Goal: Information Seeking & Learning: Learn about a topic

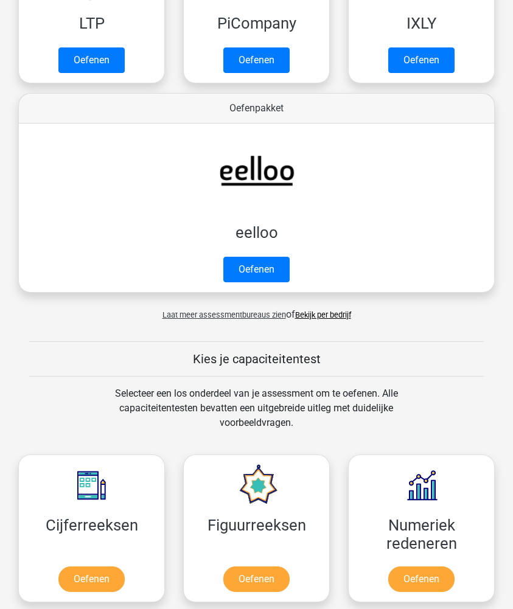
scroll to position [361, 0]
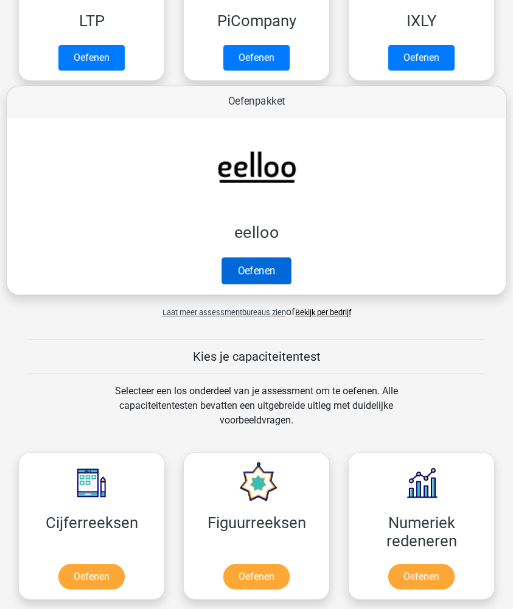
click at [257, 271] on link "Oefenen" at bounding box center [255, 270] width 69 height 27
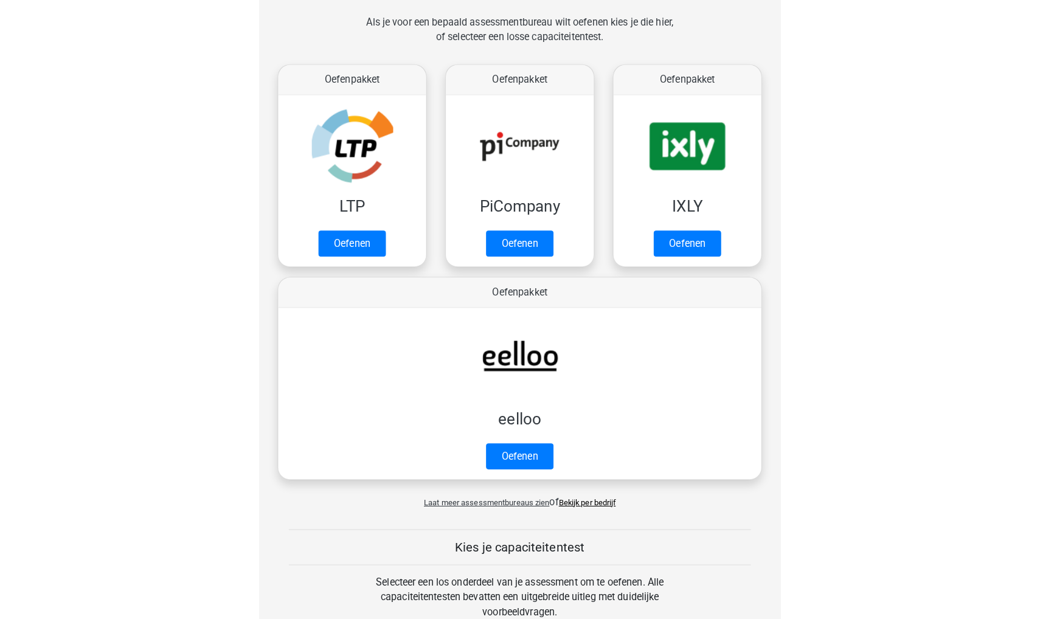
scroll to position [155, 0]
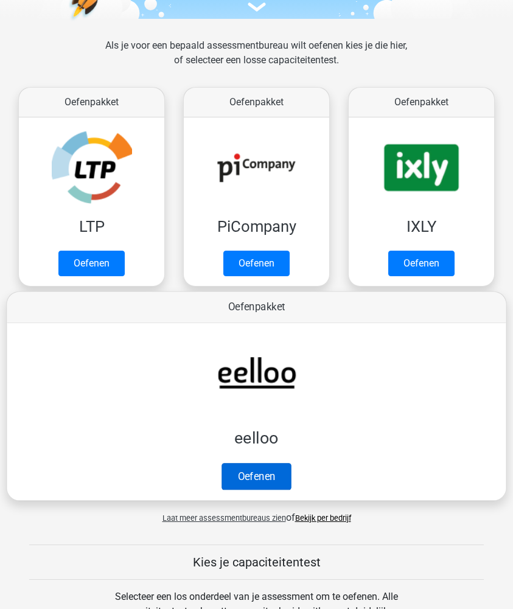
click at [265, 476] on link "Oefenen" at bounding box center [255, 476] width 69 height 27
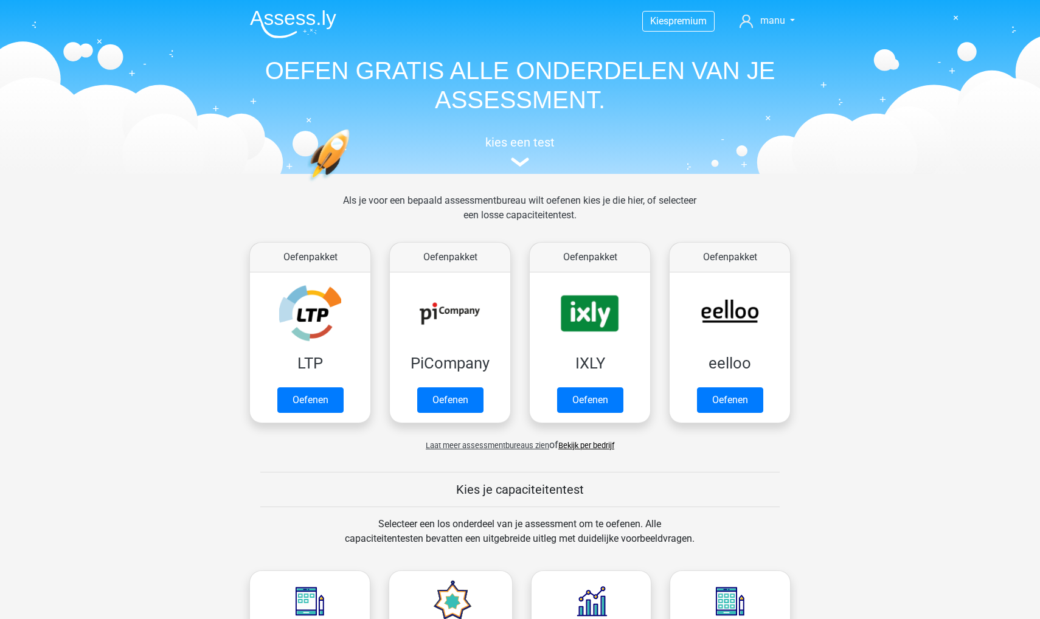
scroll to position [0, 0]
click at [512, 20] on span "premium" at bounding box center [687, 21] width 38 height 12
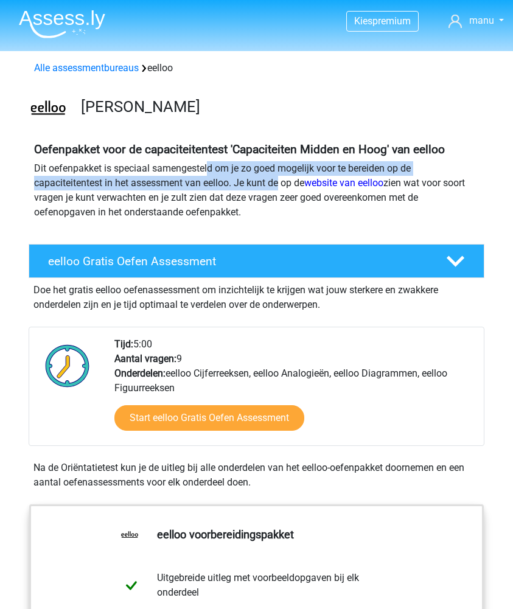
drag, startPoint x: 208, startPoint y: 170, endPoint x: 281, endPoint y: 182, distance: 74.0
click at [281, 182] on p "Dit oefenpakket is speciaal samengesteld om je zo goed mogelijk voor te bereide…" at bounding box center [256, 190] width 445 height 58
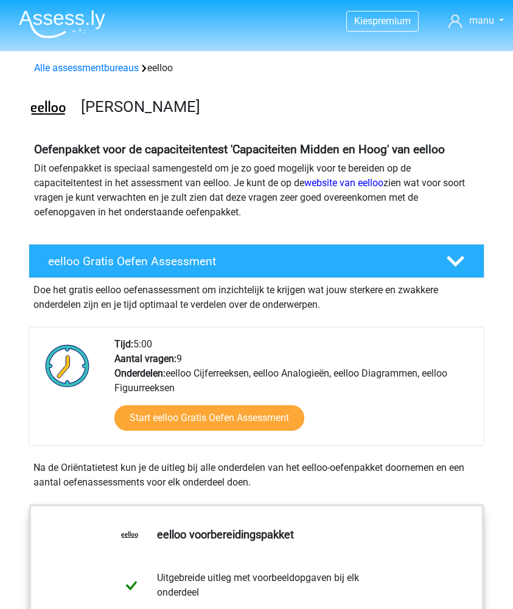
click at [276, 184] on p "Dit oefenpakket is speciaal samengesteld om je zo goed mogelijk voor te bereide…" at bounding box center [256, 190] width 445 height 58
click at [287, 184] on p "Dit oefenpakket is speciaal samengesteld om je zo goed mogelijk voor te bereide…" at bounding box center [256, 190] width 445 height 58
click at [289, 184] on p "Dit oefenpakket is speciaal samengesteld om je zo goed mogelijk voor te bereide…" at bounding box center [256, 190] width 445 height 58
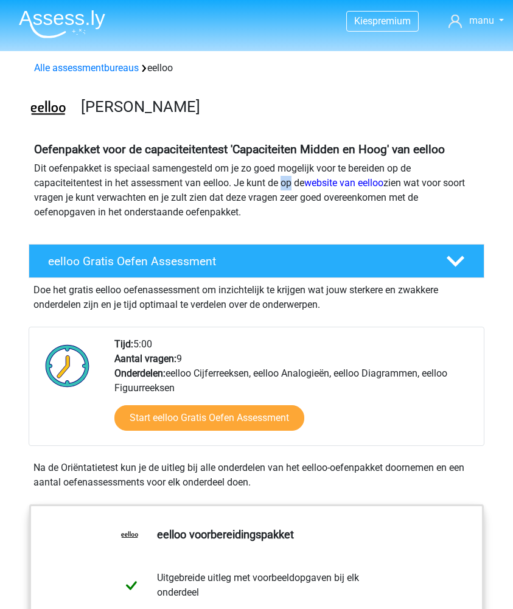
click at [289, 184] on p "Dit oefenpakket is speciaal samengesteld om je zo goed mogelijk voor te bereide…" at bounding box center [256, 190] width 445 height 58
click at [271, 196] on p "Dit oefenpakket is speciaal samengesteld om je zo goed mogelijk voor te bereide…" at bounding box center [256, 190] width 445 height 58
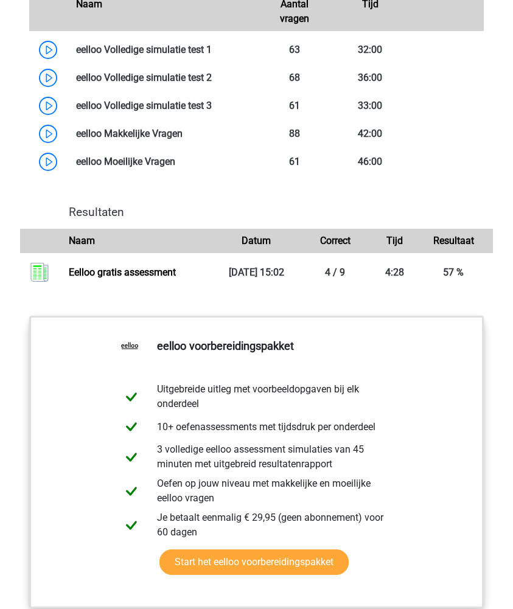
scroll to position [1039, 0]
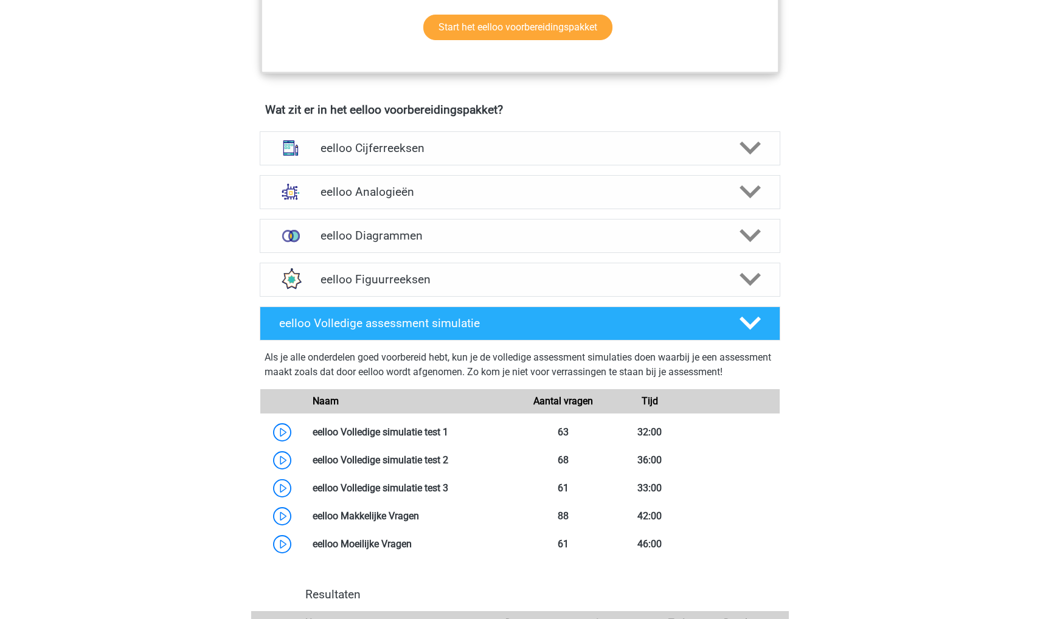
scroll to position [778, 0]
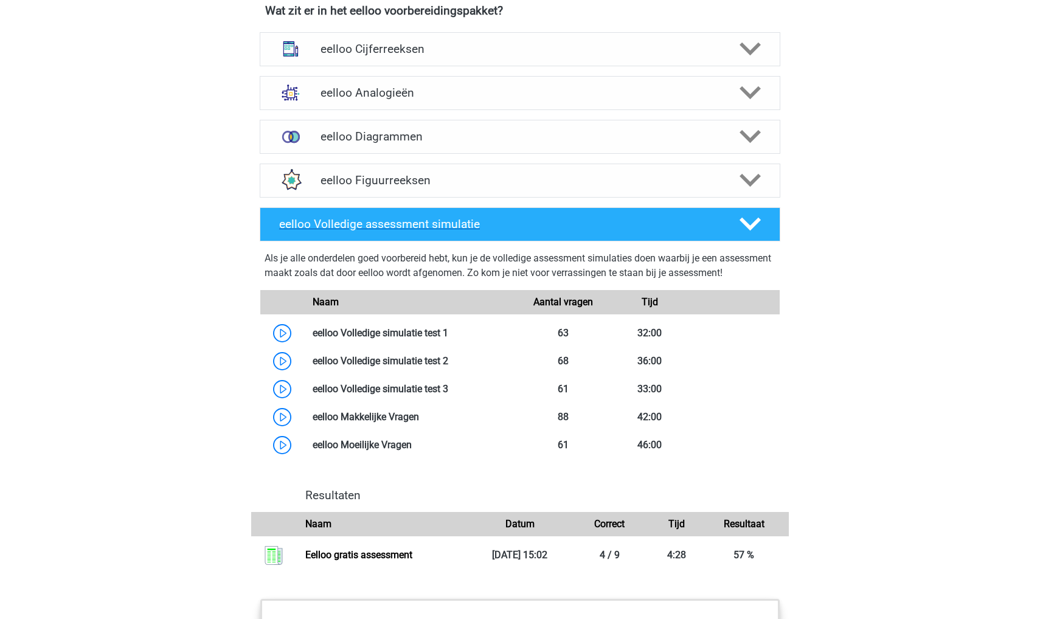
click at [331, 230] on h4 "eelloo Volledige assessment simulatie" at bounding box center [499, 224] width 440 height 14
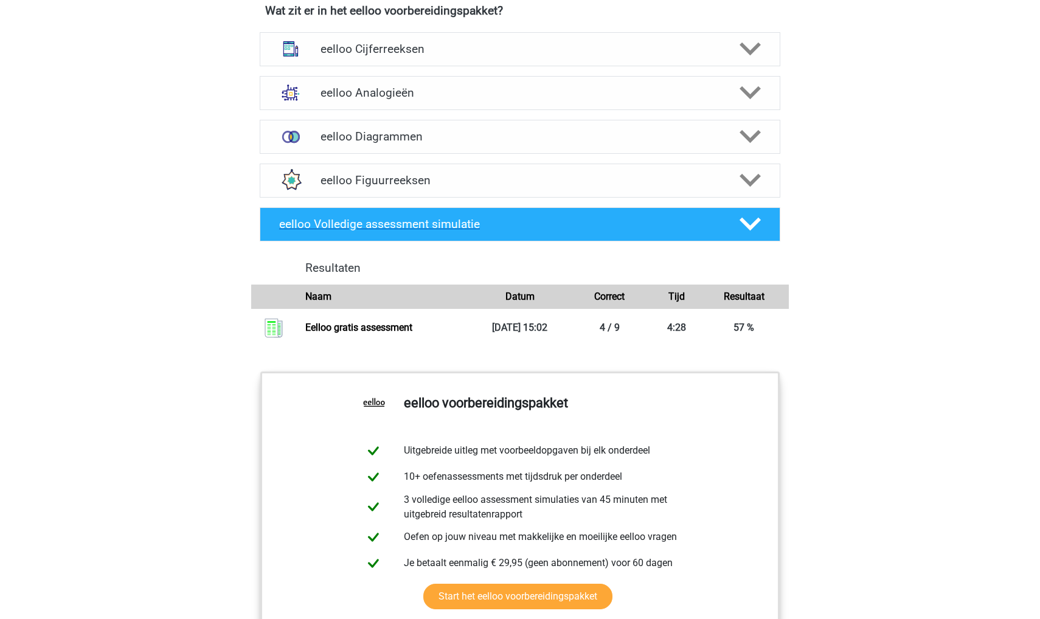
click at [331, 230] on h4 "eelloo Volledige assessment simulatie" at bounding box center [499, 224] width 440 height 14
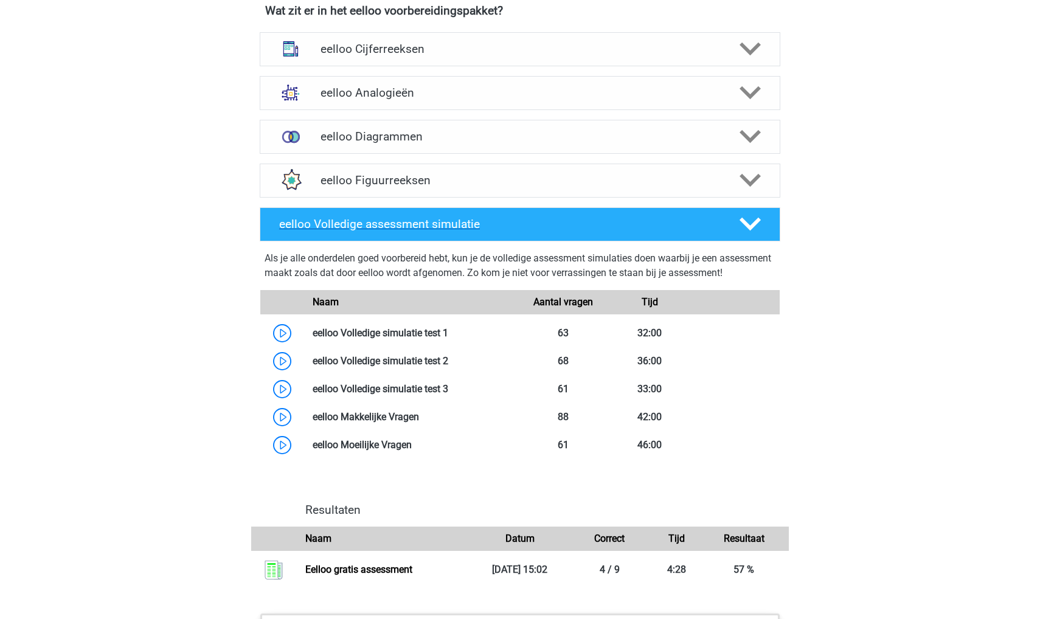
click at [331, 230] on h4 "eelloo Volledige assessment simulatie" at bounding box center [499, 224] width 440 height 14
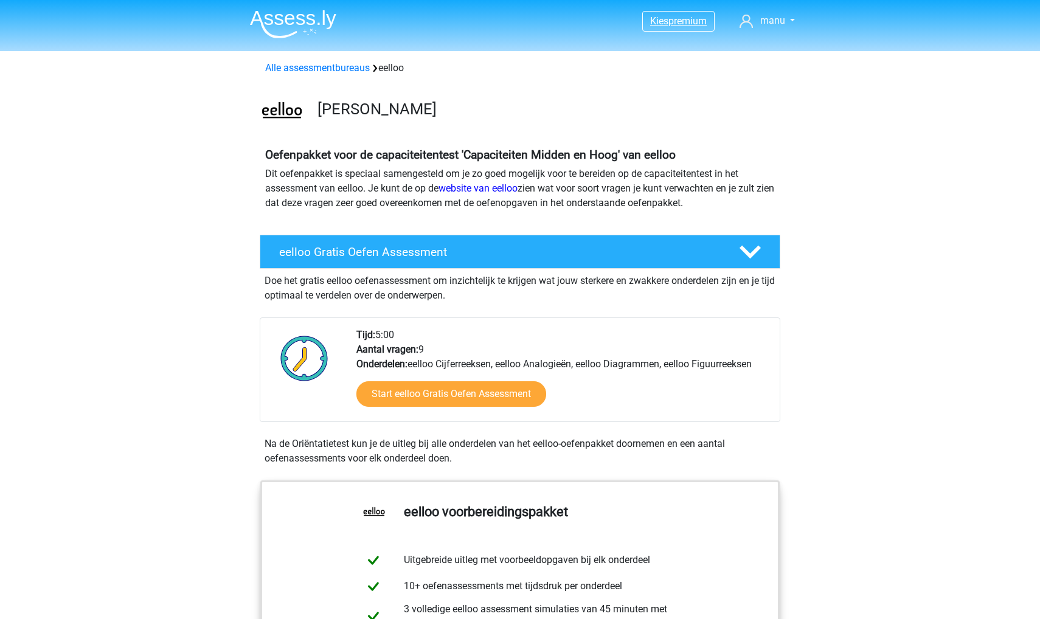
scroll to position [0, 0]
click at [512, 18] on span "Kies" at bounding box center [659, 21] width 18 height 12
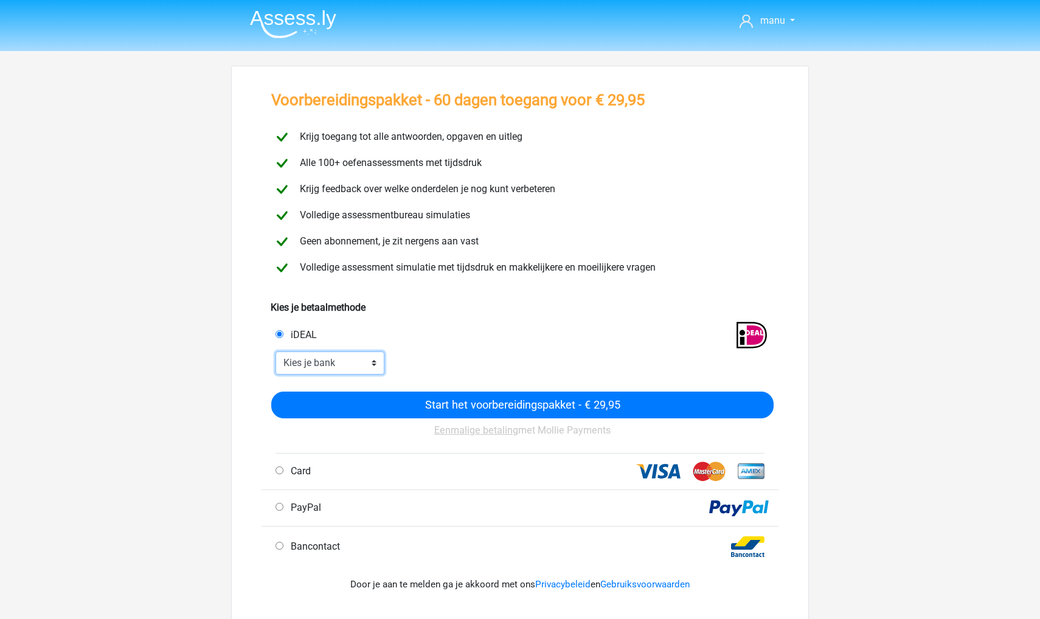
select select "ideal_ABNANL2A"
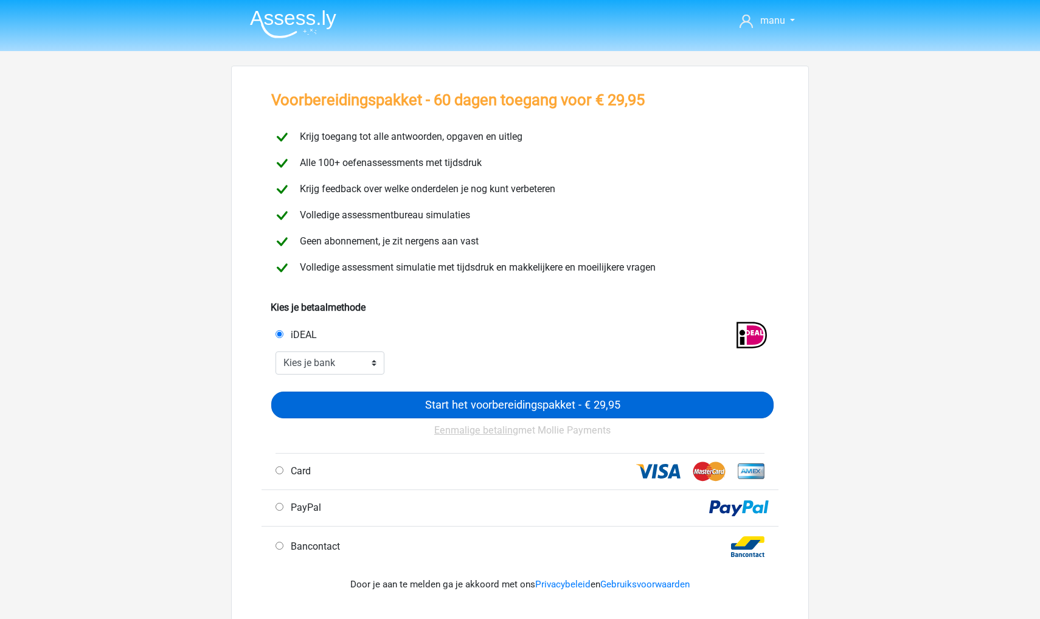
click at [371, 409] on input "Start het voorbereidingspakket - € 29,95" at bounding box center [522, 405] width 502 height 27
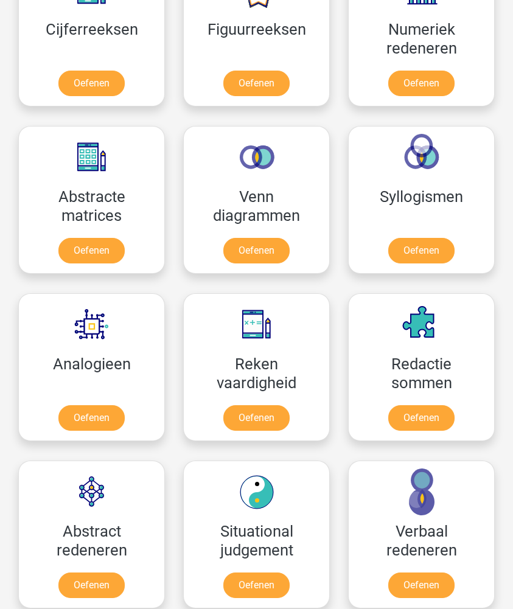
scroll to position [1091, 0]
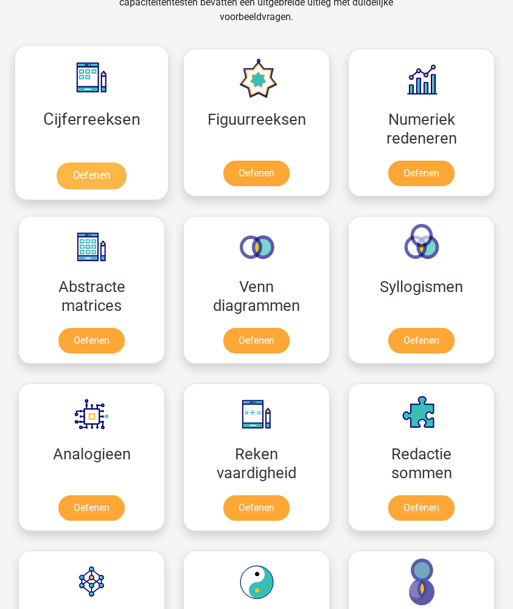
click at [92, 174] on link "Oefenen" at bounding box center [91, 175] width 69 height 27
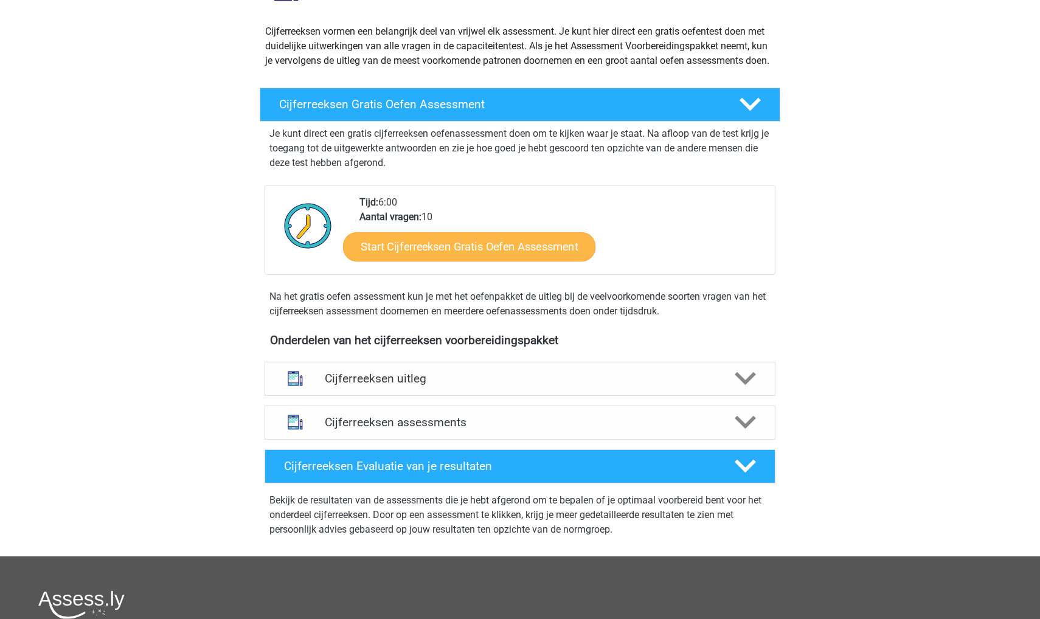
scroll to position [274, 0]
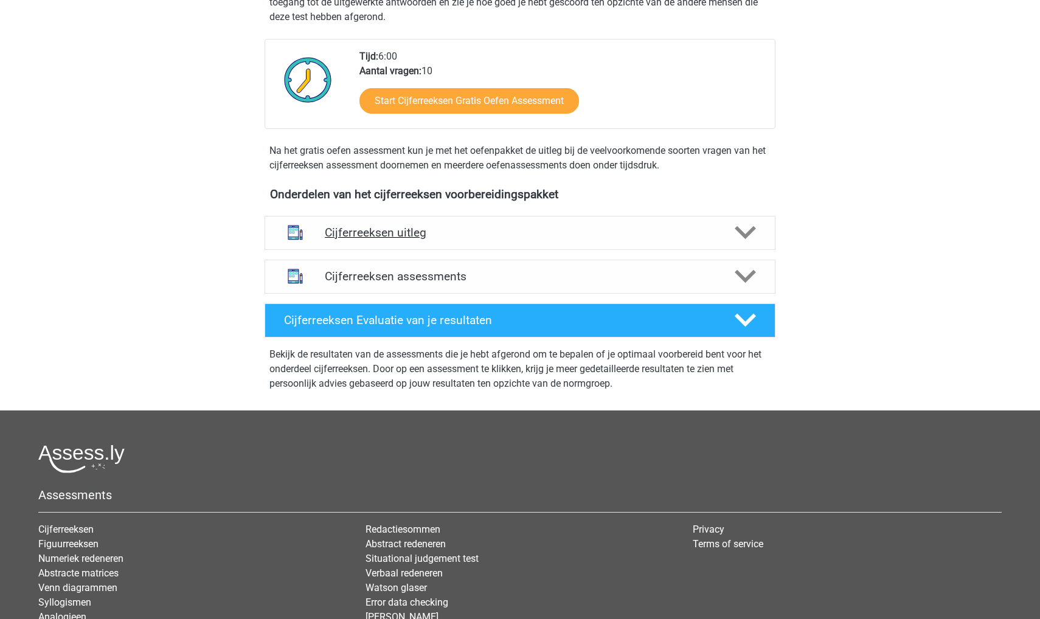
click at [388, 250] on div "Cijferreeksen uitleg" at bounding box center [520, 233] width 511 height 34
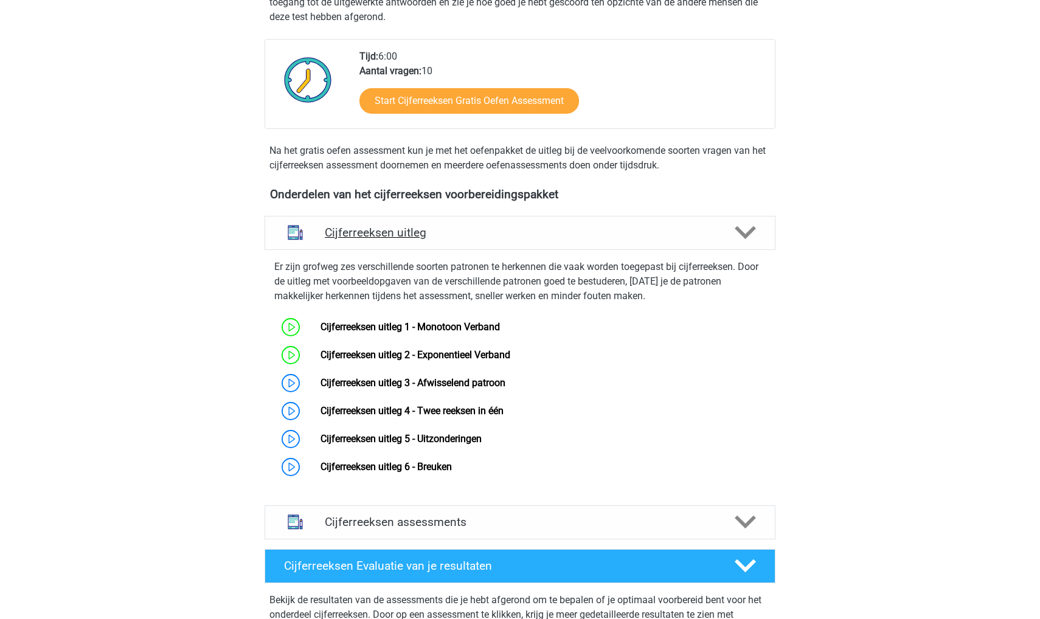
click at [379, 250] on div "Cijferreeksen uitleg" at bounding box center [520, 233] width 511 height 34
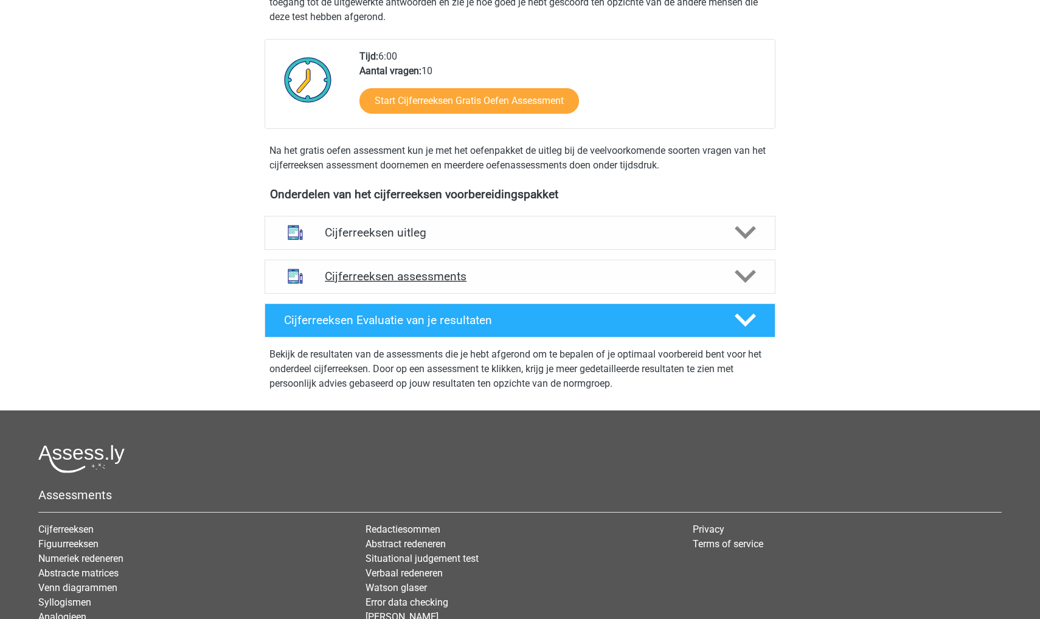
click at [356, 283] on h4 "Cijferreeksen assessments" at bounding box center [520, 276] width 390 height 14
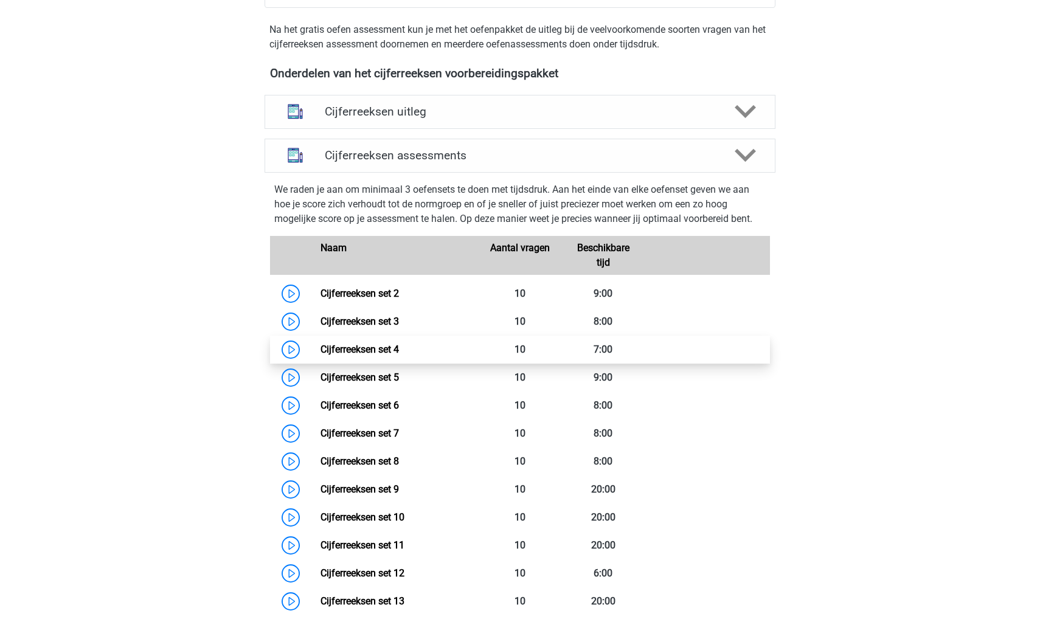
scroll to position [368, 0]
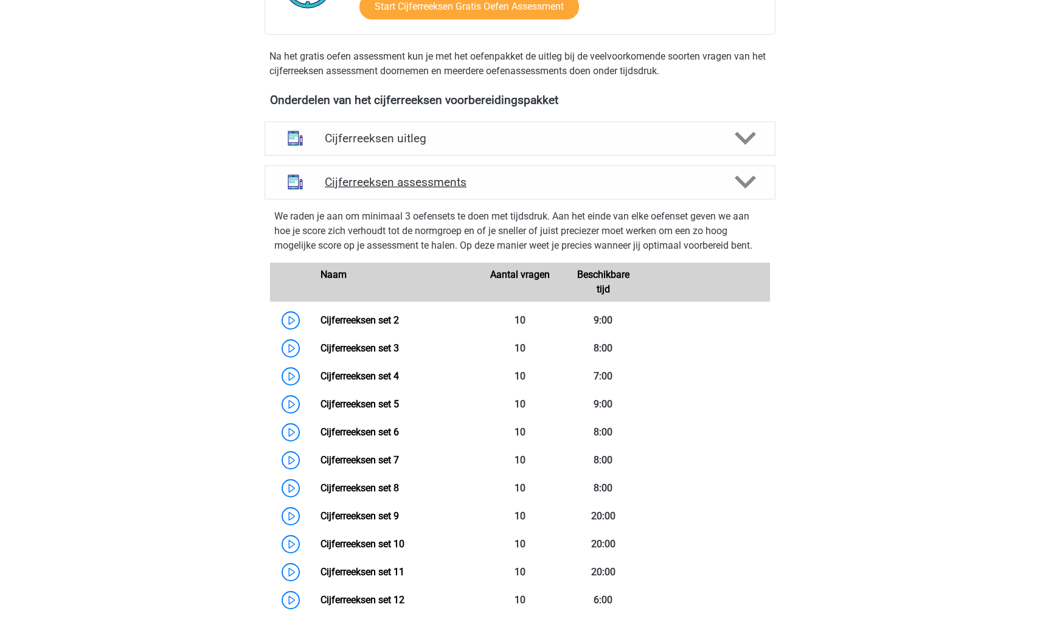
click at [342, 189] on h4 "Cijferreeksen assessments" at bounding box center [520, 182] width 390 height 14
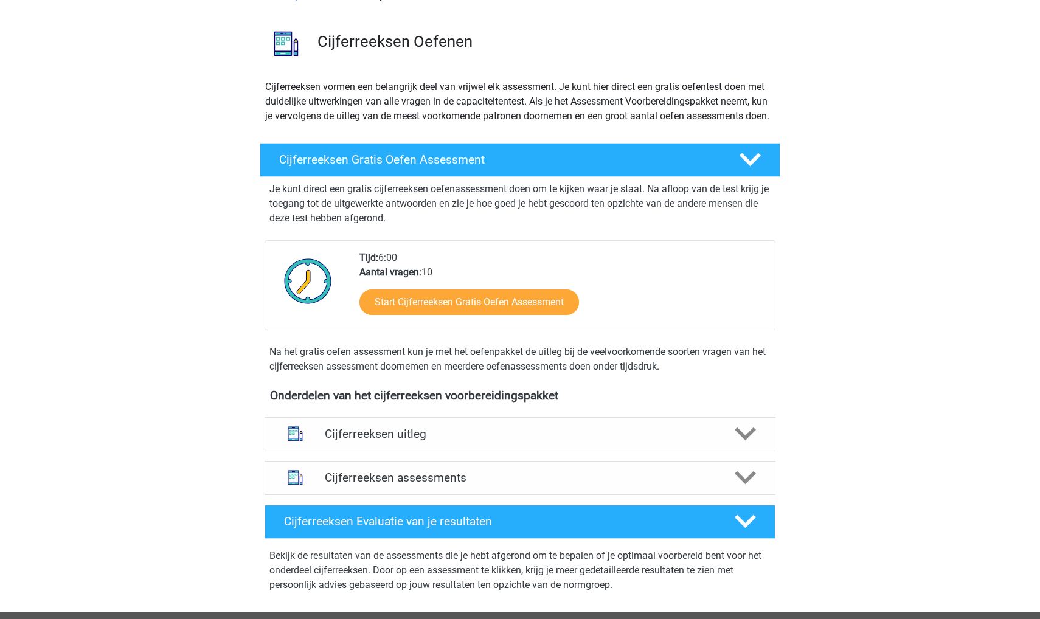
scroll to position [58, 0]
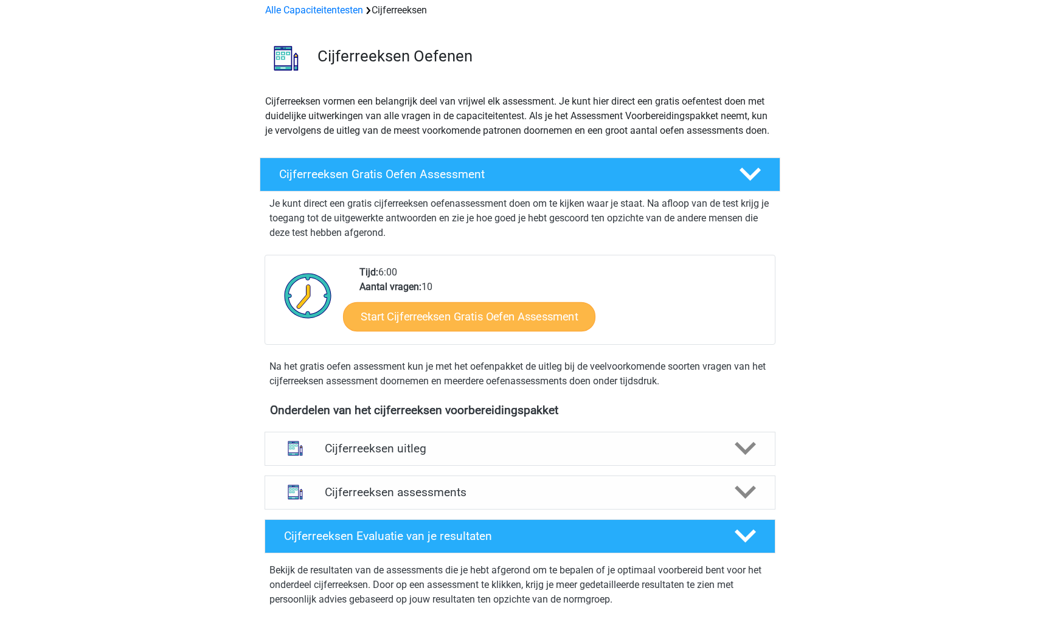
click at [435, 331] on link "Start Cijferreeksen Gratis Oefen Assessment" at bounding box center [469, 316] width 252 height 29
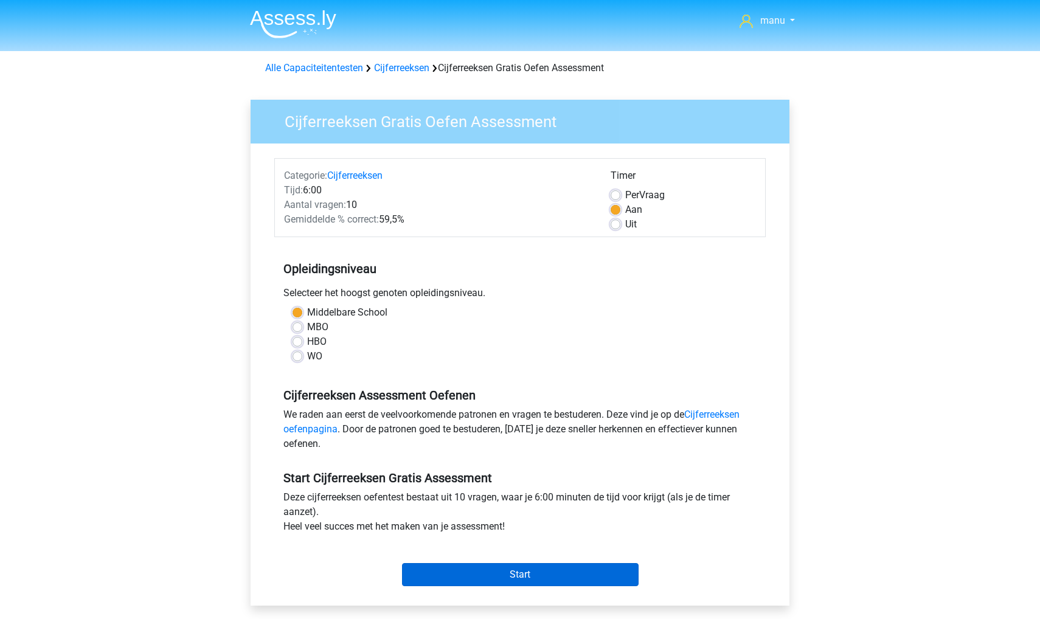
click at [514, 578] on input "Start" at bounding box center [520, 574] width 237 height 23
click at [490, 575] on input "Start" at bounding box center [520, 574] width 237 height 23
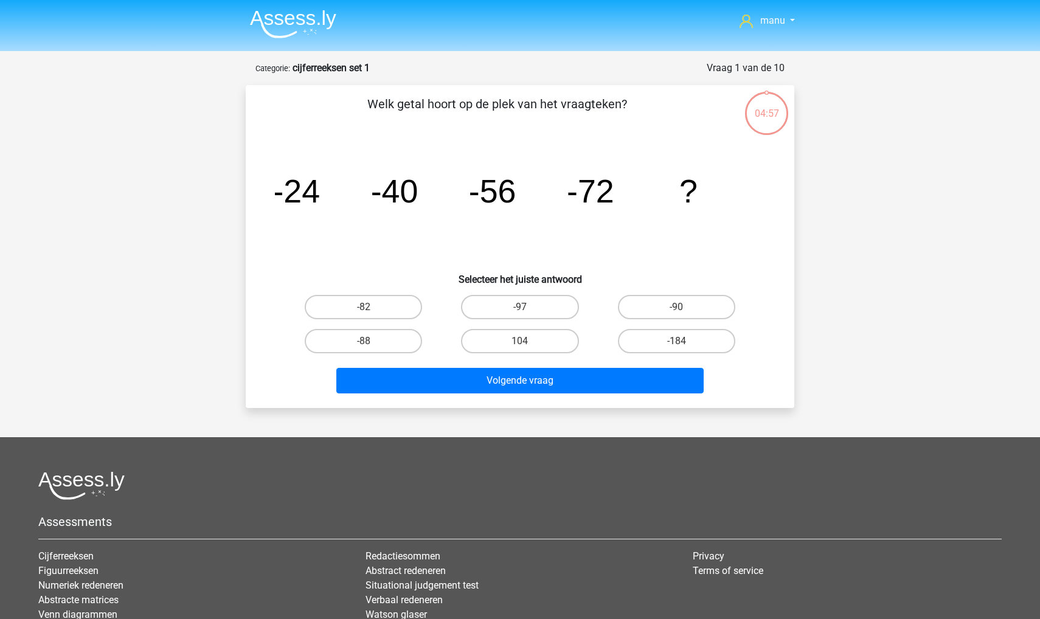
click at [367, 347] on input "-88" at bounding box center [368, 345] width 8 height 8
radio input "true"
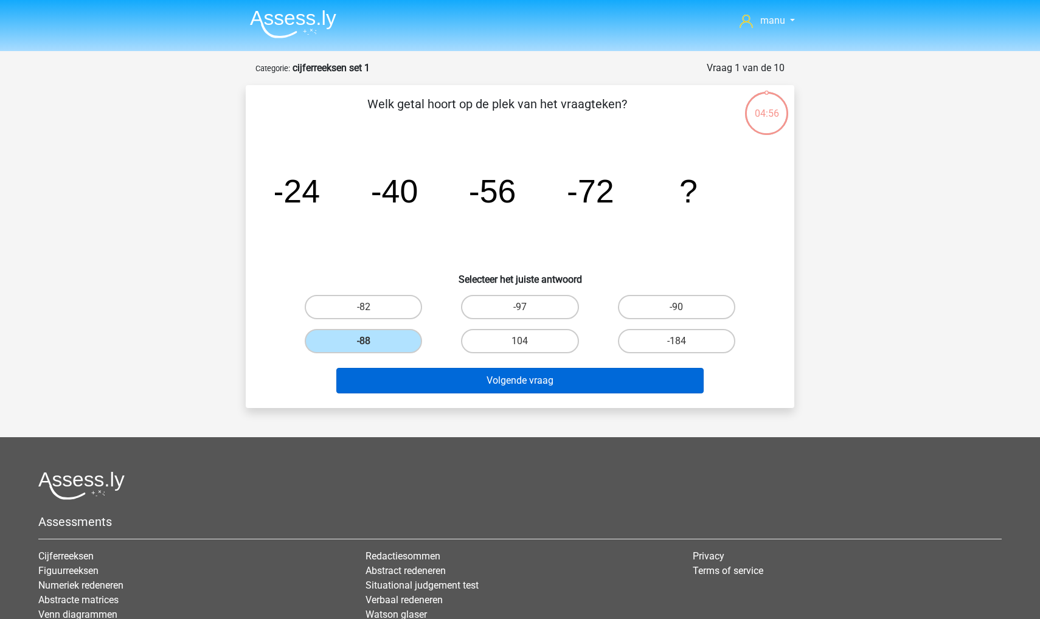
click at [368, 379] on button "Volgende vraag" at bounding box center [520, 381] width 368 height 26
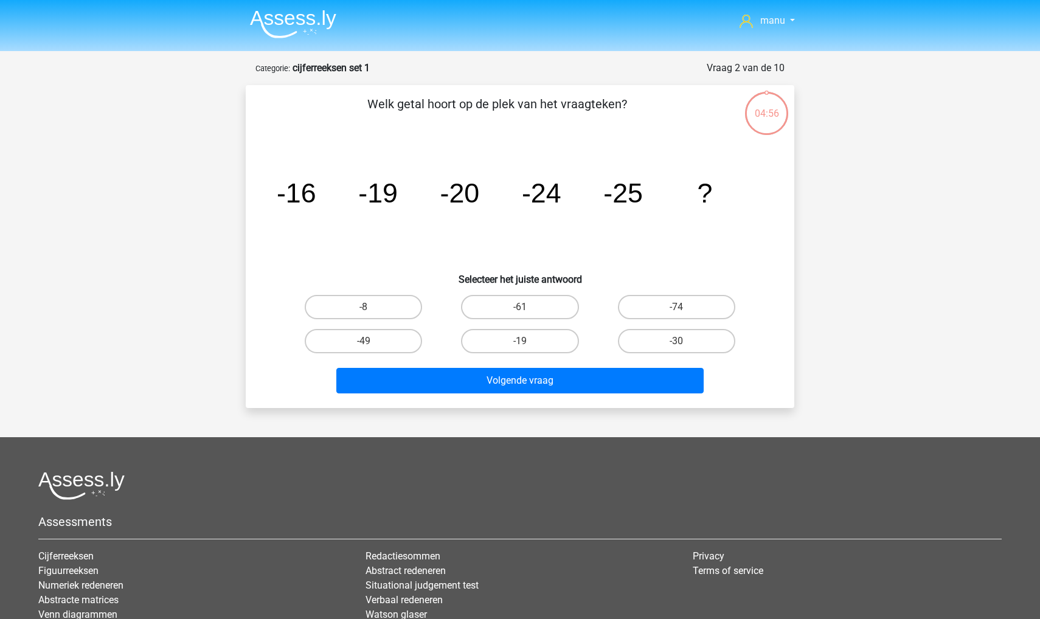
scroll to position [61, 0]
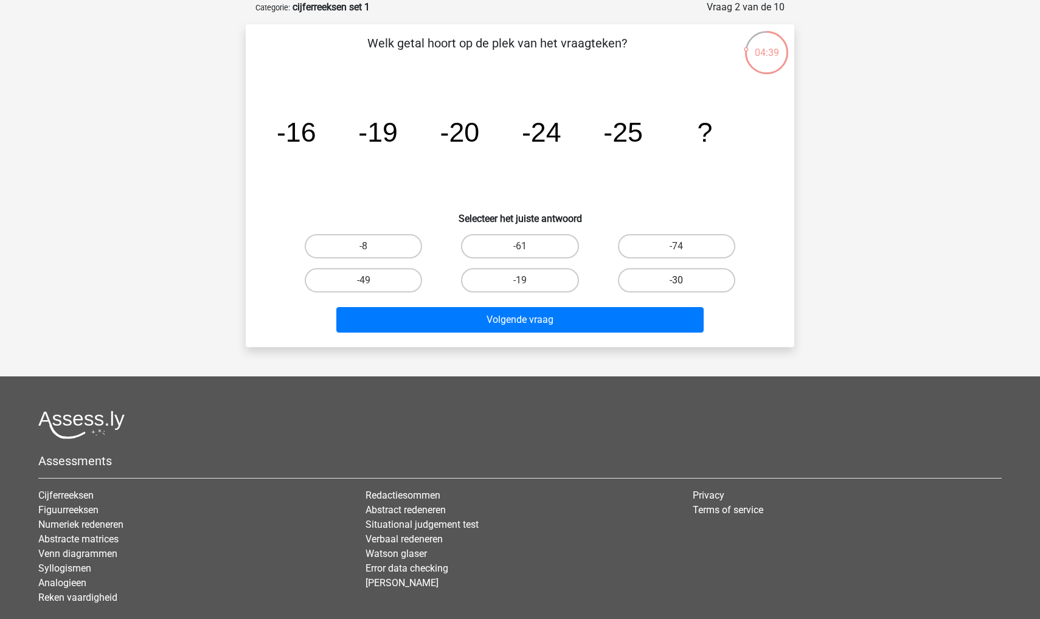
click at [649, 272] on label "-30" at bounding box center [676, 280] width 117 height 24
click at [676, 280] on input "-30" at bounding box center [680, 284] width 8 height 8
radio input "true"
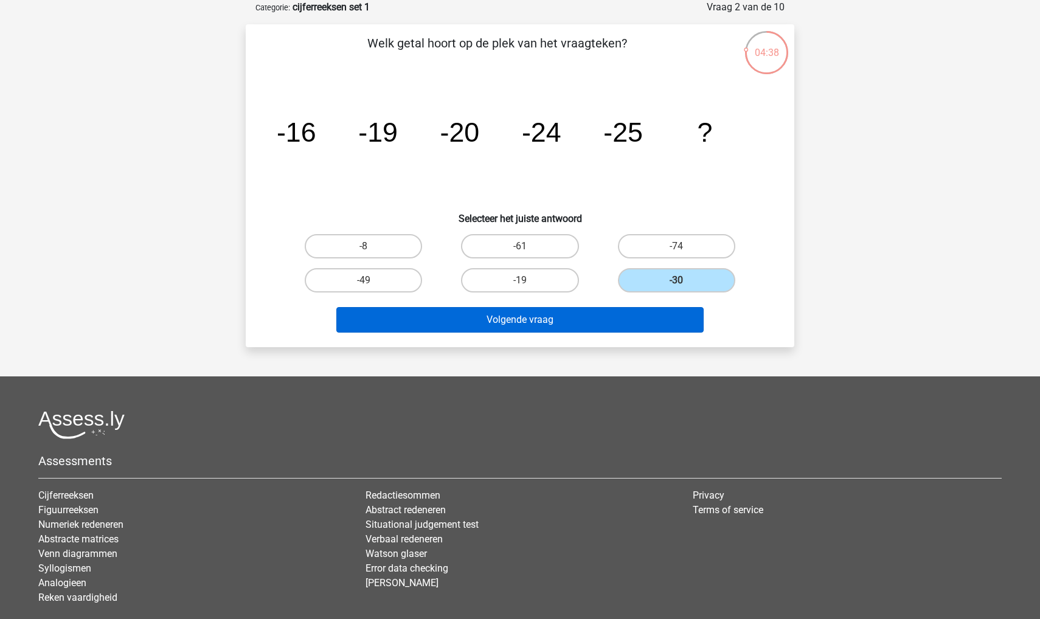
click at [620, 321] on button "Volgende vraag" at bounding box center [520, 320] width 368 height 26
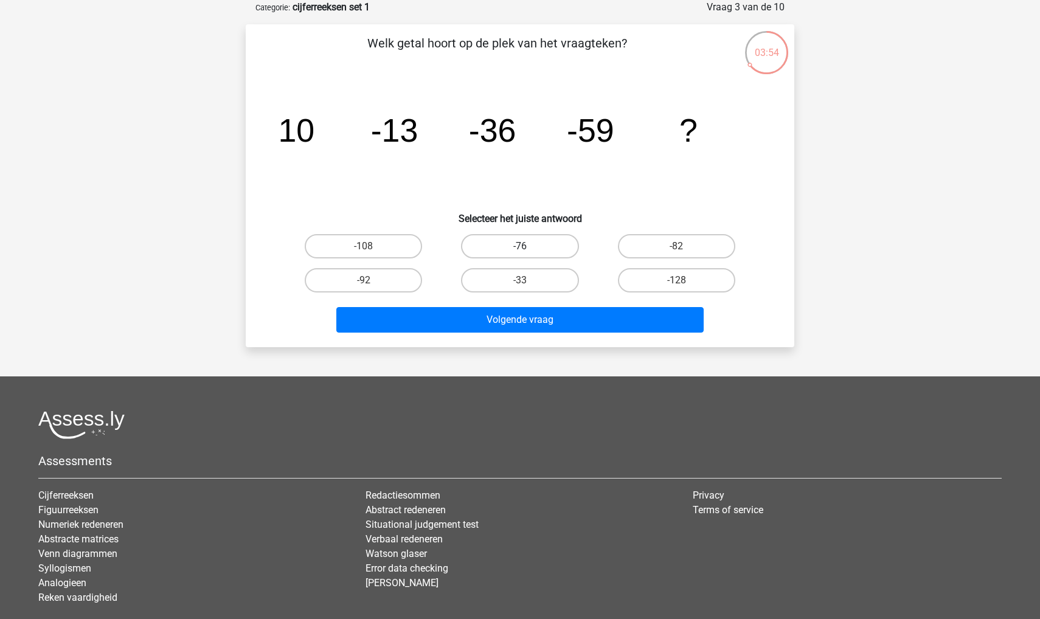
click at [529, 251] on label "-76" at bounding box center [519, 246] width 117 height 24
click at [528, 251] on input "-76" at bounding box center [524, 250] width 8 height 8
radio input "true"
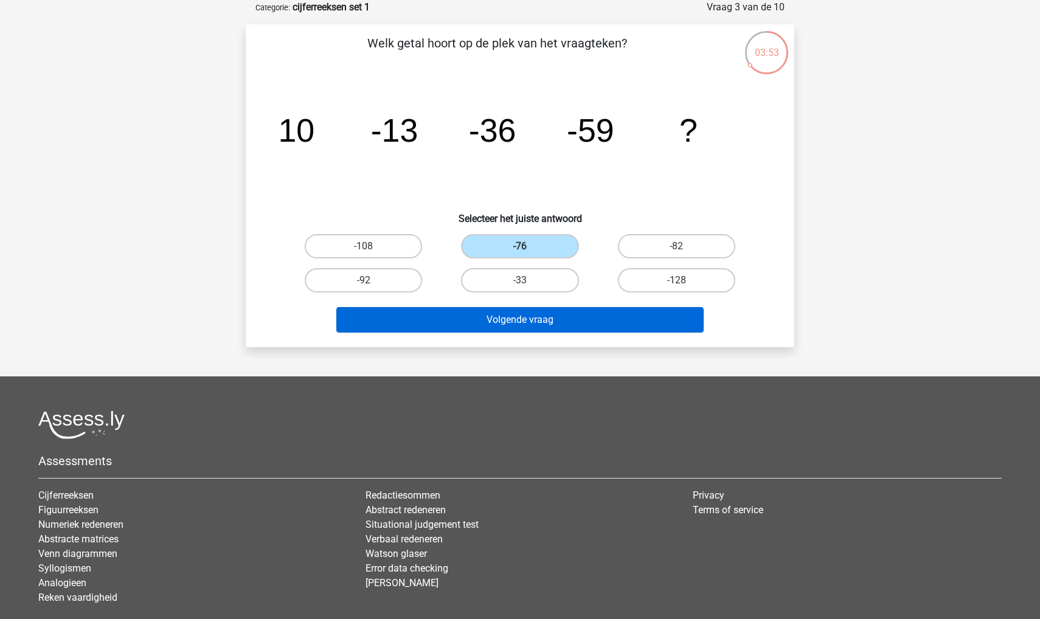
click at [528, 310] on button "Volgende vraag" at bounding box center [520, 320] width 368 height 26
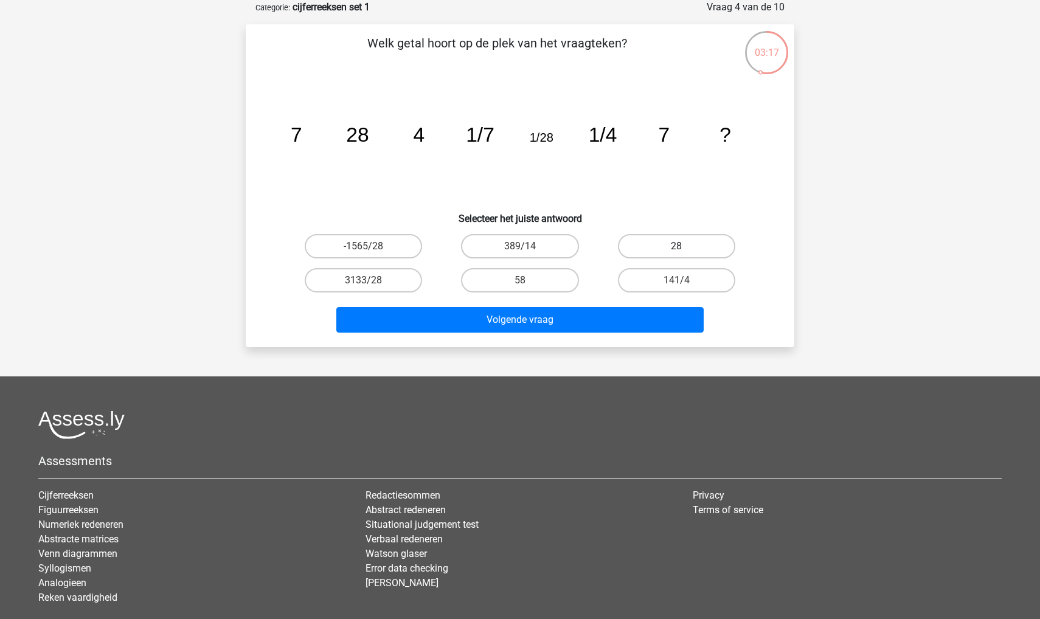
click at [657, 238] on label "28" at bounding box center [676, 246] width 117 height 24
click at [676, 246] on input "28" at bounding box center [680, 250] width 8 height 8
radio input "true"
click at [648, 248] on label "28" at bounding box center [676, 246] width 117 height 24
click at [676, 248] on input "28" at bounding box center [680, 250] width 8 height 8
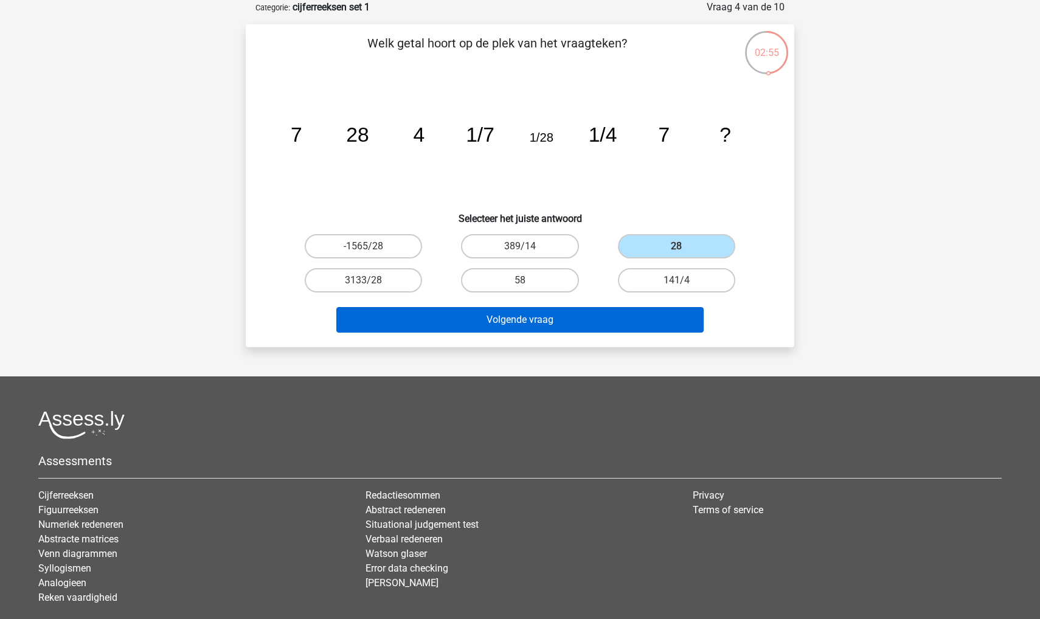
click at [600, 310] on button "Volgende vraag" at bounding box center [520, 320] width 368 height 26
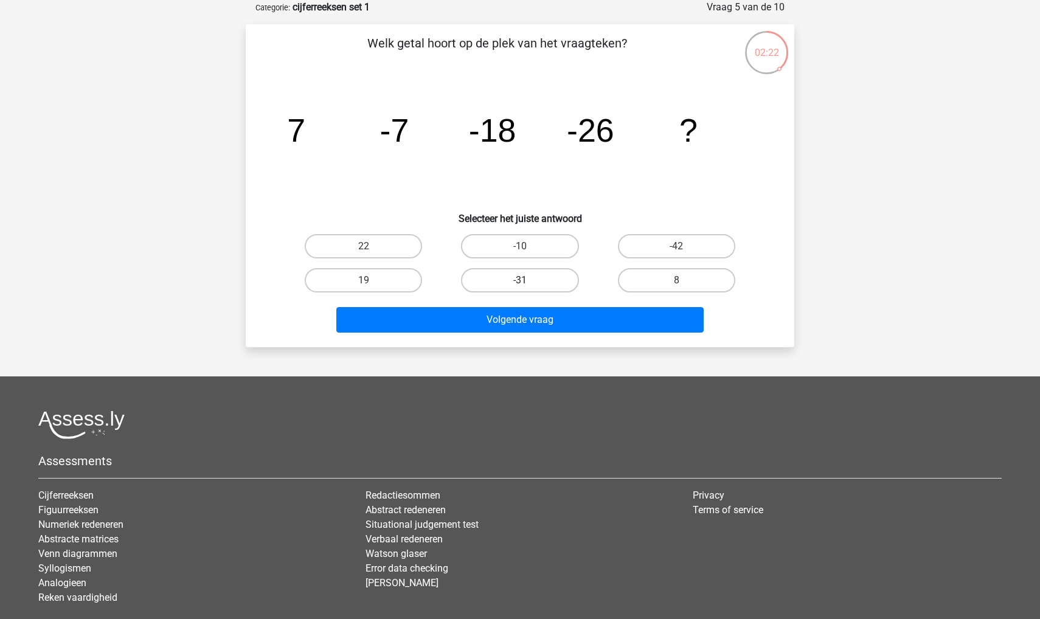
click at [515, 273] on label "-31" at bounding box center [519, 280] width 117 height 24
click at [520, 280] on input "-31" at bounding box center [524, 284] width 8 height 8
radio input "true"
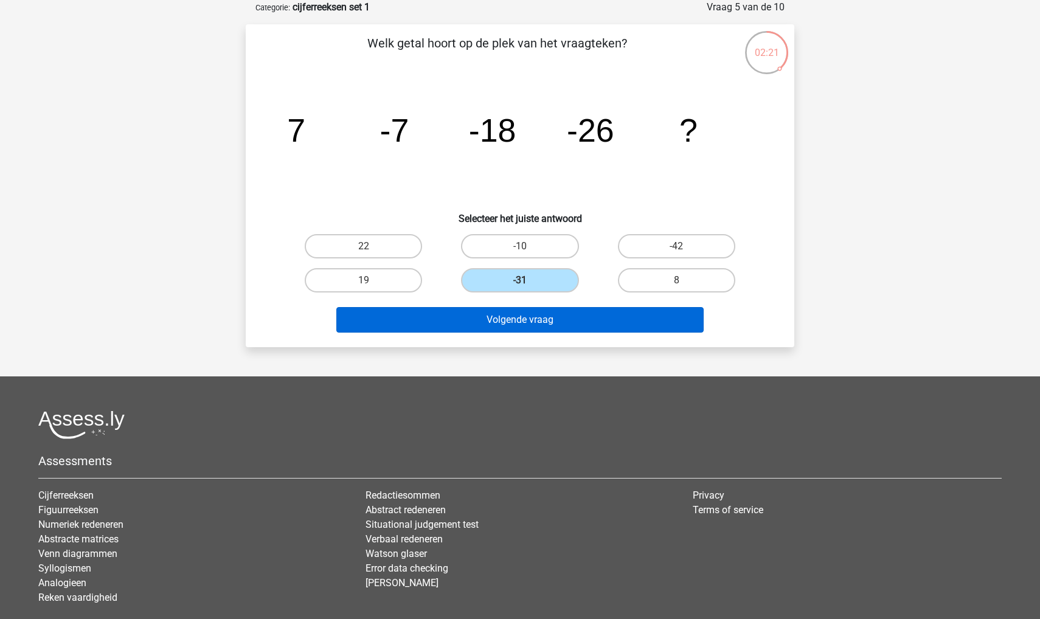
click at [509, 321] on button "Volgende vraag" at bounding box center [520, 320] width 368 height 26
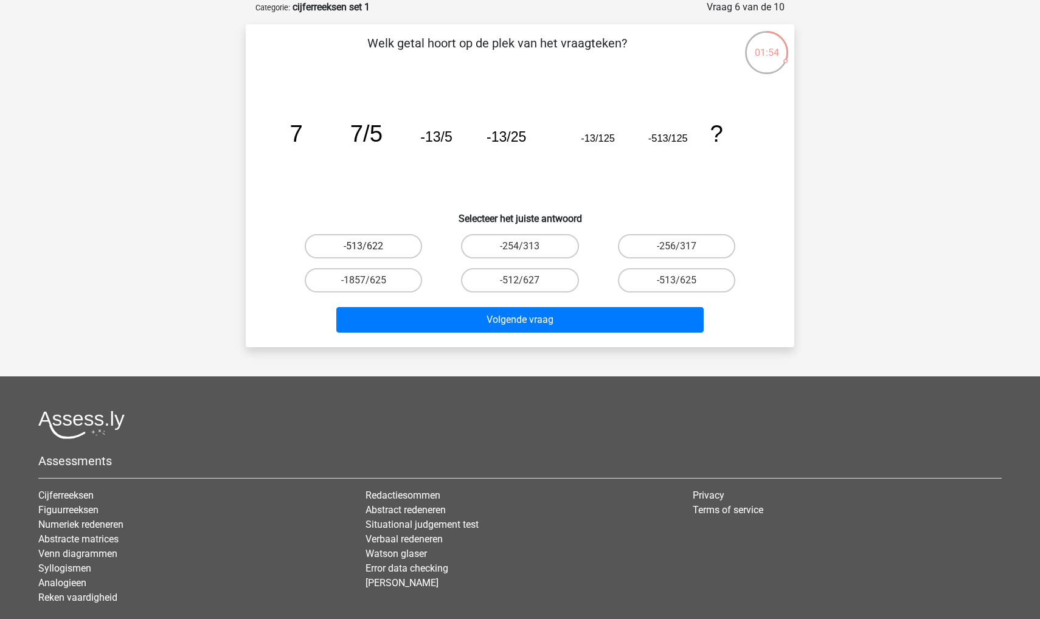
click at [412, 244] on label "-513/622" at bounding box center [363, 246] width 117 height 24
click at [372, 246] on input "-513/622" at bounding box center [368, 250] width 8 height 8
radio input "true"
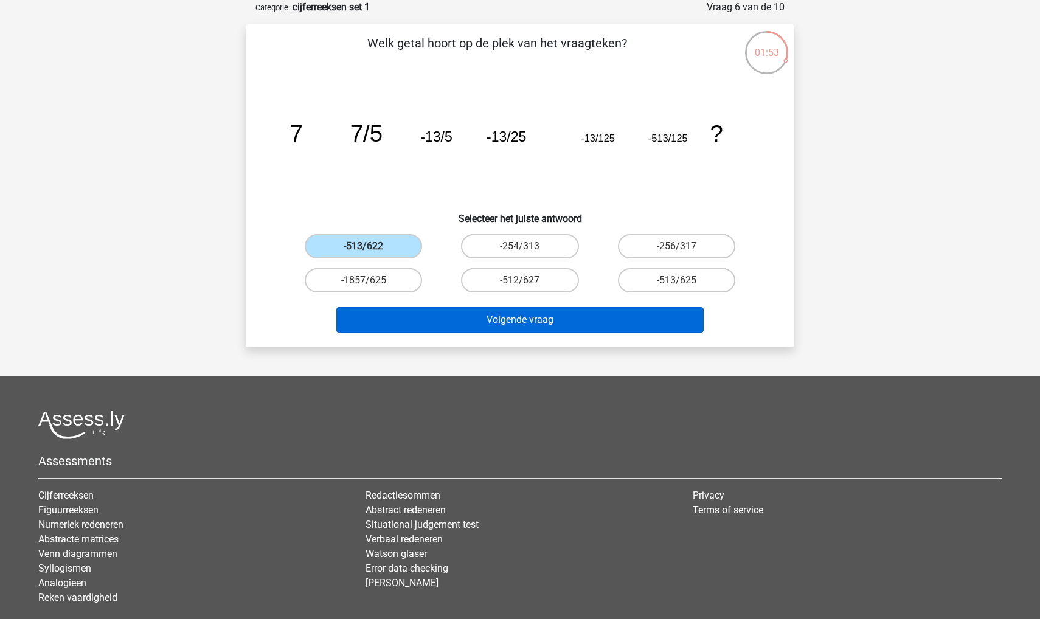
click at [413, 307] on button "Volgende vraag" at bounding box center [520, 320] width 368 height 26
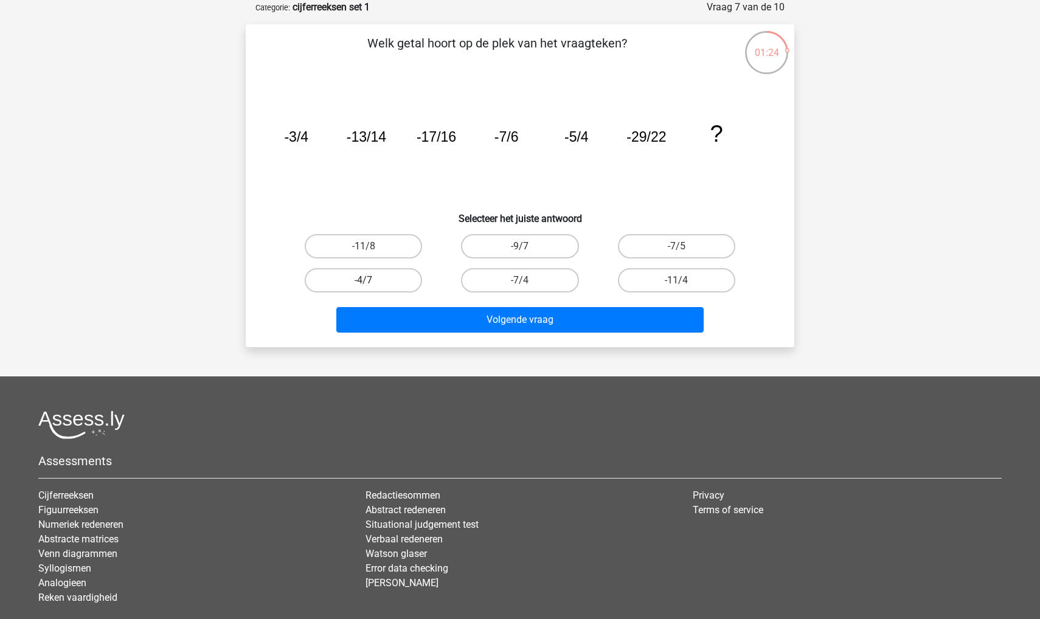
click at [373, 290] on label "-4/7" at bounding box center [363, 280] width 117 height 24
click at [372, 288] on input "-4/7" at bounding box center [368, 284] width 8 height 8
radio input "true"
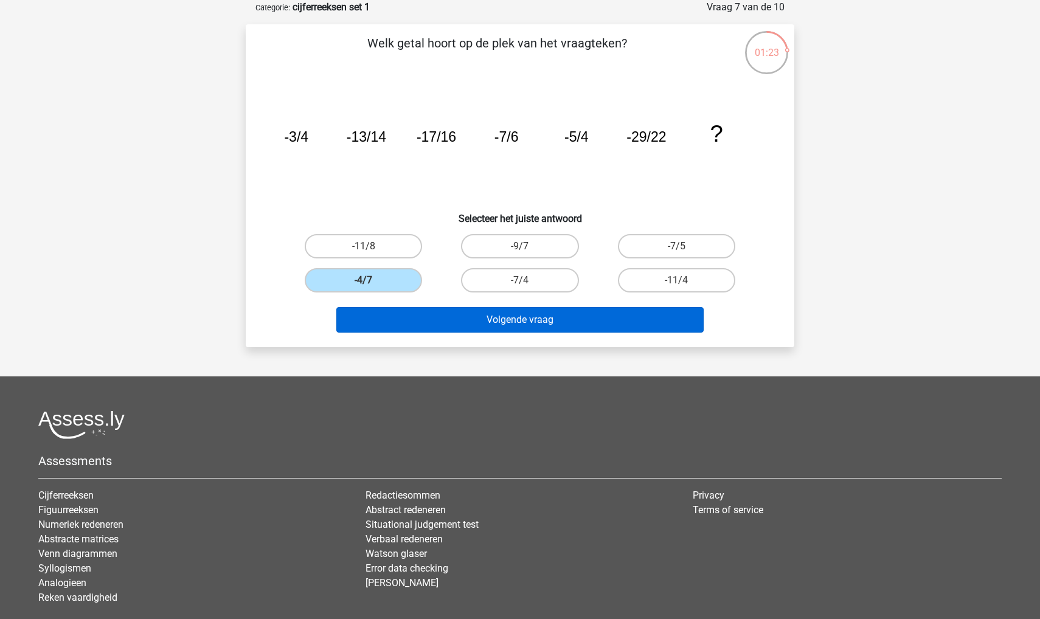
click at [407, 324] on button "Volgende vraag" at bounding box center [520, 320] width 368 height 26
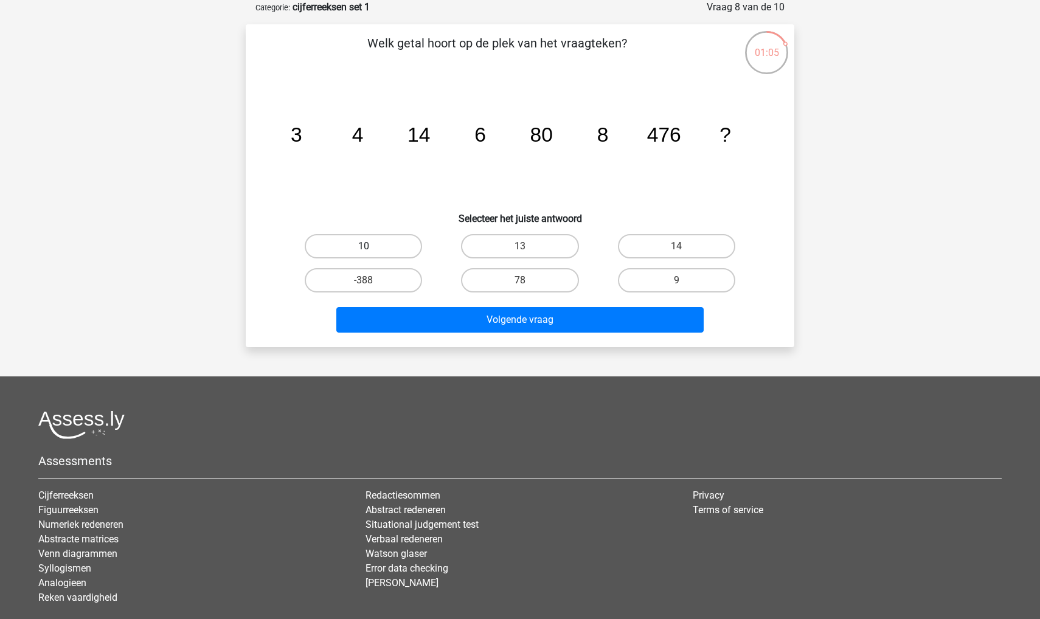
click at [360, 251] on label "10" at bounding box center [363, 246] width 117 height 24
click at [364, 251] on input "10" at bounding box center [368, 250] width 8 height 8
radio input "true"
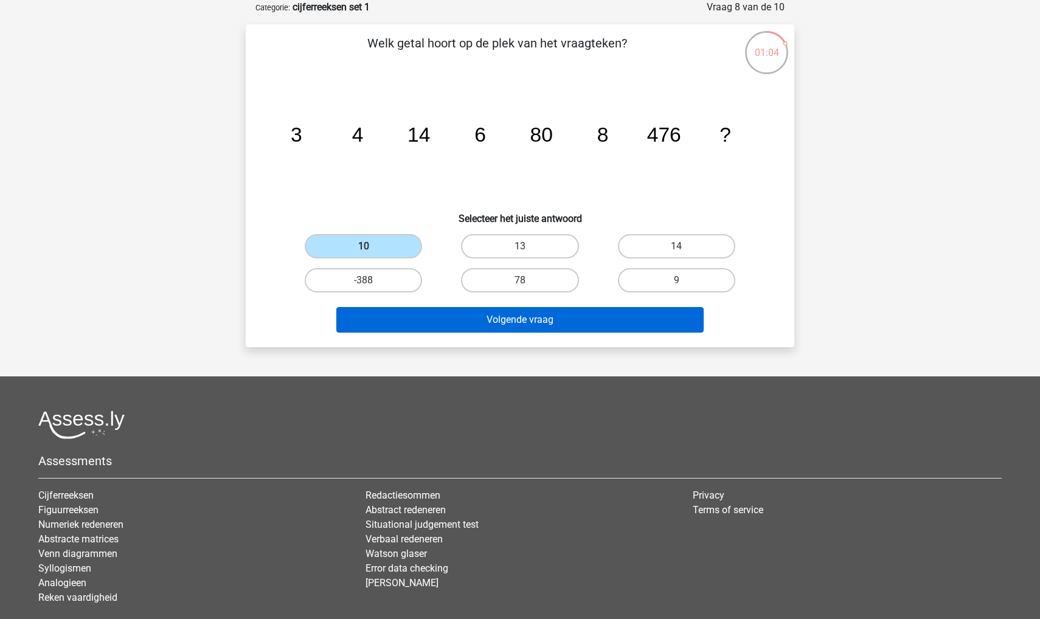
click at [403, 313] on button "Volgende vraag" at bounding box center [520, 320] width 368 height 26
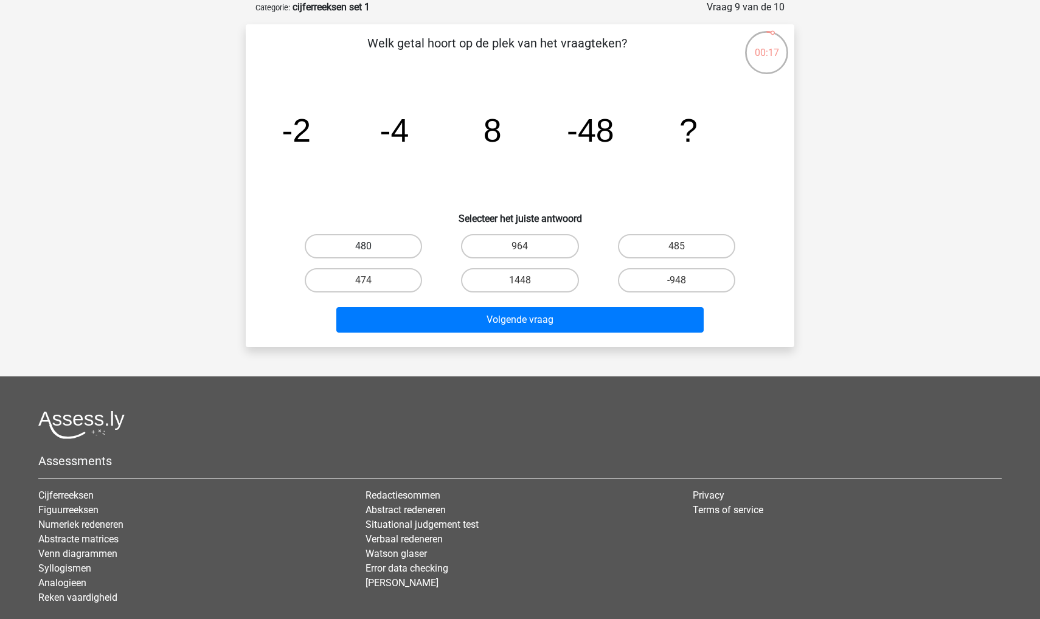
click at [387, 246] on label "480" at bounding box center [363, 246] width 117 height 24
click at [372, 246] on input "480" at bounding box center [368, 250] width 8 height 8
radio input "true"
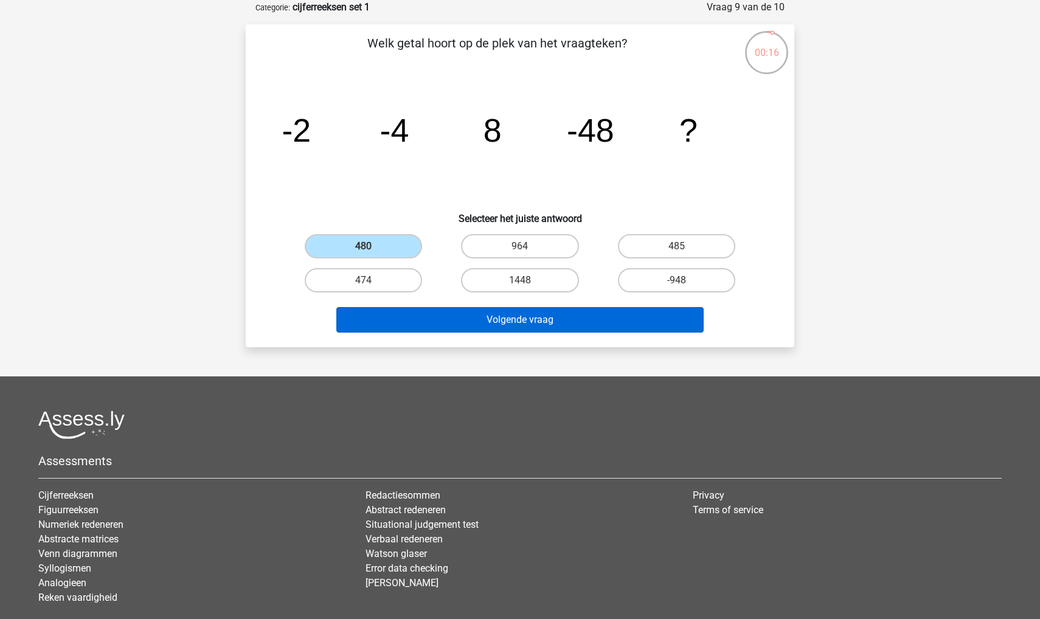
click at [393, 317] on button "Volgende vraag" at bounding box center [520, 320] width 368 height 26
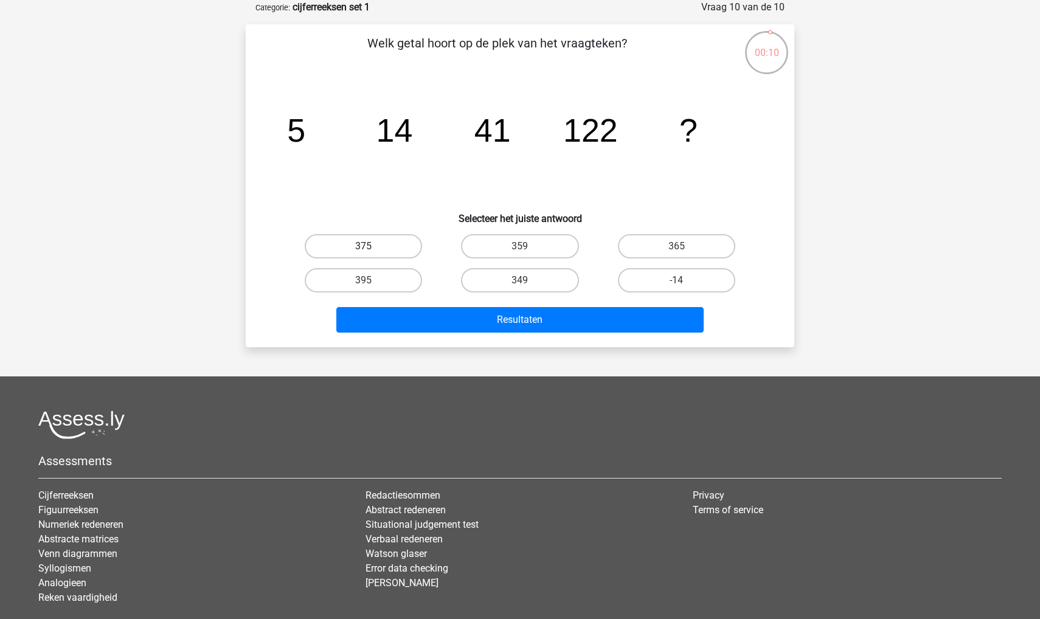
click at [394, 252] on label "375" at bounding box center [363, 246] width 117 height 24
click at [372, 252] on input "375" at bounding box center [368, 250] width 8 height 8
radio input "true"
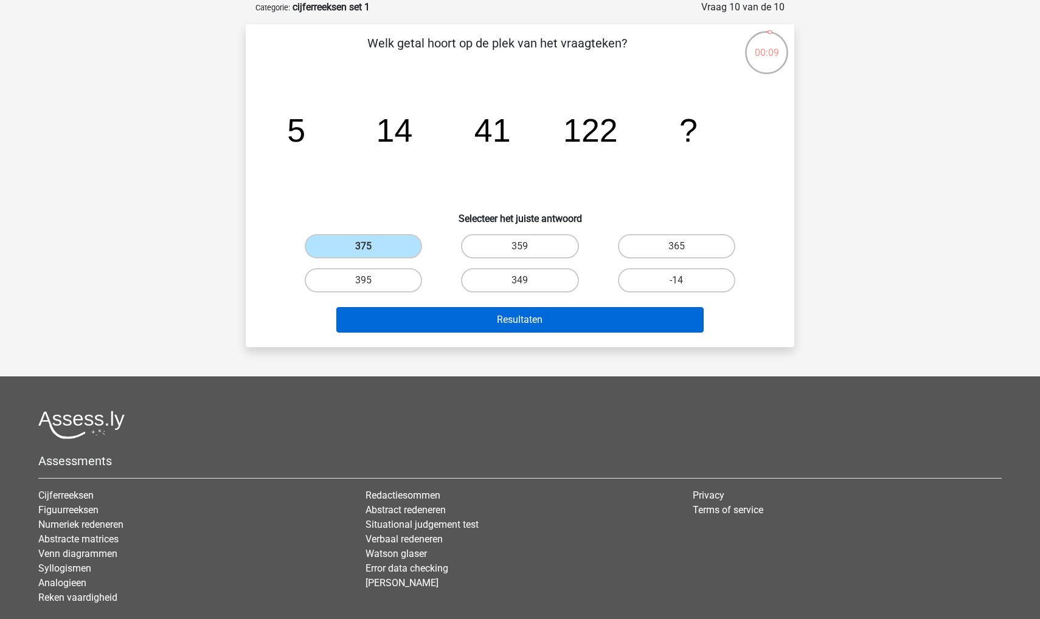
click at [403, 316] on button "Resultaten" at bounding box center [520, 320] width 368 height 26
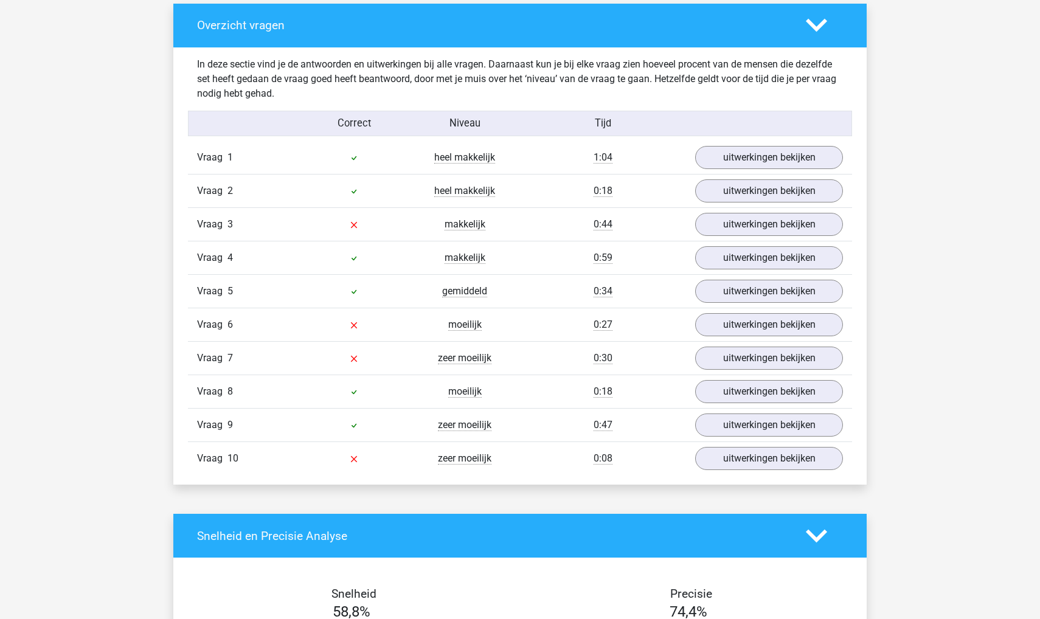
scroll to position [699, 0]
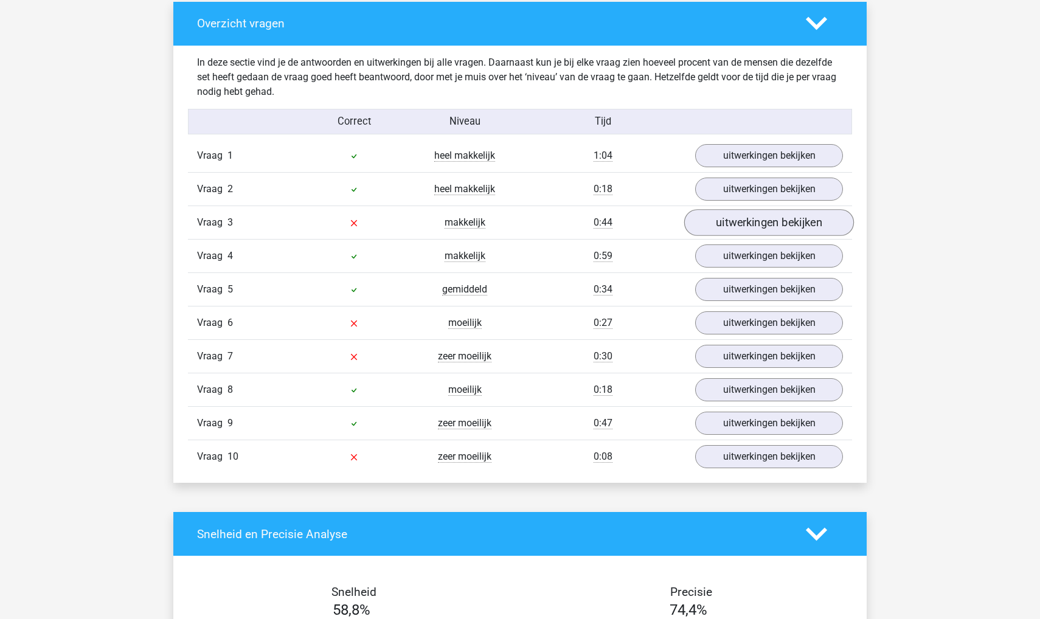
click at [725, 231] on link "uitwerkingen bekijken" at bounding box center [769, 223] width 170 height 27
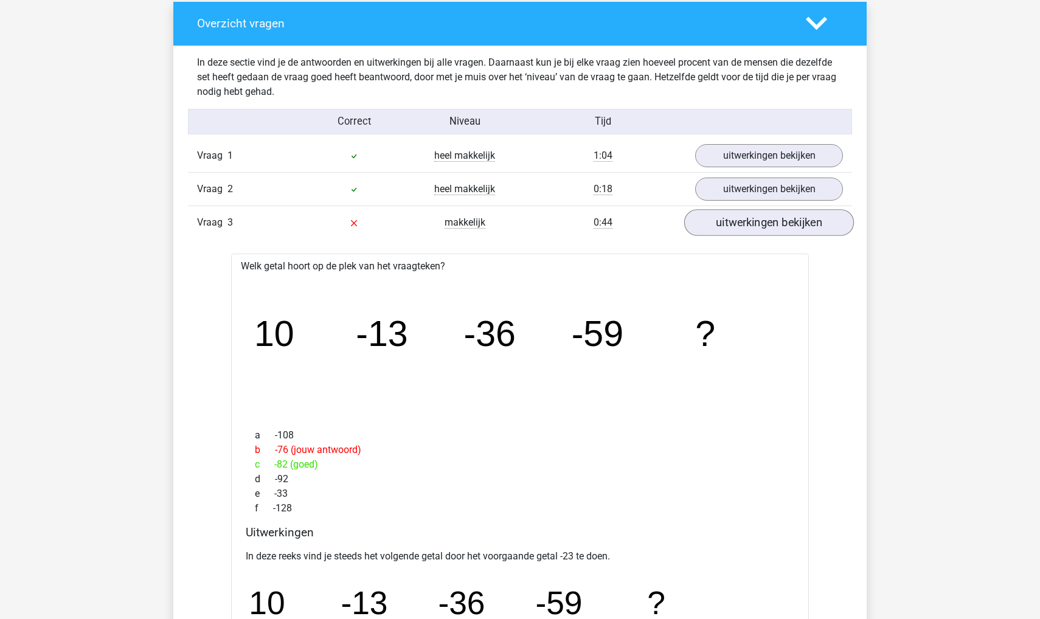
click at [725, 231] on link "uitwerkingen bekijken" at bounding box center [769, 223] width 170 height 27
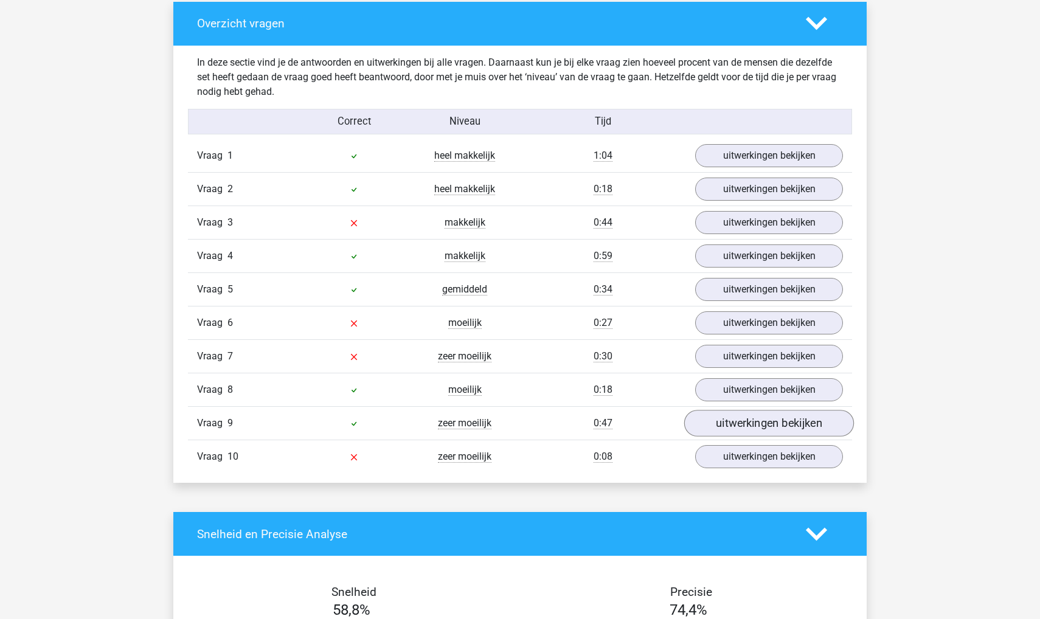
click at [756, 433] on link "uitwerkingen bekijken" at bounding box center [769, 424] width 170 height 27
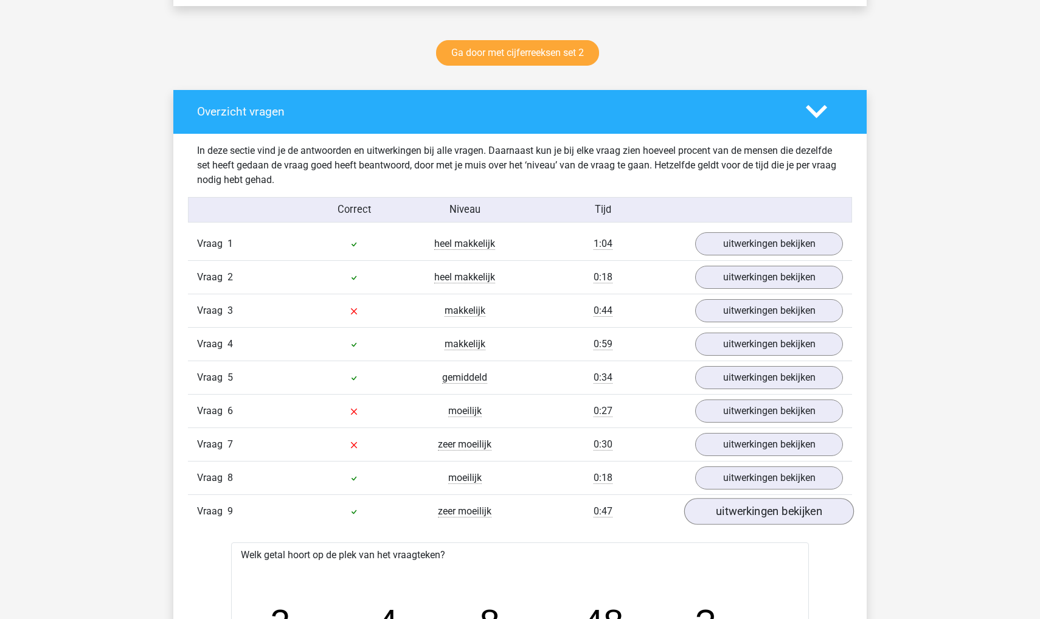
scroll to position [643, 0]
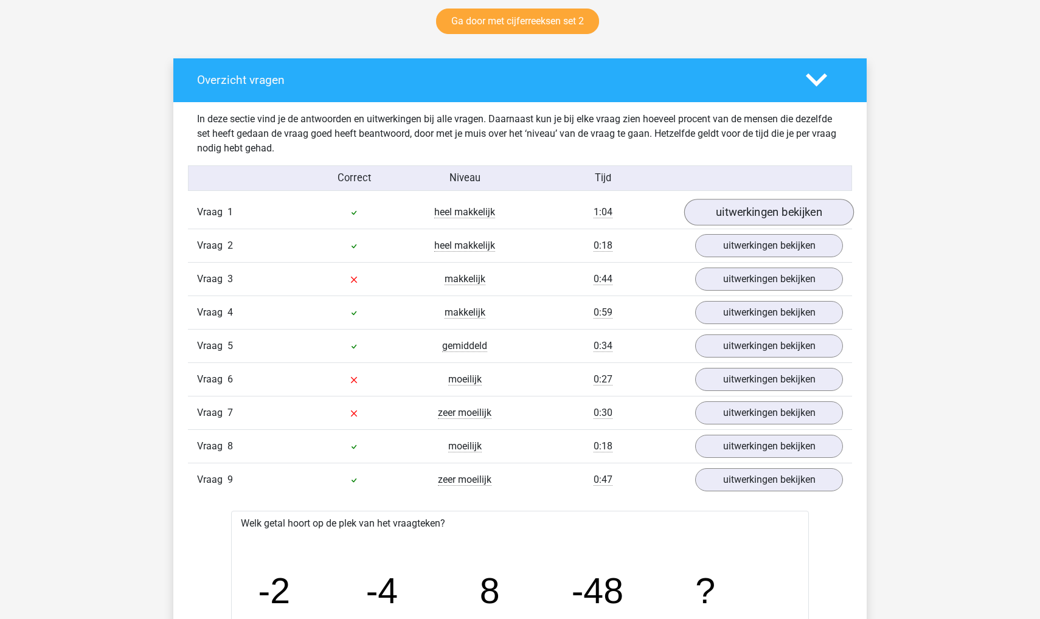
click at [741, 216] on link "uitwerkingen bekijken" at bounding box center [769, 212] width 170 height 27
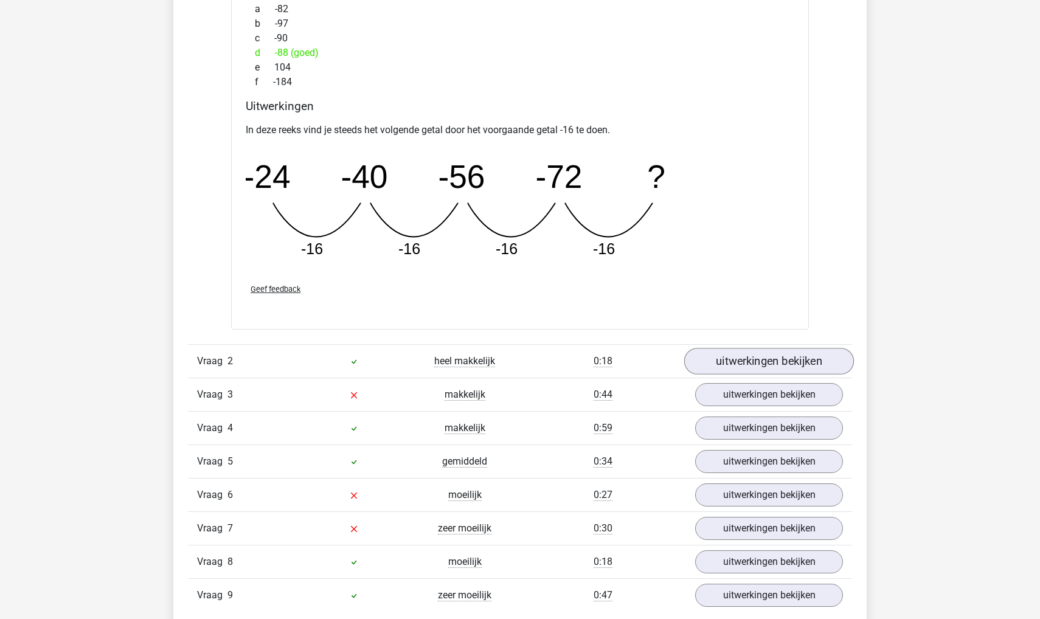
scroll to position [1059, 0]
click at [764, 362] on link "uitwerkingen bekijken" at bounding box center [769, 361] width 170 height 27
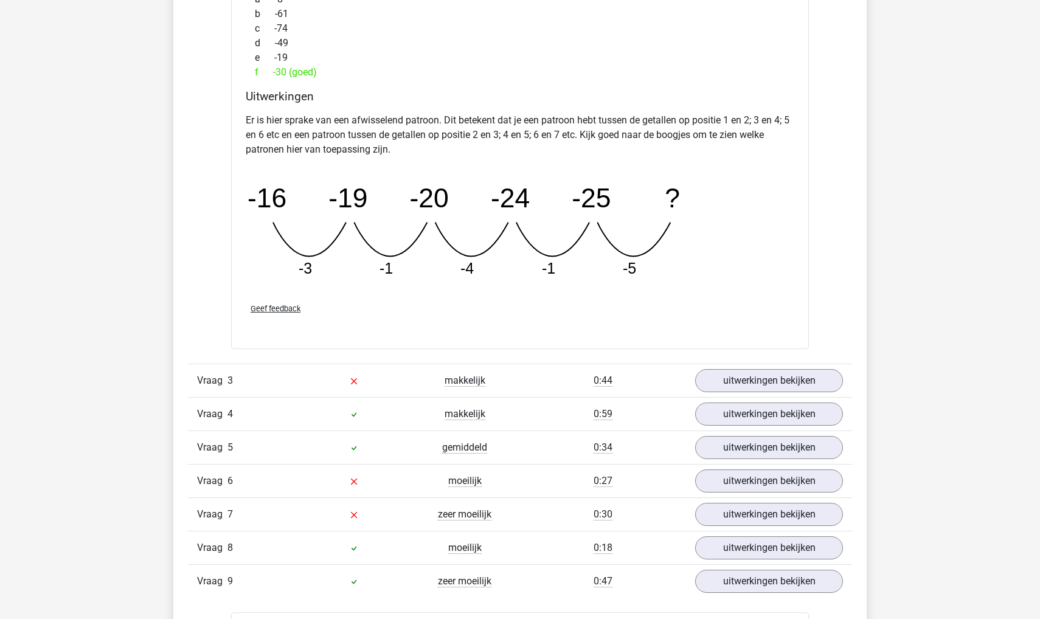
scroll to position [1633, 0]
click at [724, 384] on link "uitwerkingen bekijken" at bounding box center [769, 381] width 170 height 27
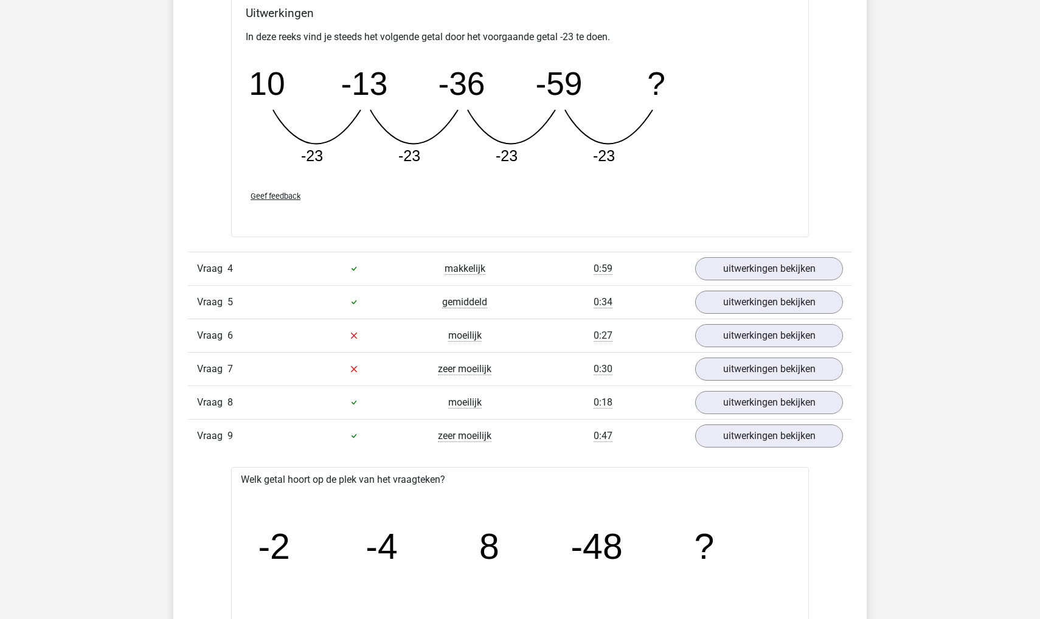
scroll to position [2324, 0]
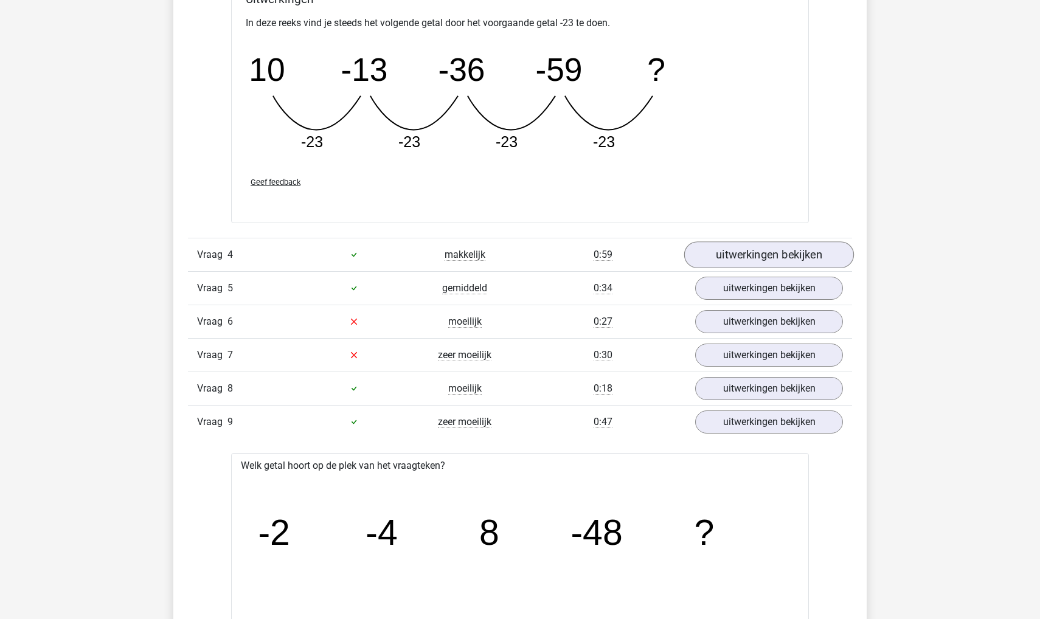
click at [729, 261] on link "uitwerkingen bekijken" at bounding box center [769, 254] width 170 height 27
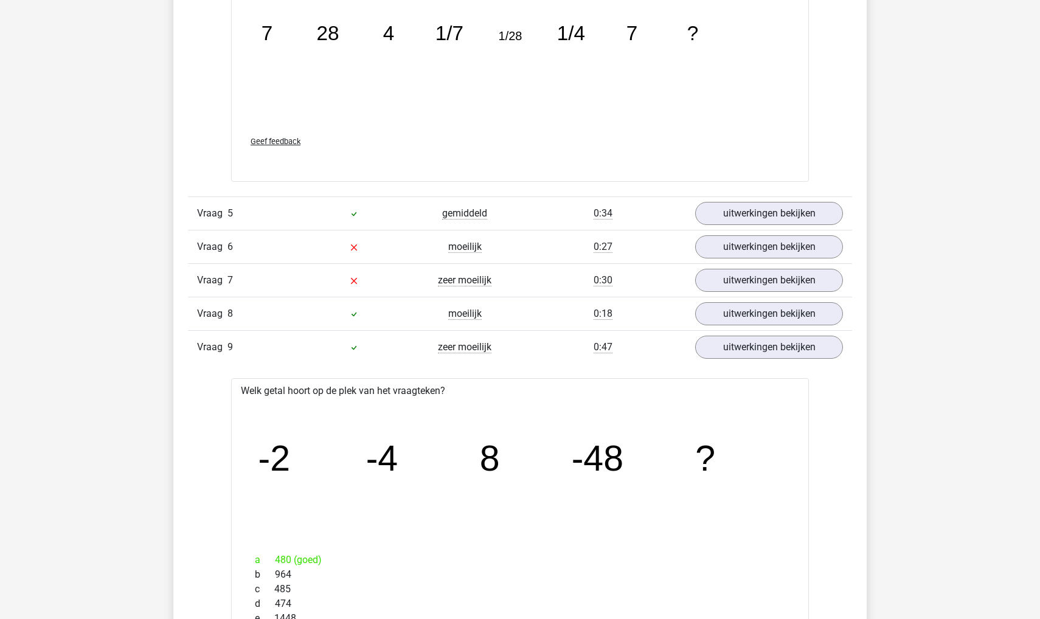
scroll to position [3074, 0]
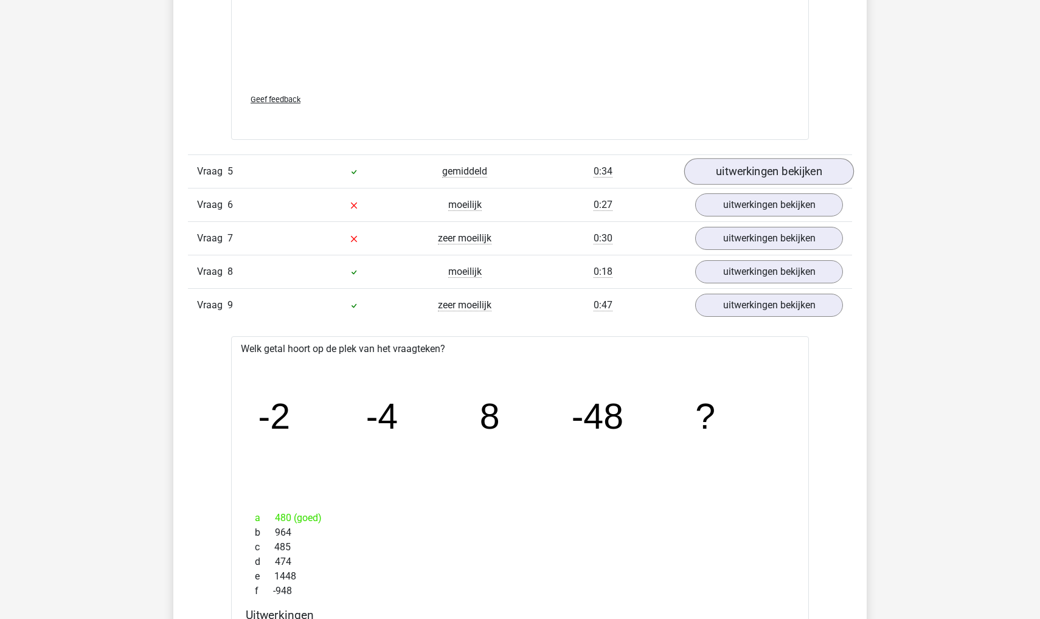
click at [719, 168] on link "uitwerkingen bekijken" at bounding box center [769, 171] width 170 height 27
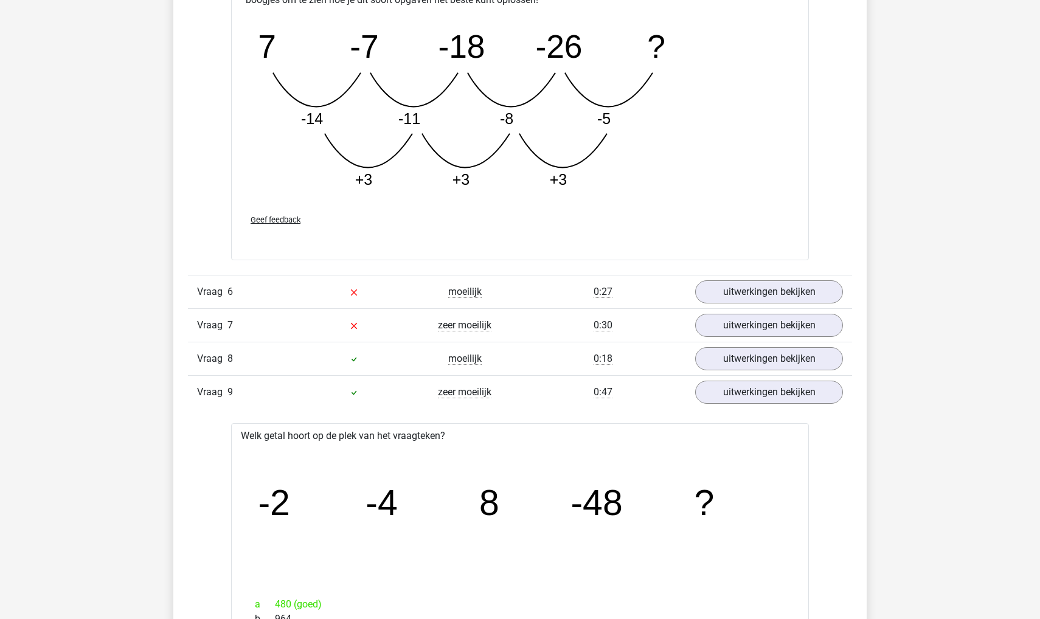
scroll to position [3572, 0]
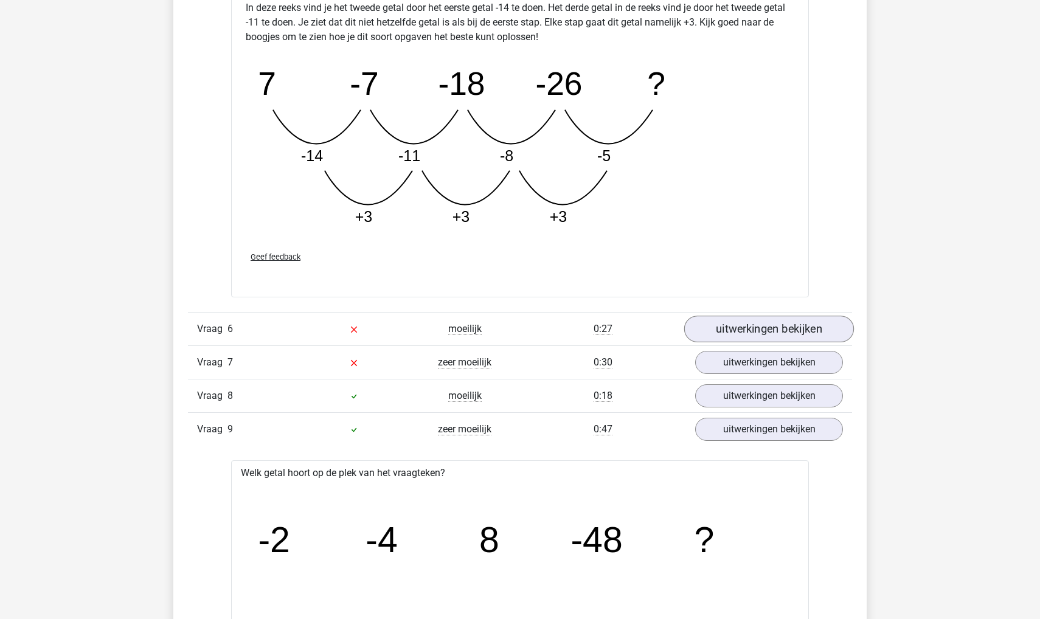
click at [745, 328] on link "uitwerkingen bekijken" at bounding box center [769, 329] width 170 height 27
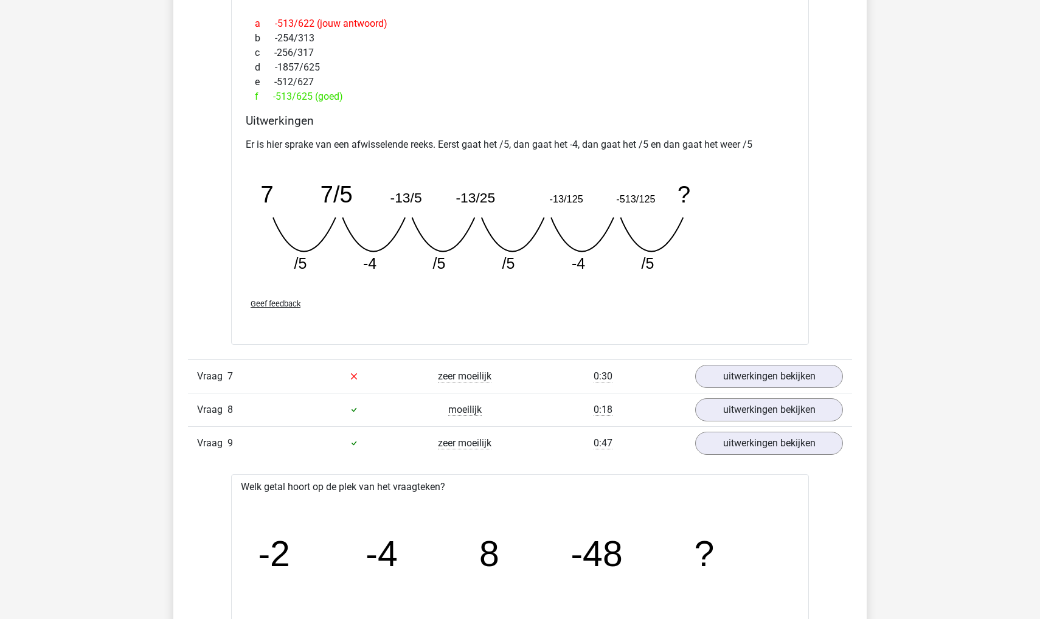
scroll to position [4088, 0]
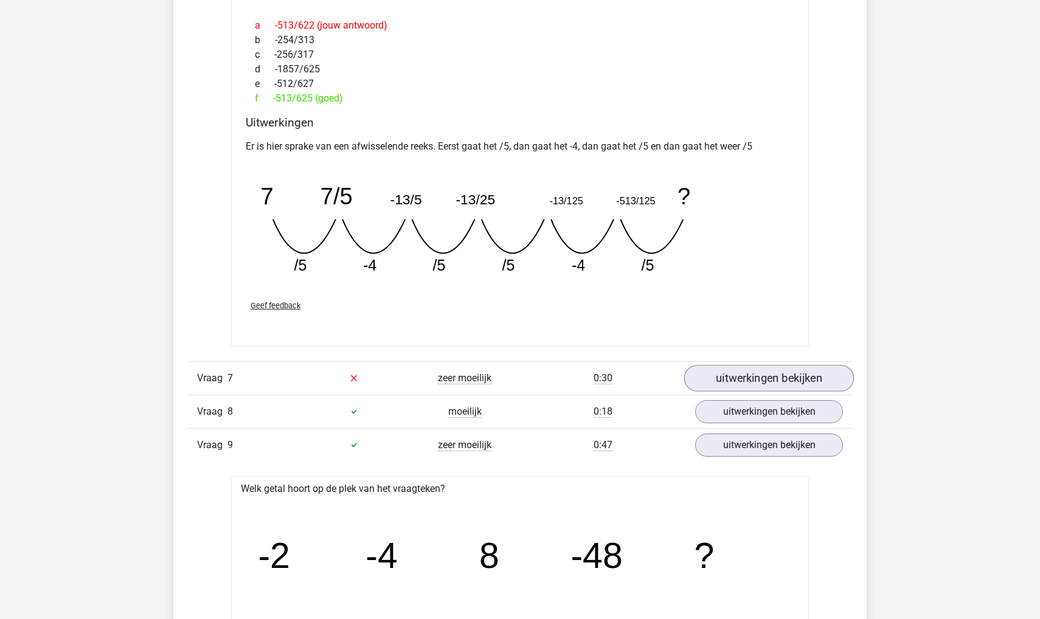
click at [735, 376] on link "uitwerkingen bekijken" at bounding box center [769, 378] width 170 height 27
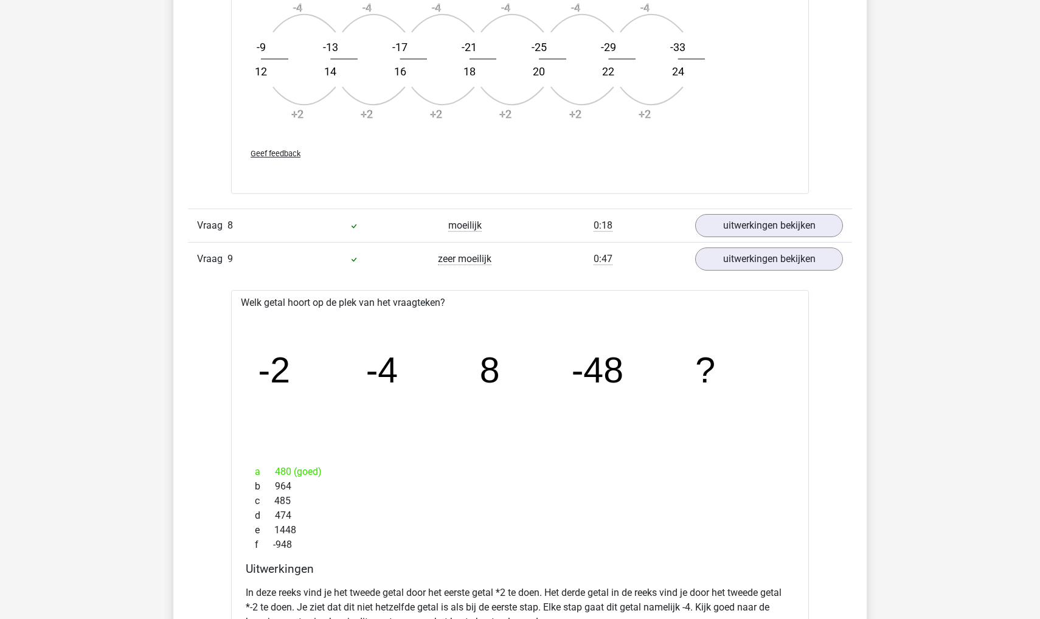
scroll to position [5006, 0]
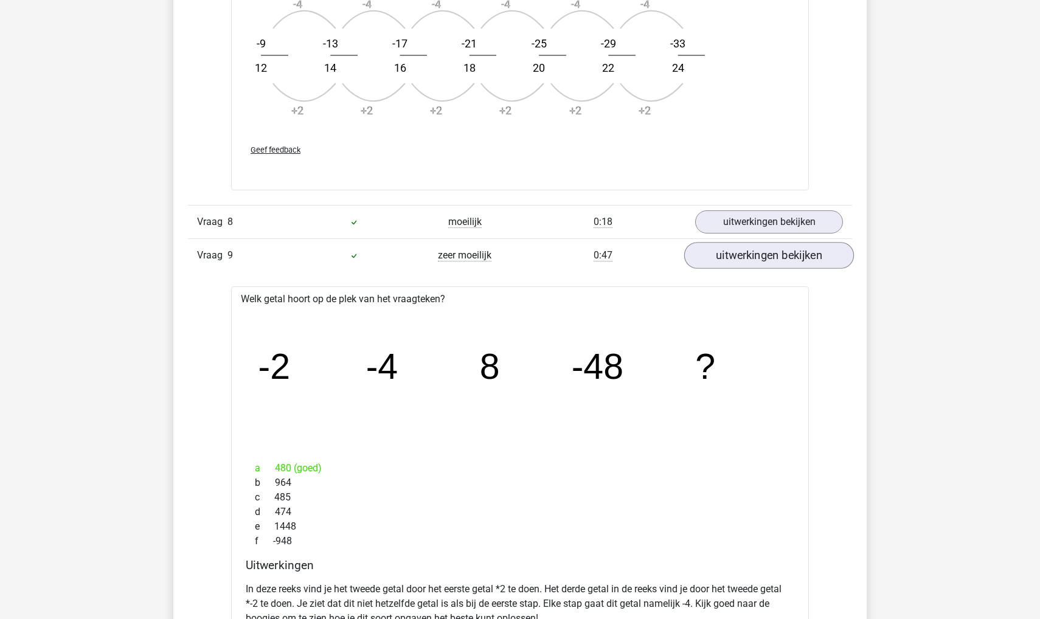
click at [747, 253] on link "uitwerkingen bekijken" at bounding box center [769, 256] width 170 height 27
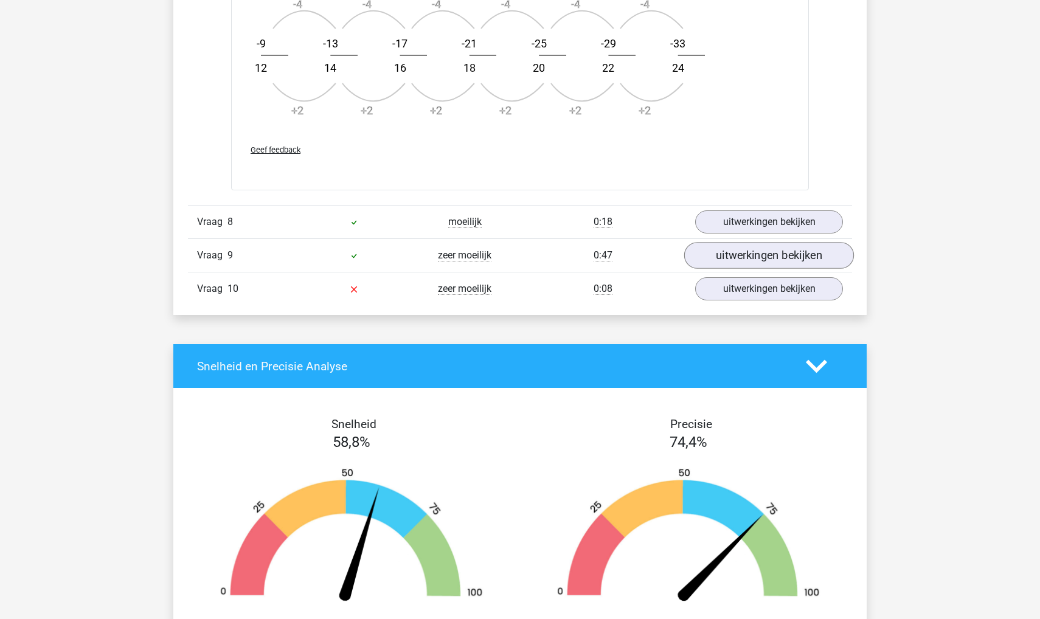
click at [747, 253] on link "uitwerkingen bekijken" at bounding box center [769, 256] width 170 height 27
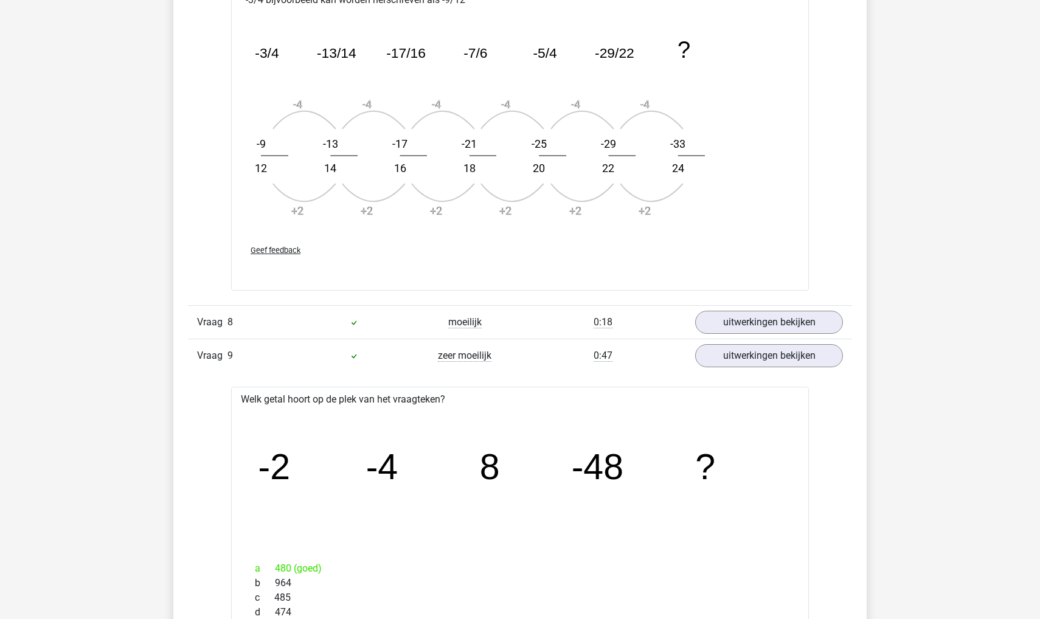
scroll to position [4915, 0]
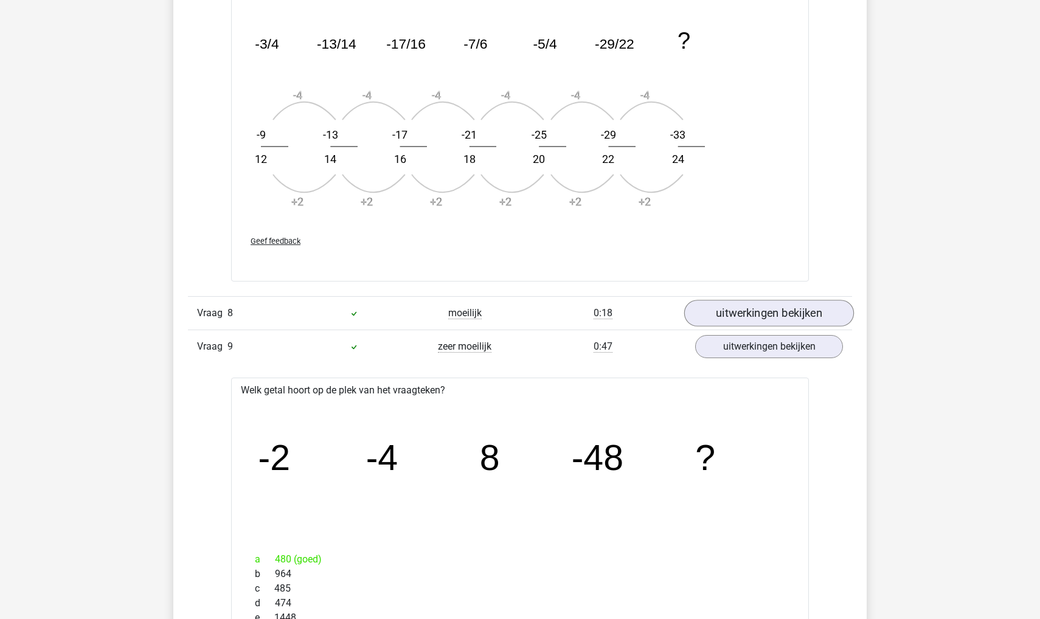
click at [797, 302] on link "uitwerkingen bekijken" at bounding box center [769, 313] width 170 height 27
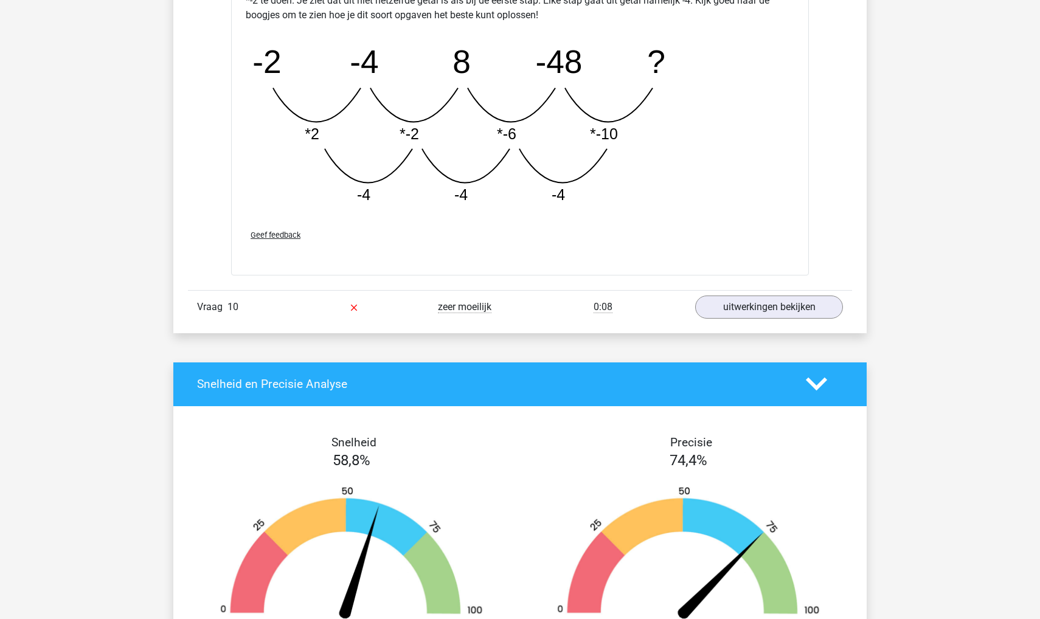
scroll to position [6229, 0]
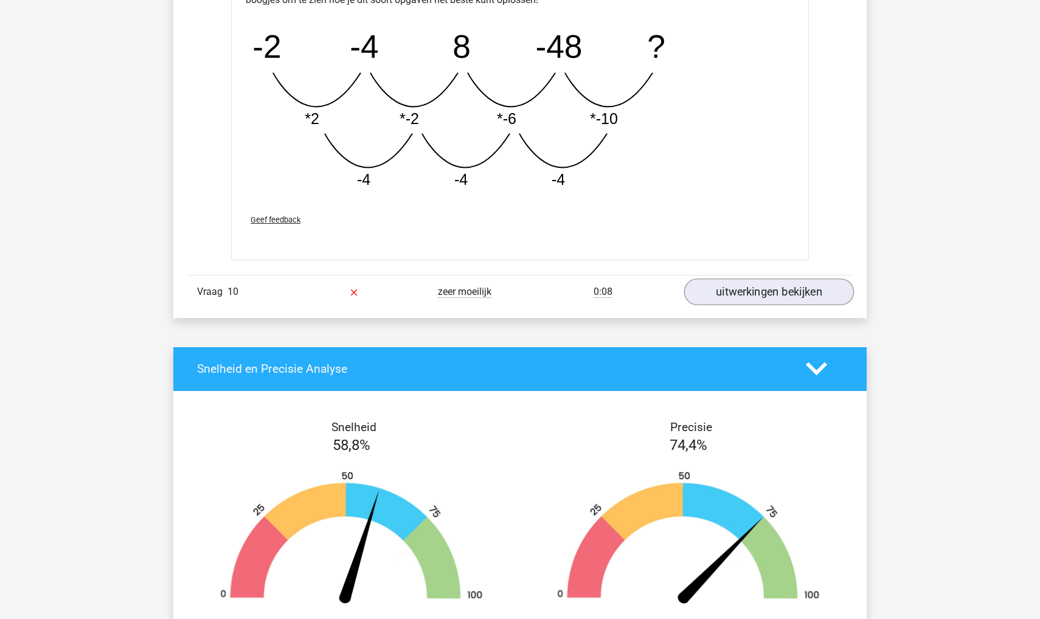
click at [750, 288] on link "uitwerkingen bekijken" at bounding box center [769, 292] width 170 height 27
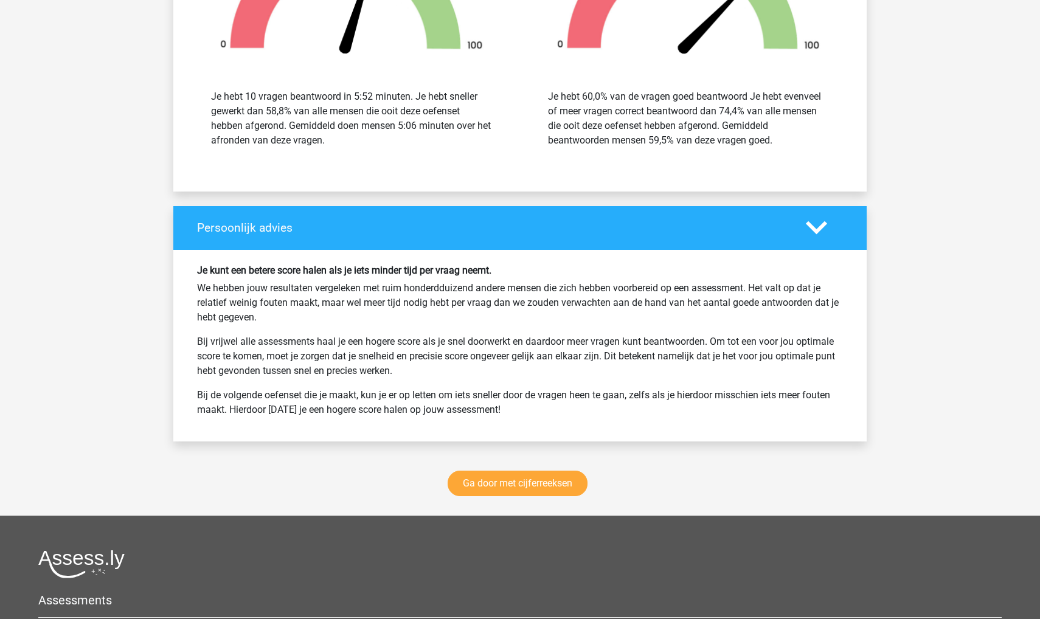
scroll to position [7398, 0]
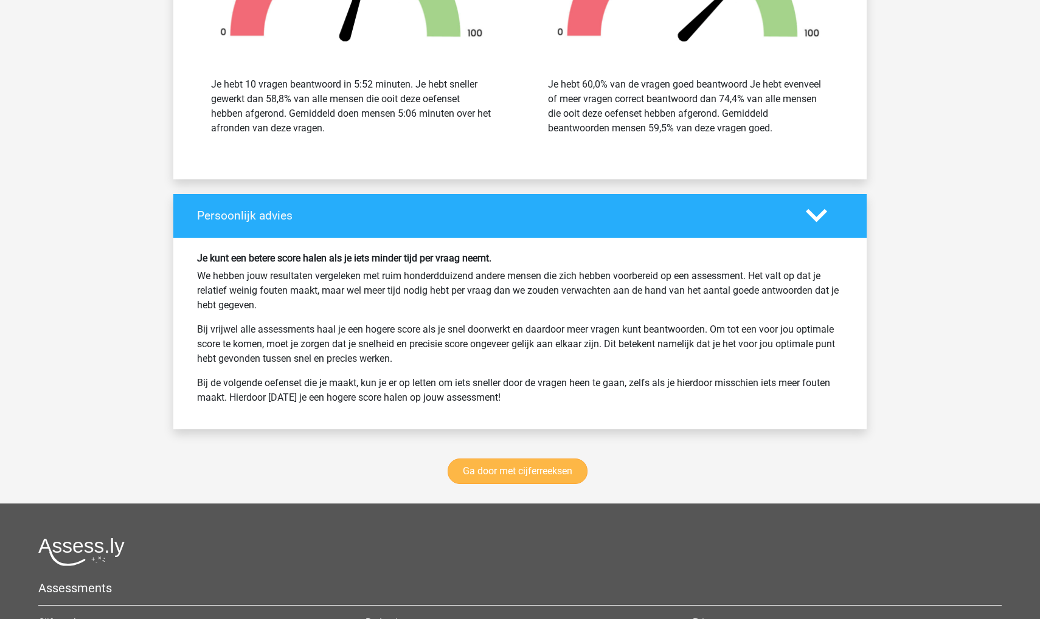
click at [542, 477] on link "Ga door met cijferreeksen" at bounding box center [518, 472] width 140 height 26
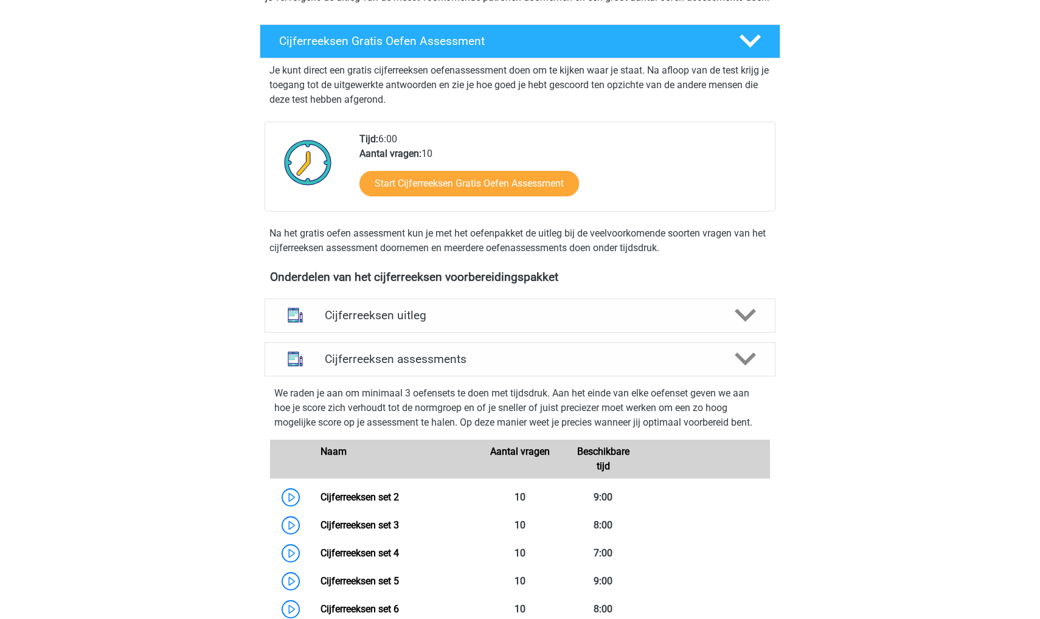
scroll to position [195, 0]
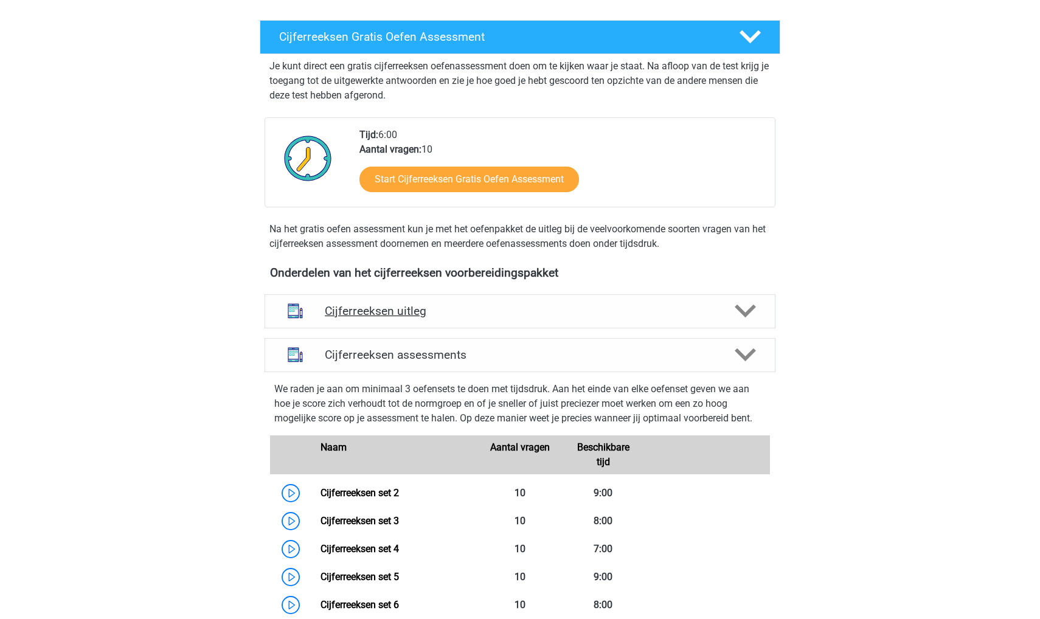
click at [534, 318] on h4 "Cijferreeksen uitleg" at bounding box center [520, 311] width 390 height 14
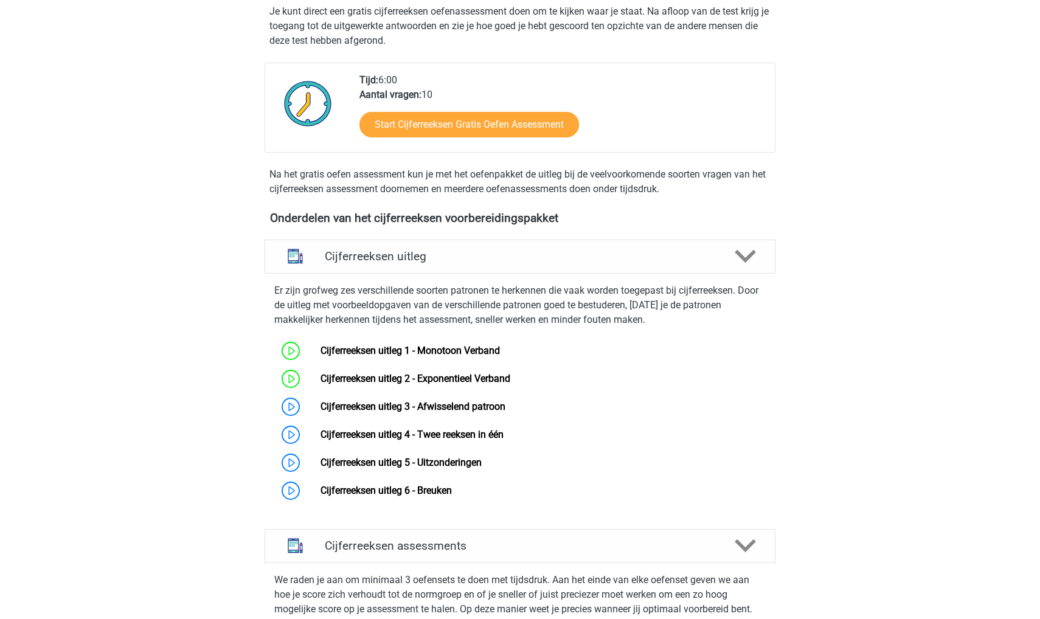
scroll to position [270, 0]
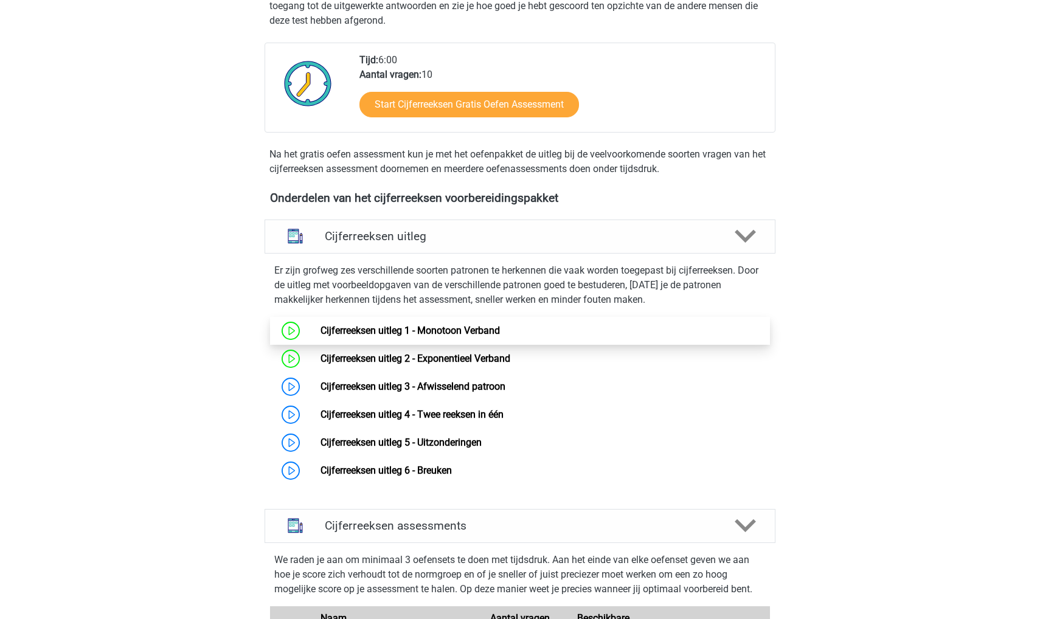
click at [321, 336] on link "Cijferreeksen uitleg 1 - Monotoon Verband" at bounding box center [410, 331] width 179 height 12
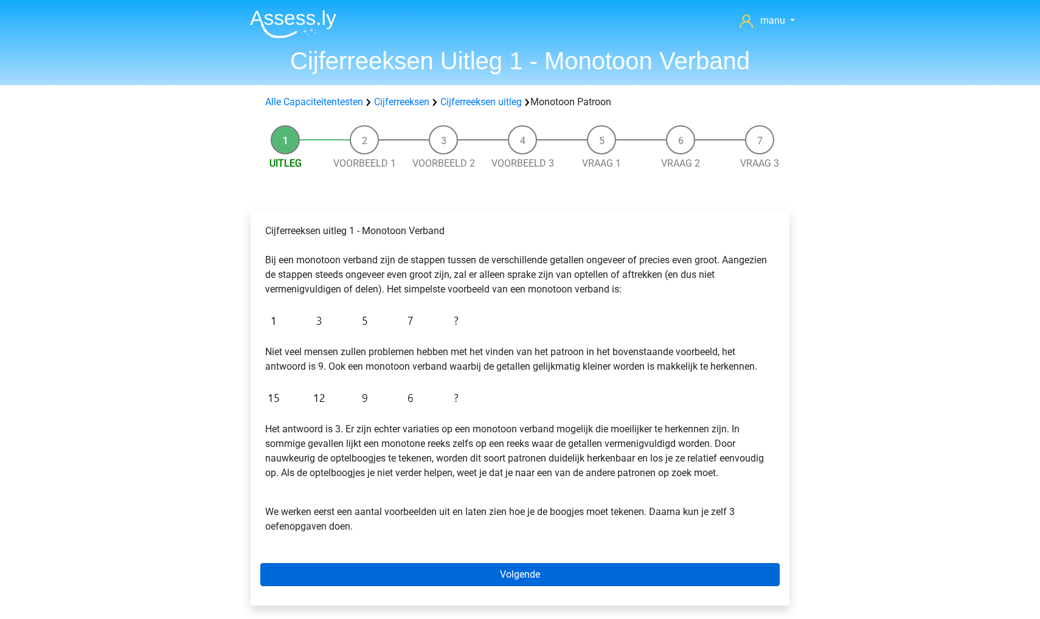
click at [425, 574] on link "Volgende" at bounding box center [519, 574] width 519 height 23
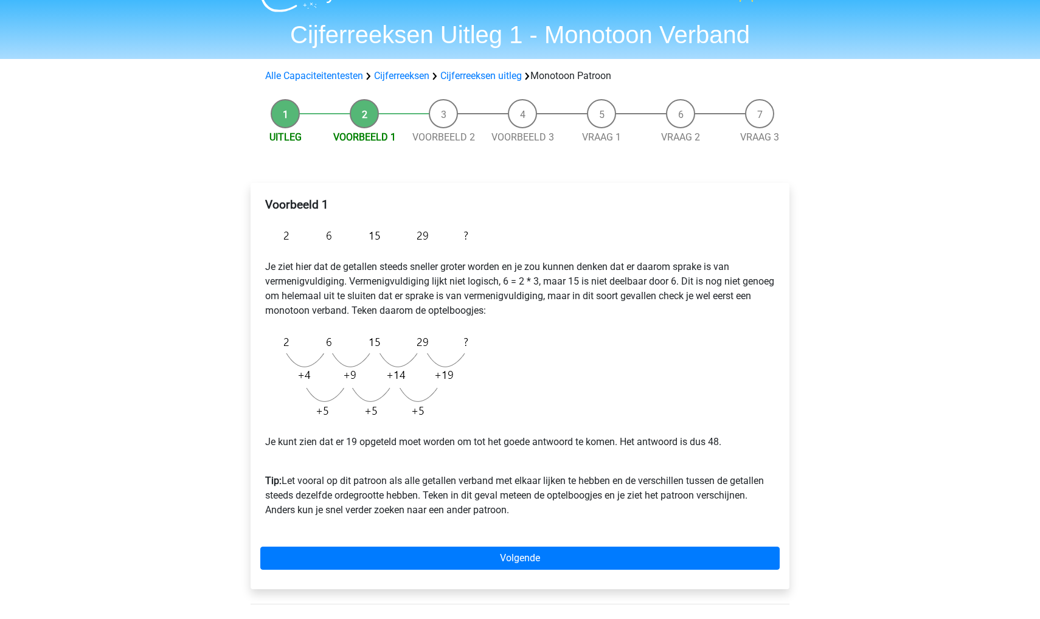
scroll to position [30, 0]
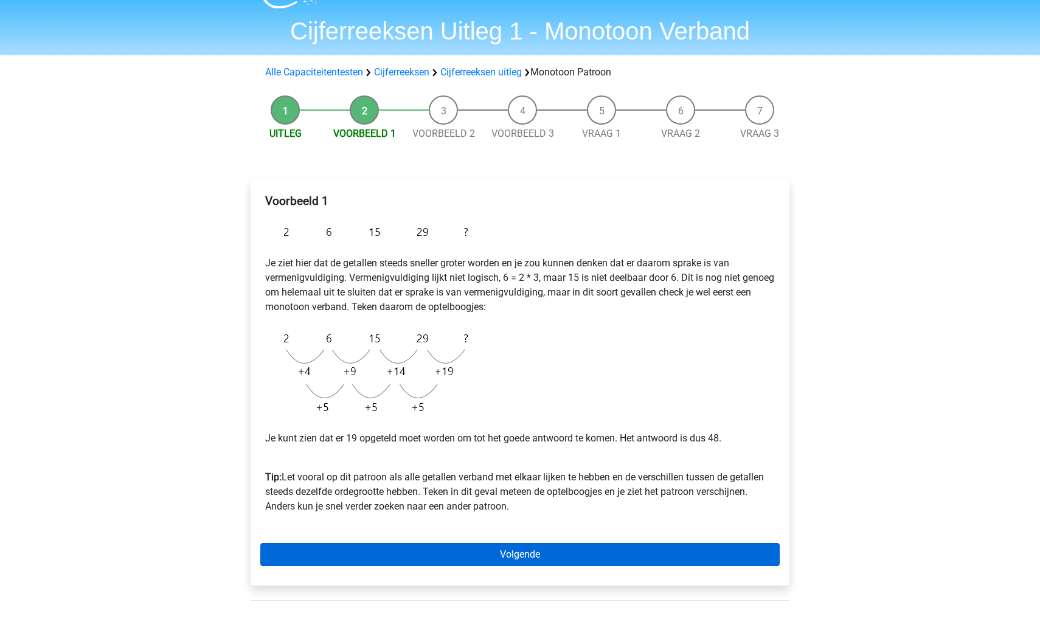
click at [463, 552] on link "Volgende" at bounding box center [519, 554] width 519 height 23
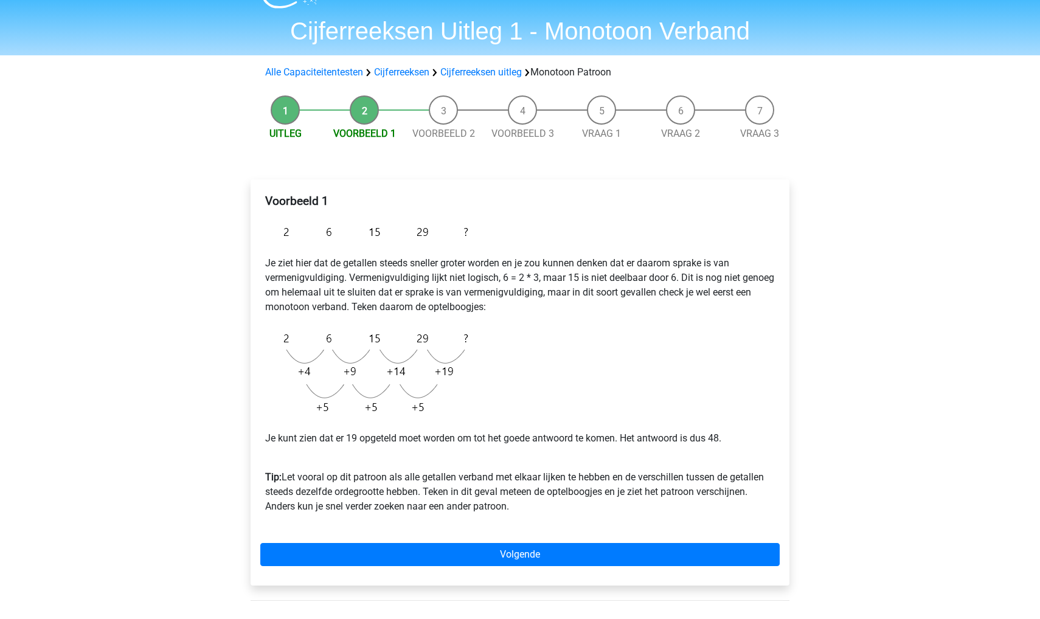
scroll to position [60, 0]
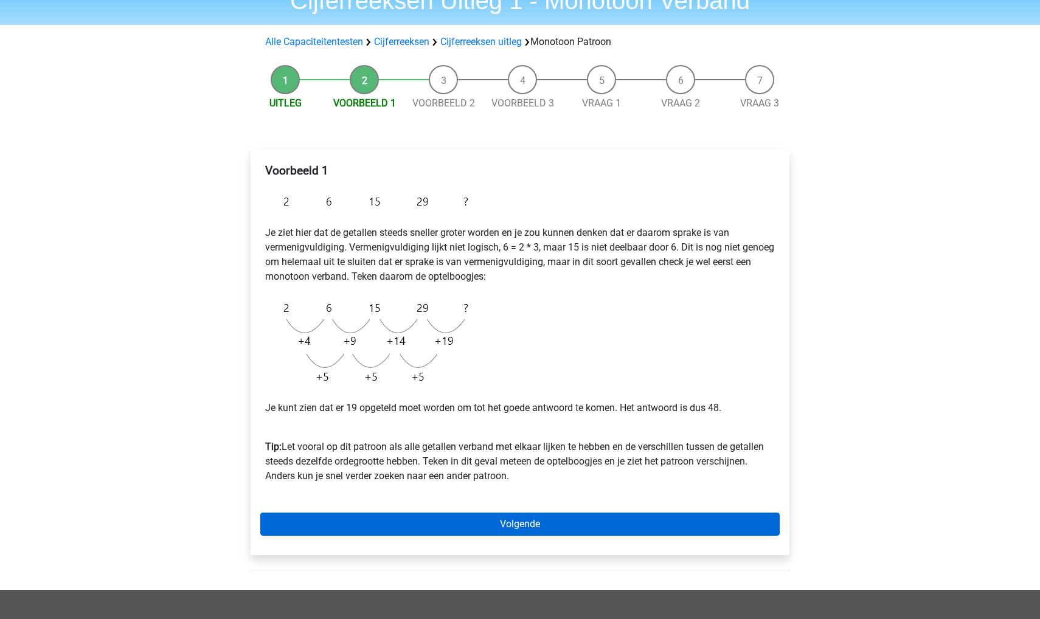
click at [459, 526] on link "Volgende" at bounding box center [519, 524] width 519 height 23
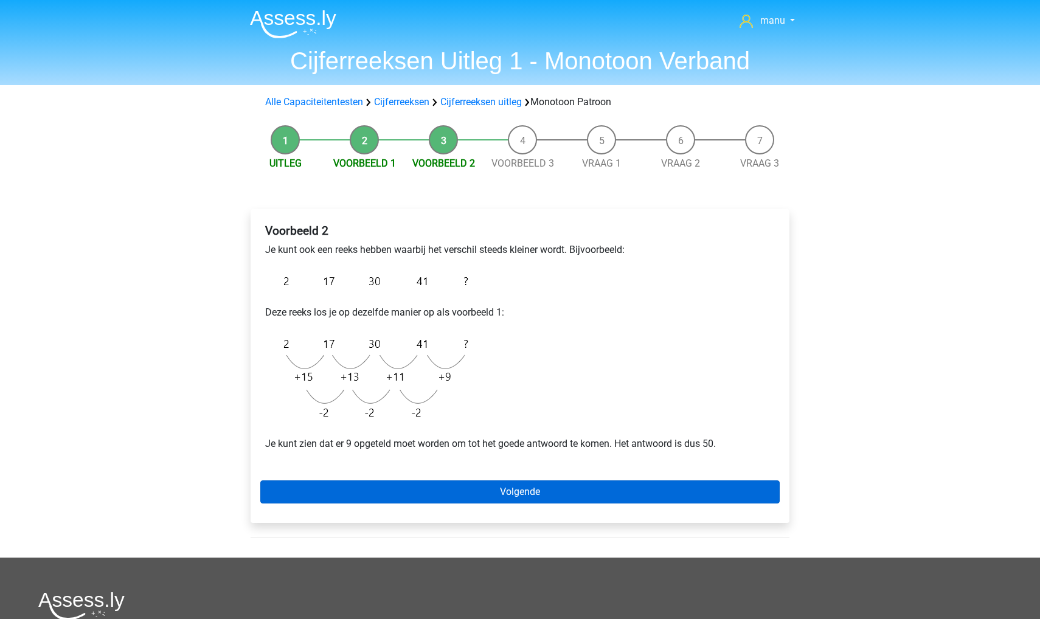
click at [479, 490] on link "Volgende" at bounding box center [519, 491] width 519 height 23
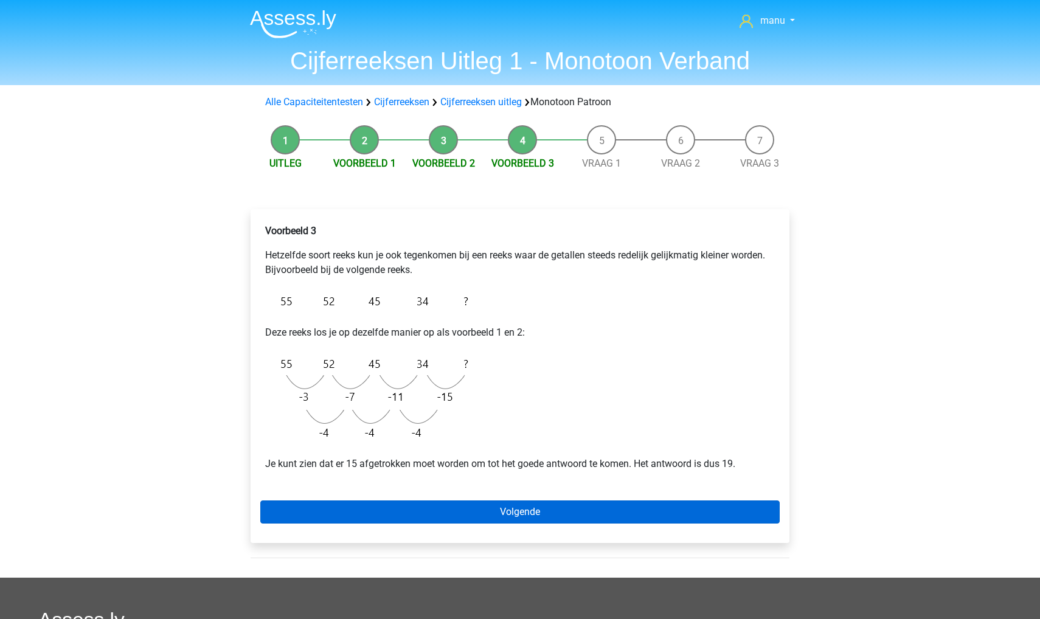
click at [450, 510] on link "Volgende" at bounding box center [519, 512] width 519 height 23
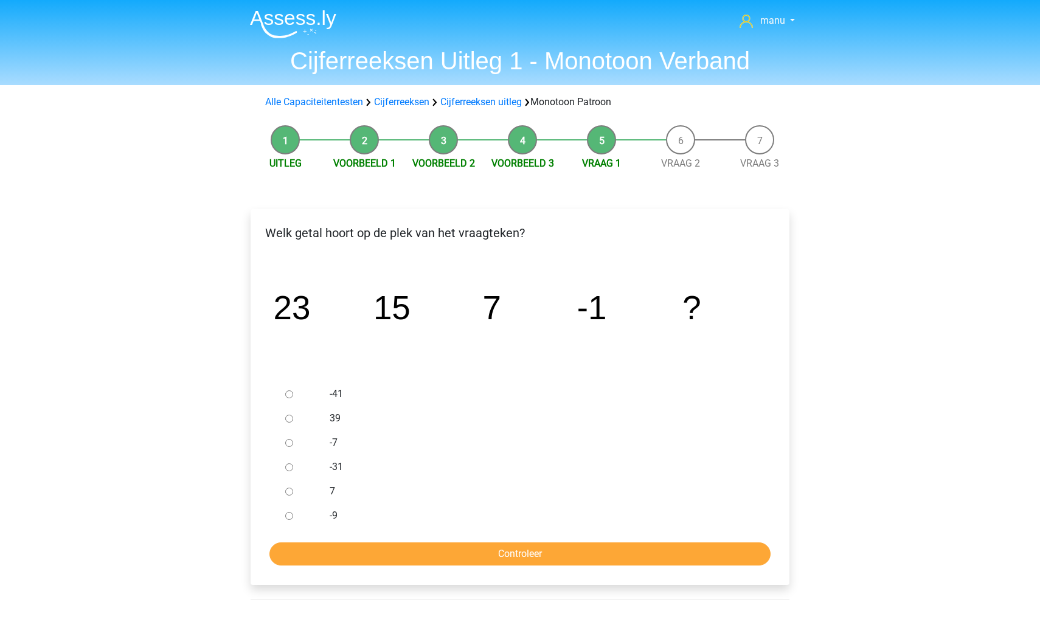
click at [287, 518] on input "-9" at bounding box center [289, 516] width 8 height 8
radio input "true"
click at [288, 546] on input "Controleer" at bounding box center [519, 553] width 501 height 23
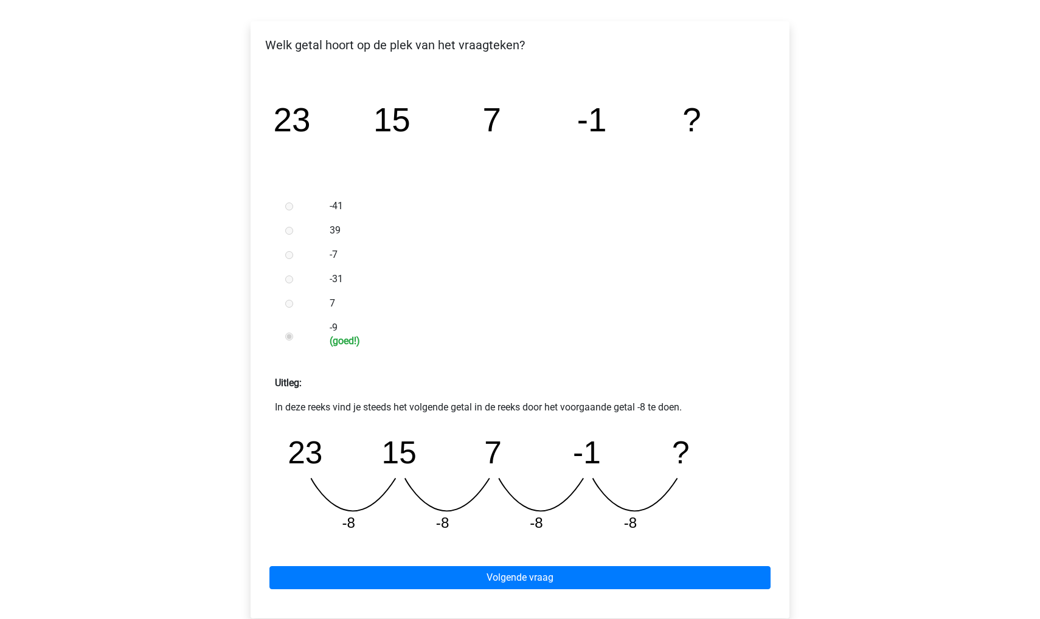
scroll to position [278, 0]
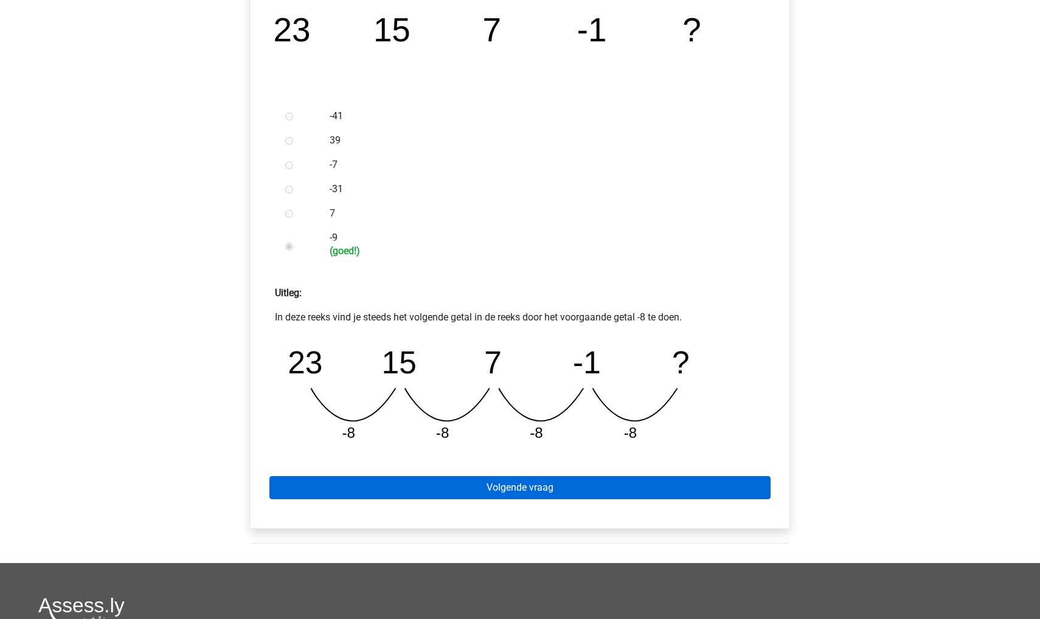
click at [329, 493] on link "Volgende vraag" at bounding box center [519, 487] width 501 height 23
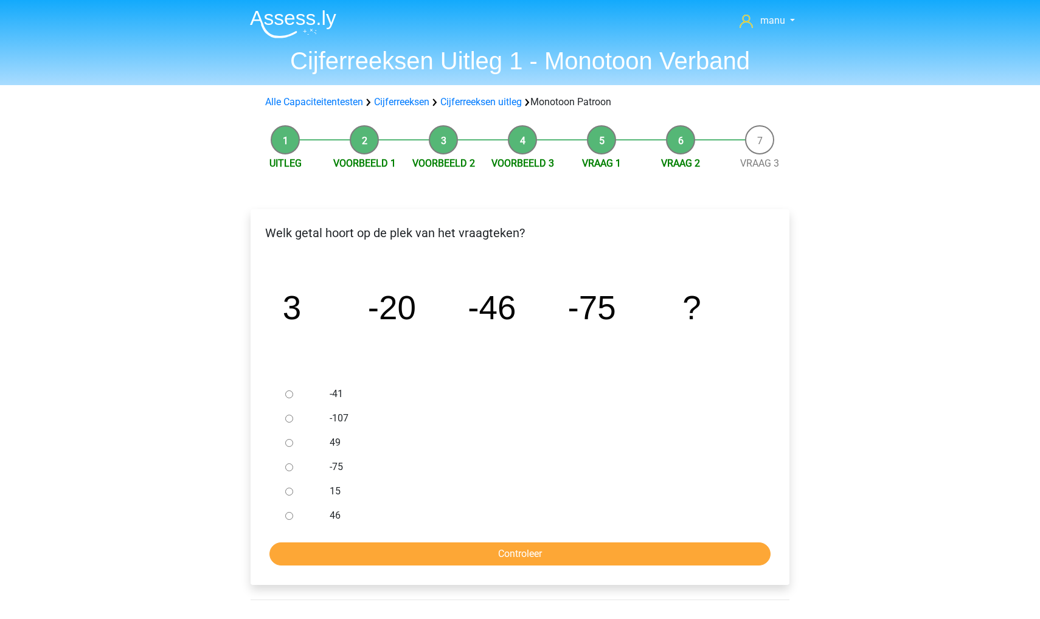
click at [286, 423] on div at bounding box center [300, 418] width 40 height 24
click at [288, 412] on div at bounding box center [300, 418] width 40 height 24
click at [288, 417] on input "-107" at bounding box center [289, 419] width 8 height 8
radio input "true"
click at [339, 555] on input "Controleer" at bounding box center [519, 553] width 501 height 23
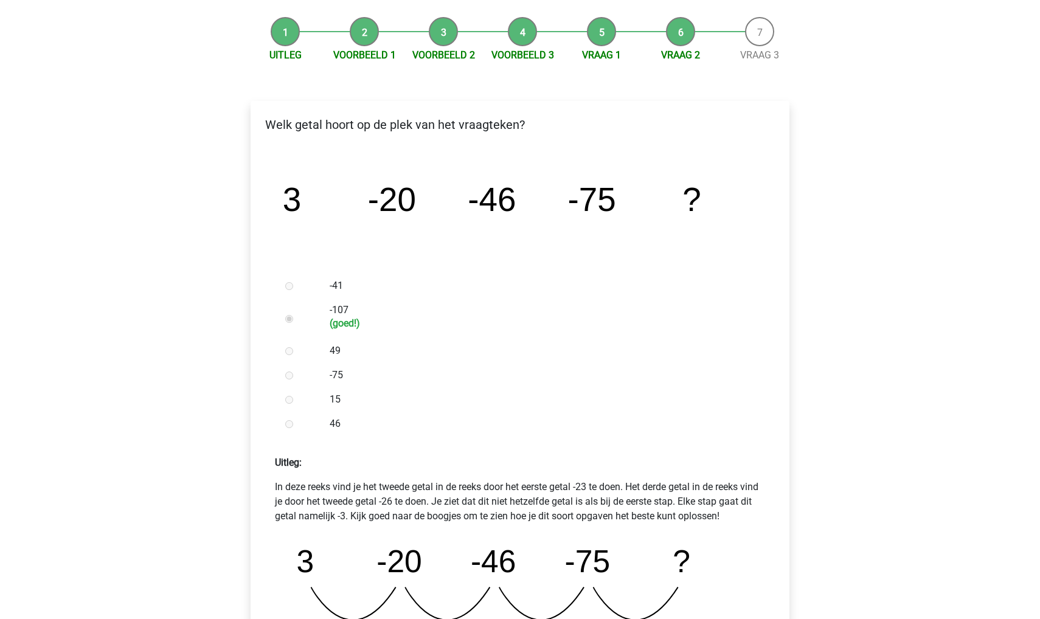
scroll to position [288, 0]
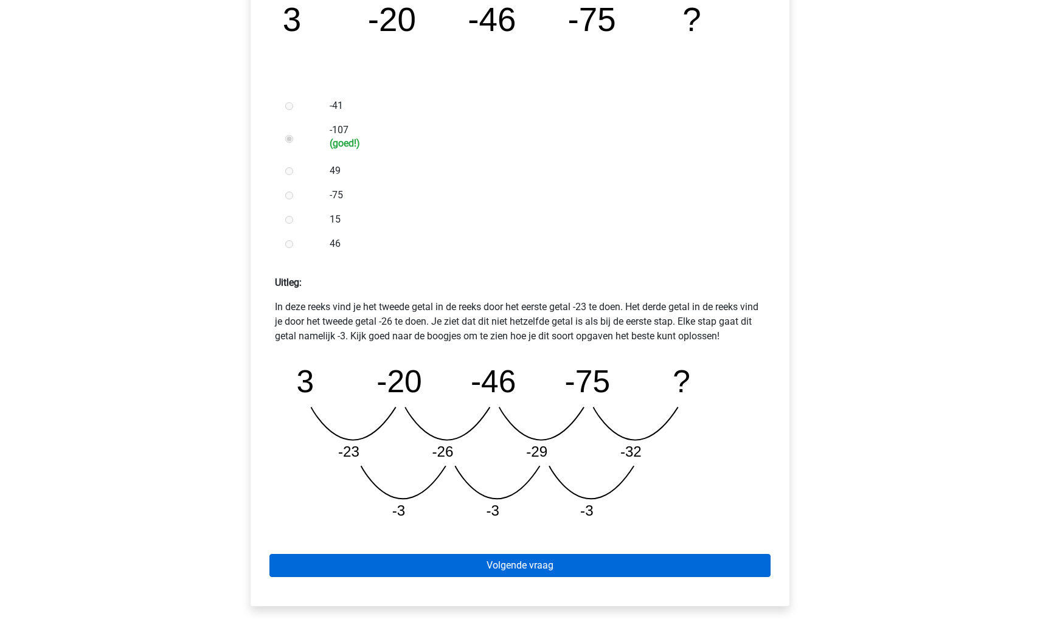
click at [353, 567] on link "Volgende vraag" at bounding box center [519, 565] width 501 height 23
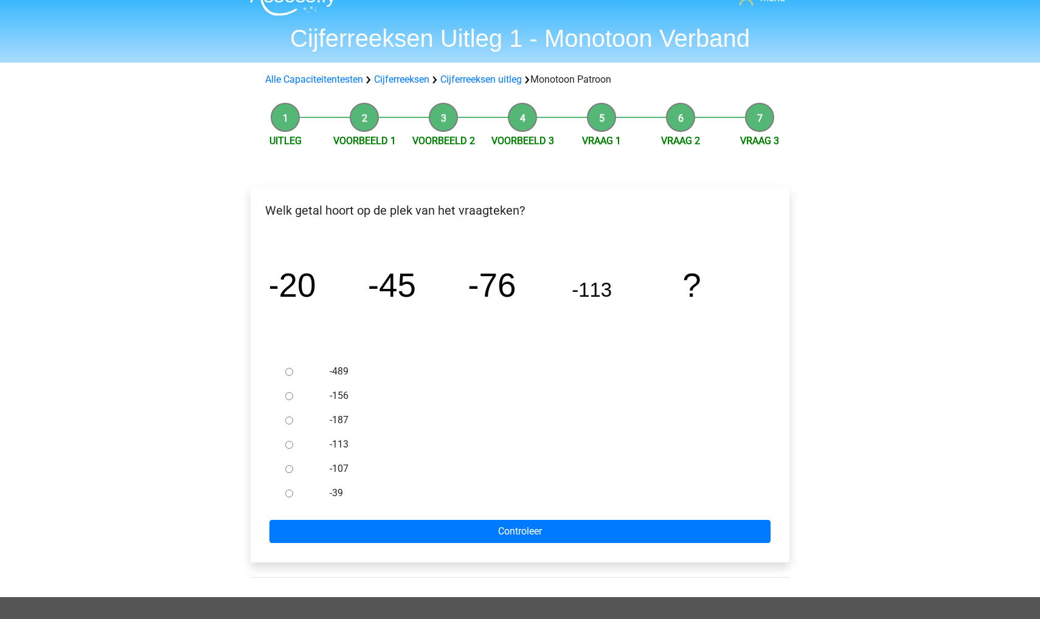
scroll to position [23, 0]
click at [289, 396] on input "-156" at bounding box center [289, 396] width 8 height 8
radio input "true"
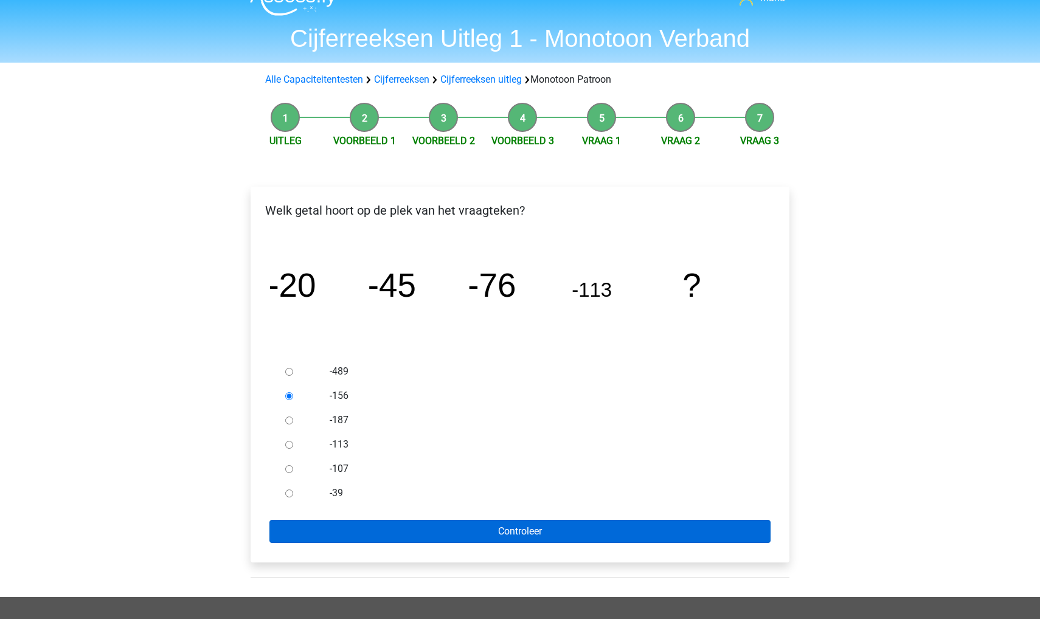
click at [338, 535] on input "Controleer" at bounding box center [519, 531] width 501 height 23
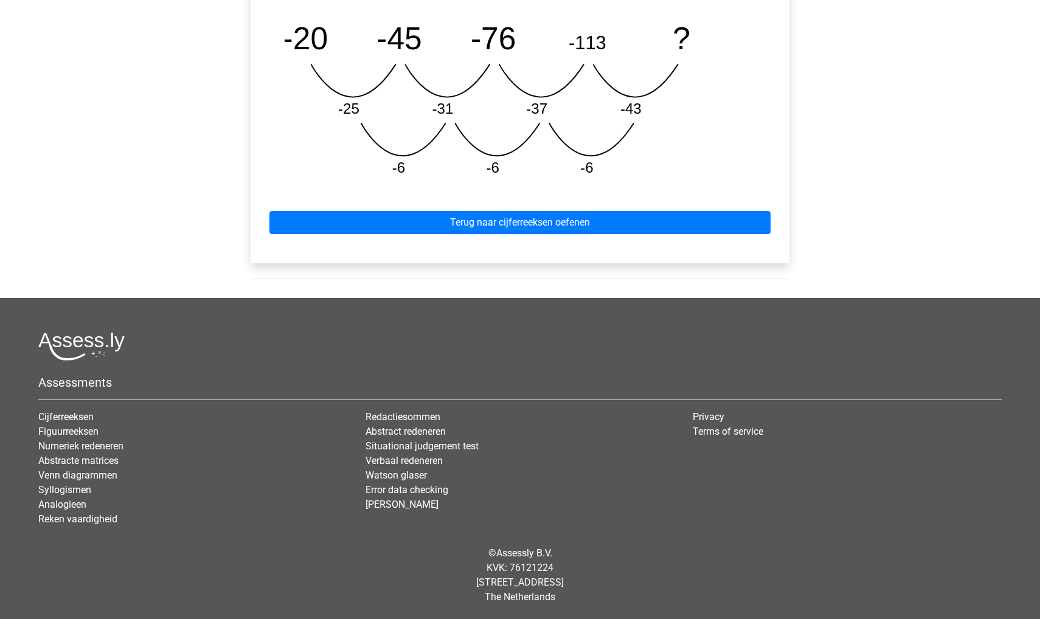
scroll to position [631, 0]
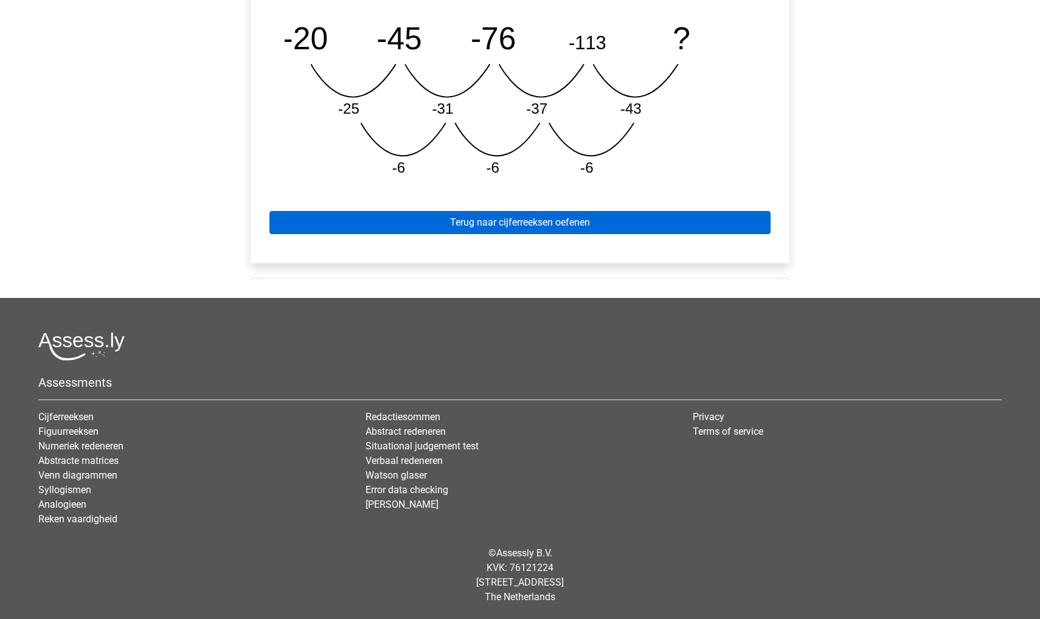
click at [340, 212] on link "Terug naar cijferreeksen oefenen" at bounding box center [519, 222] width 501 height 23
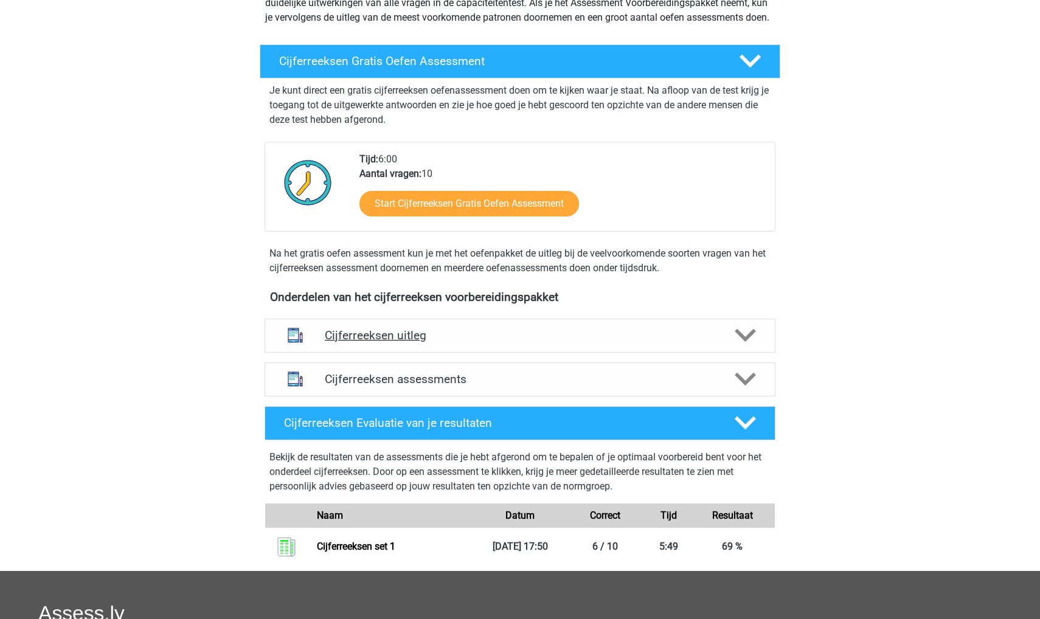
scroll to position [304, 0]
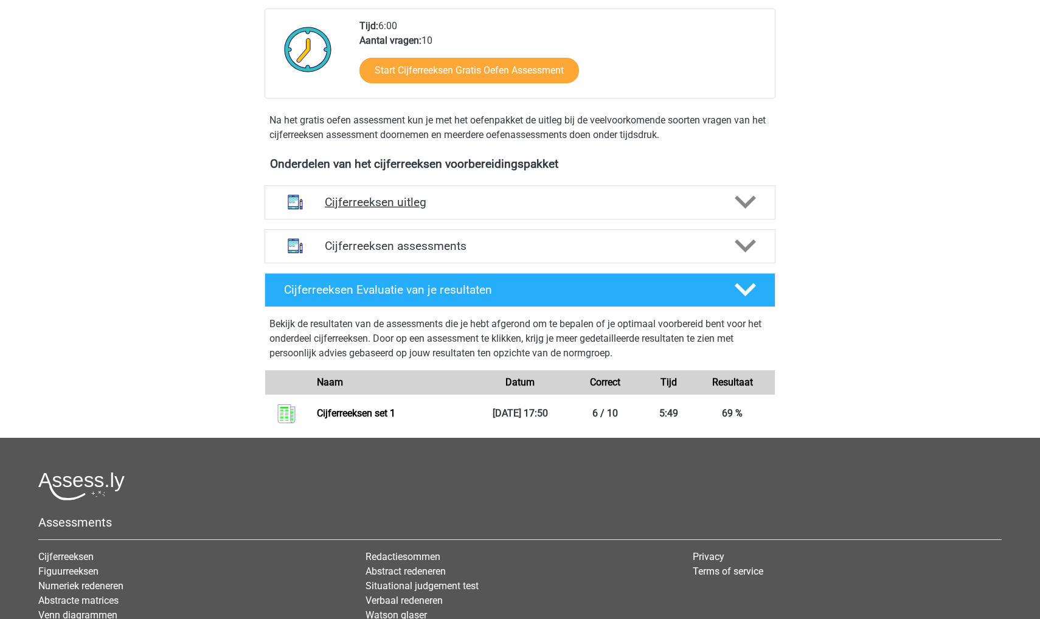
click at [364, 209] on h4 "Cijferreeksen uitleg" at bounding box center [520, 202] width 390 height 14
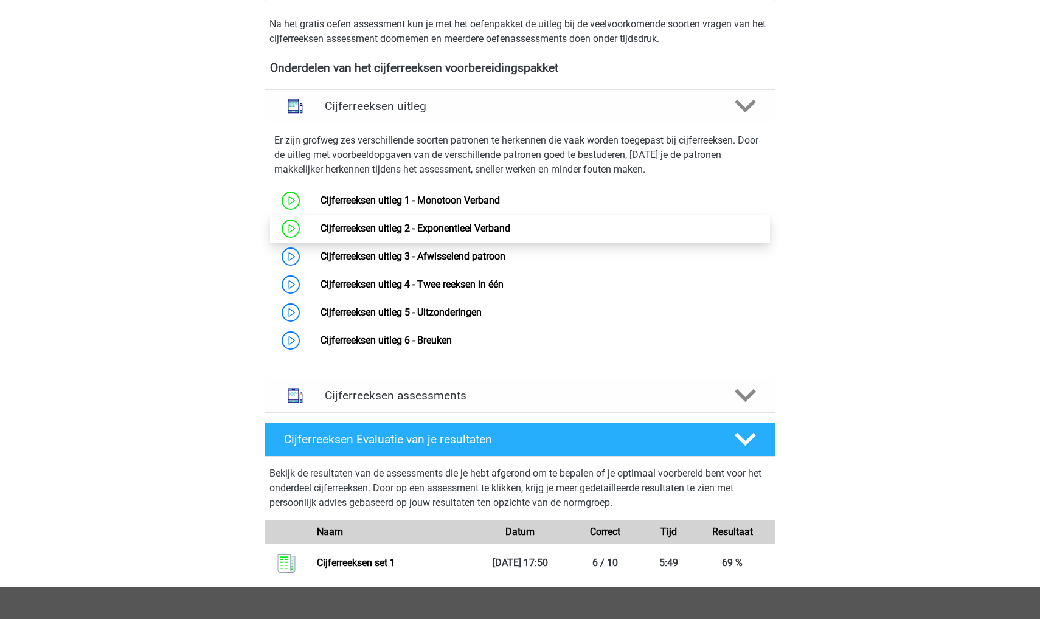
scroll to position [501, 0]
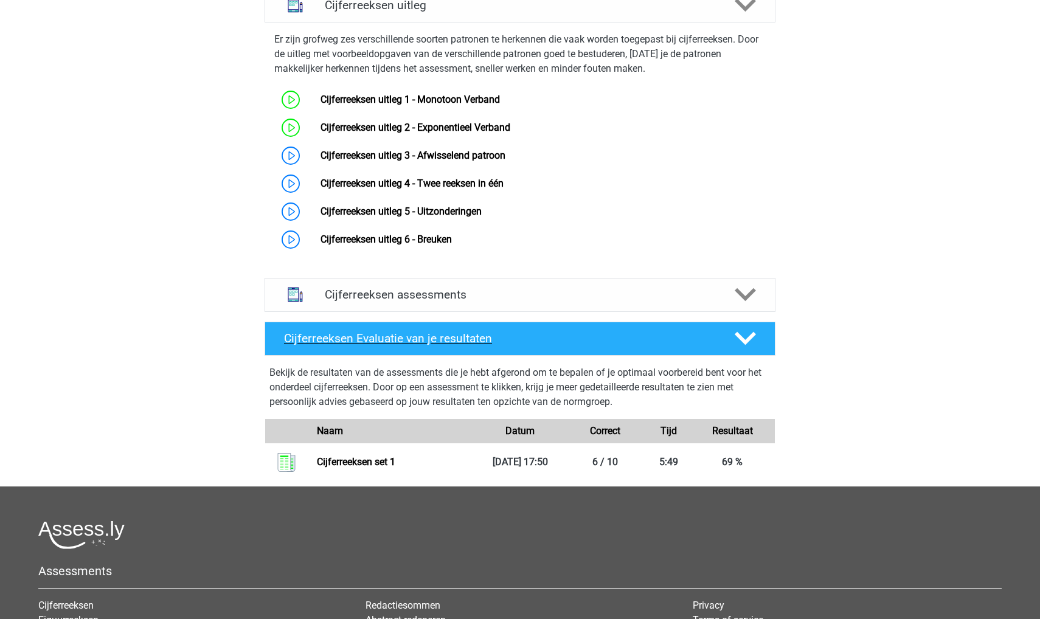
click at [338, 345] on h4 "Cijferreeksen Evaluatie van je resultaten" at bounding box center [499, 338] width 431 height 14
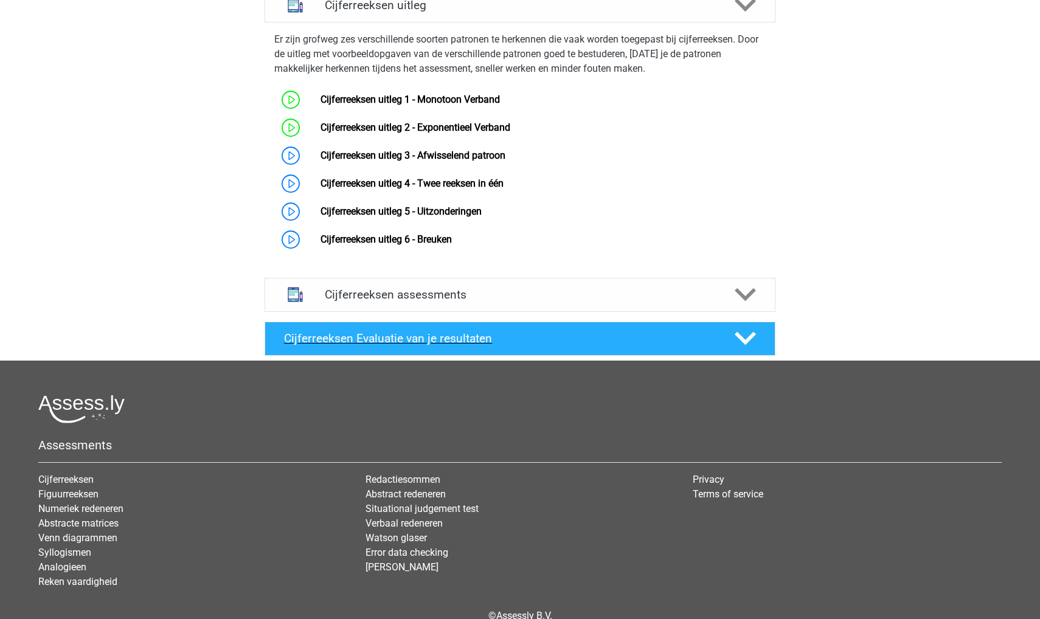
click at [338, 345] on h4 "Cijferreeksen Evaluatie van je resultaten" at bounding box center [499, 338] width 431 height 14
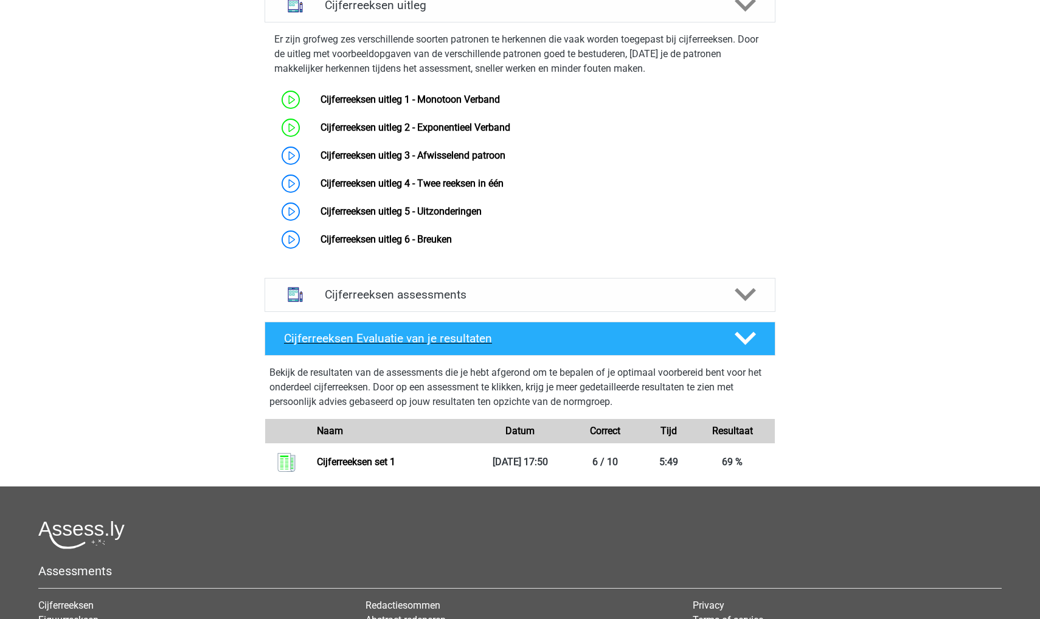
click at [338, 345] on h4 "Cijferreeksen Evaluatie van je resultaten" at bounding box center [499, 338] width 431 height 14
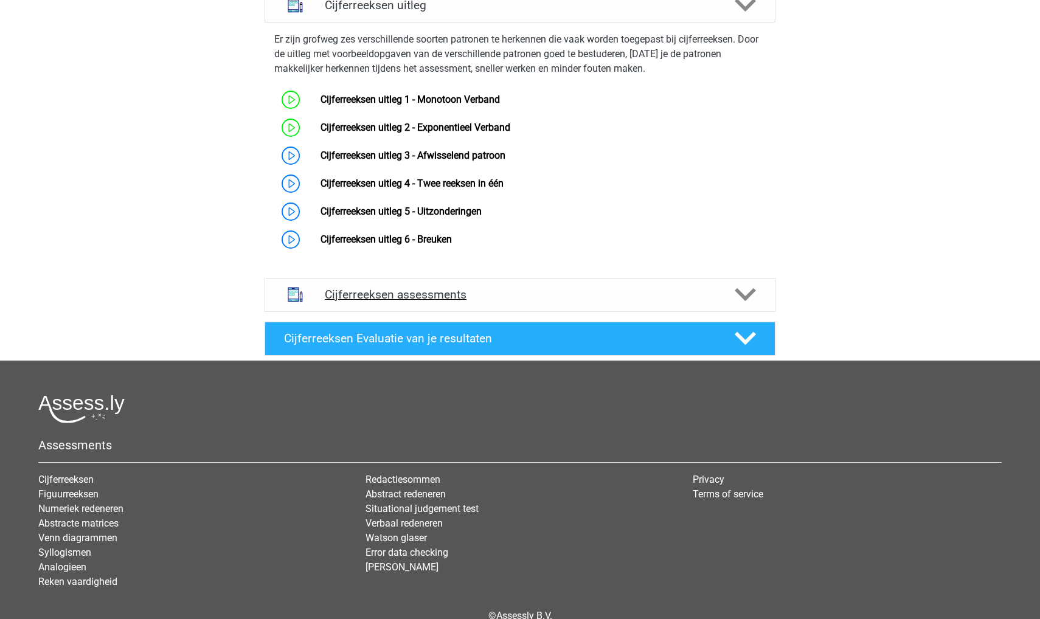
click at [339, 302] on h4 "Cijferreeksen assessments" at bounding box center [520, 295] width 390 height 14
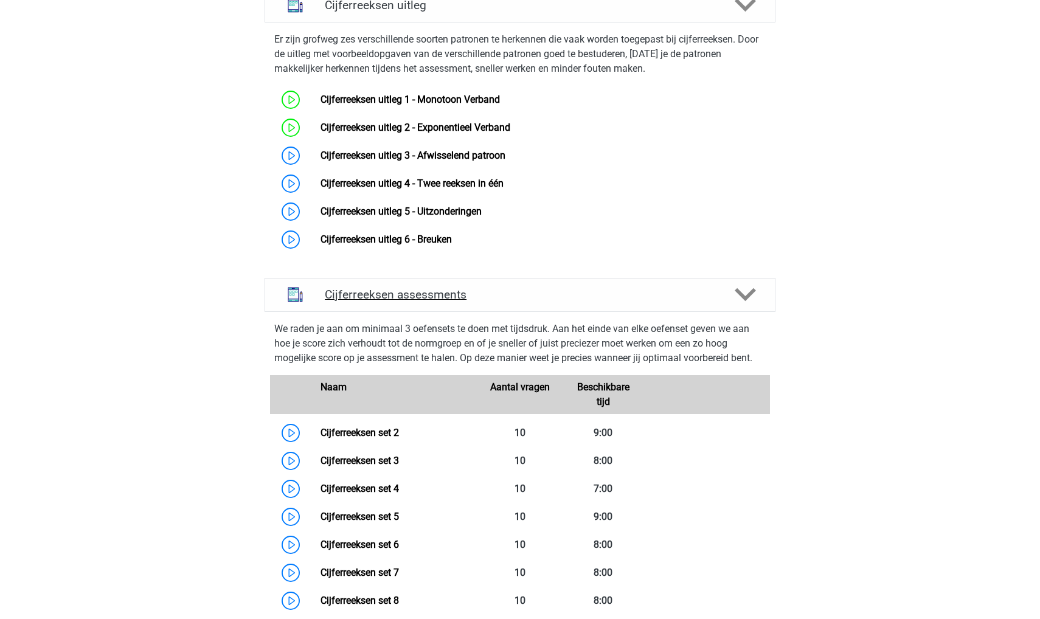
click at [339, 302] on h4 "Cijferreeksen assessments" at bounding box center [520, 295] width 390 height 14
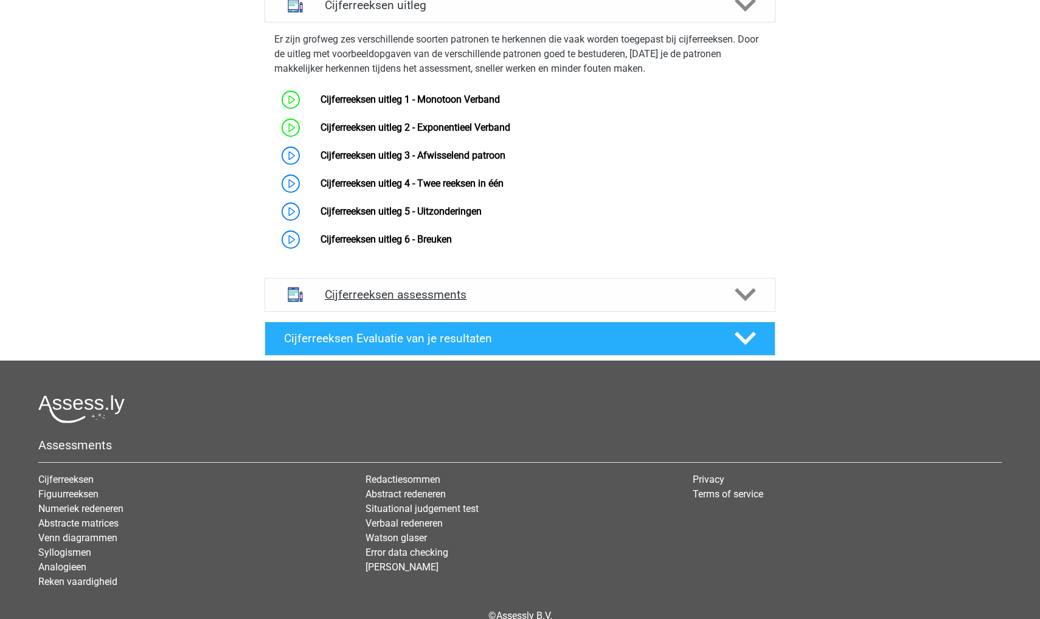
click at [339, 302] on h4 "Cijferreeksen assessments" at bounding box center [520, 295] width 390 height 14
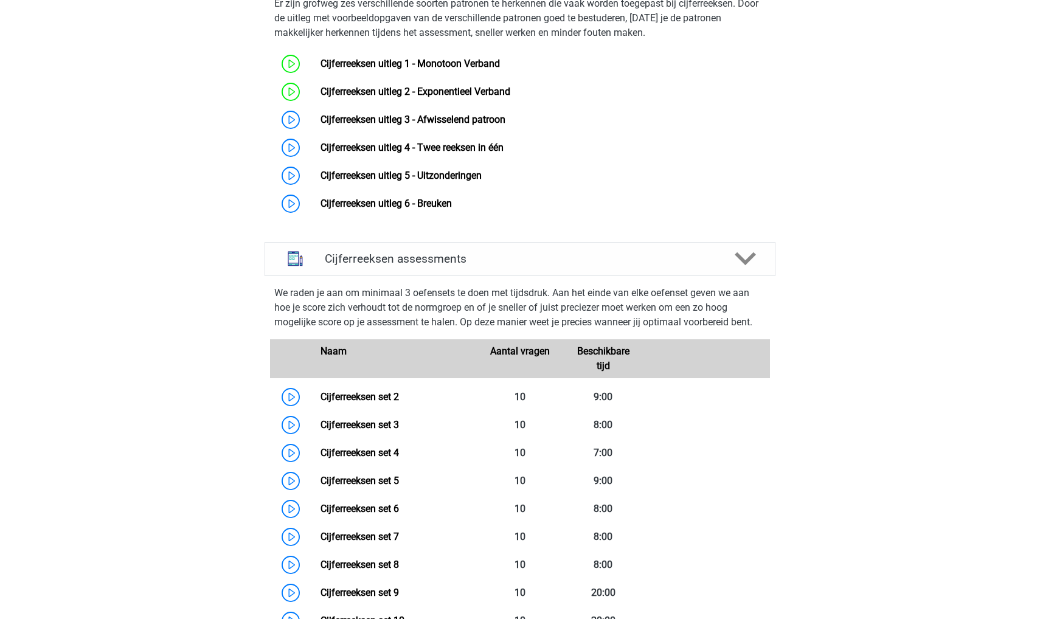
scroll to position [535, 0]
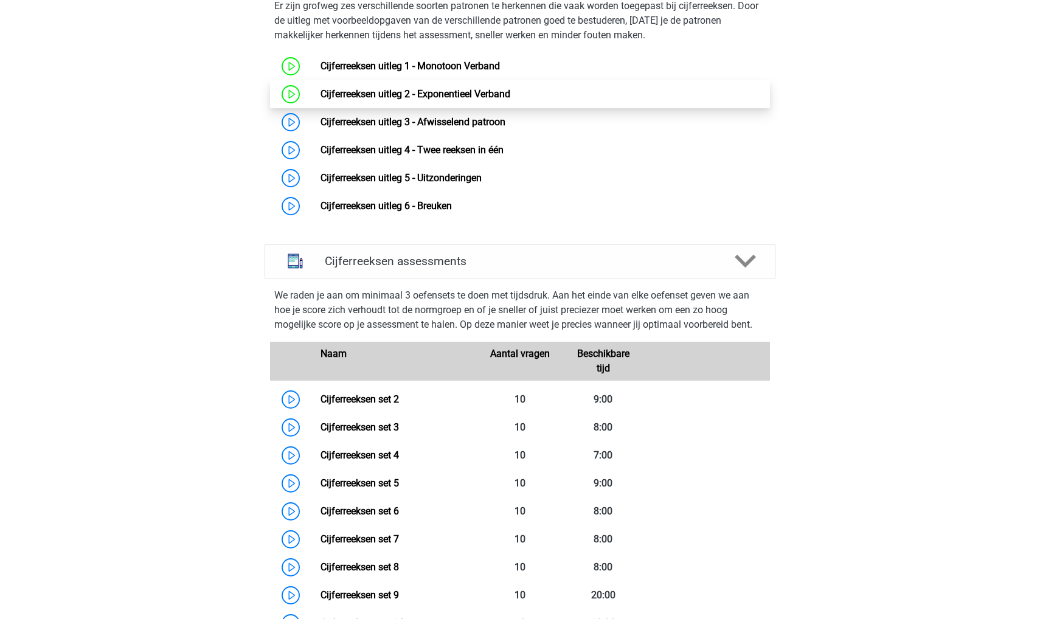
click at [321, 100] on link "Cijferreeksen uitleg 2 - Exponentieel Verband" at bounding box center [416, 94] width 190 height 12
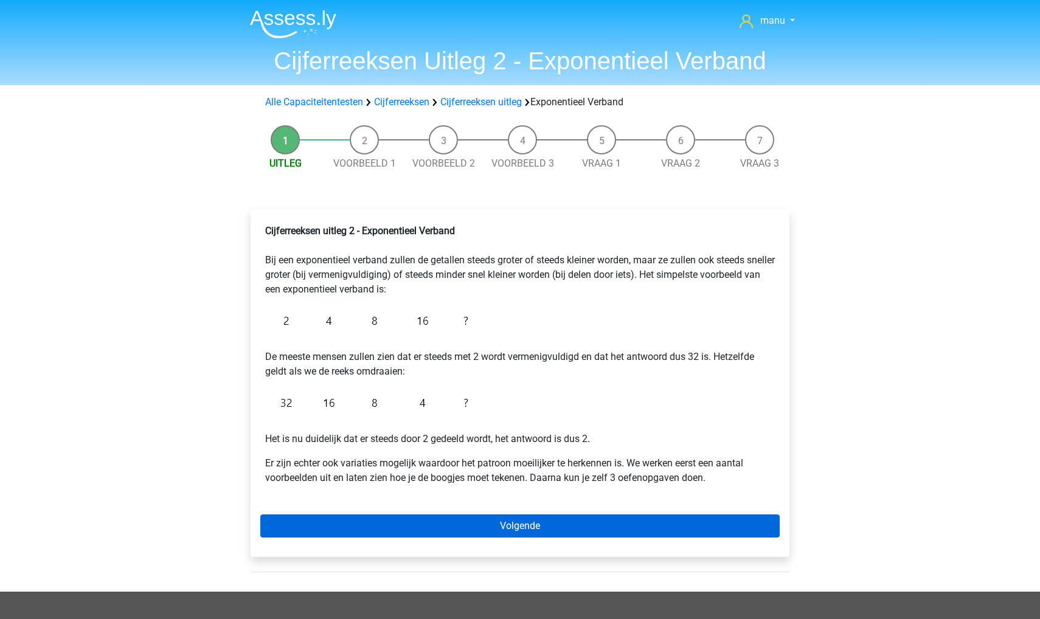
click at [344, 521] on link "Volgende" at bounding box center [519, 526] width 519 height 23
click at [356, 523] on link "Volgende" at bounding box center [519, 526] width 519 height 23
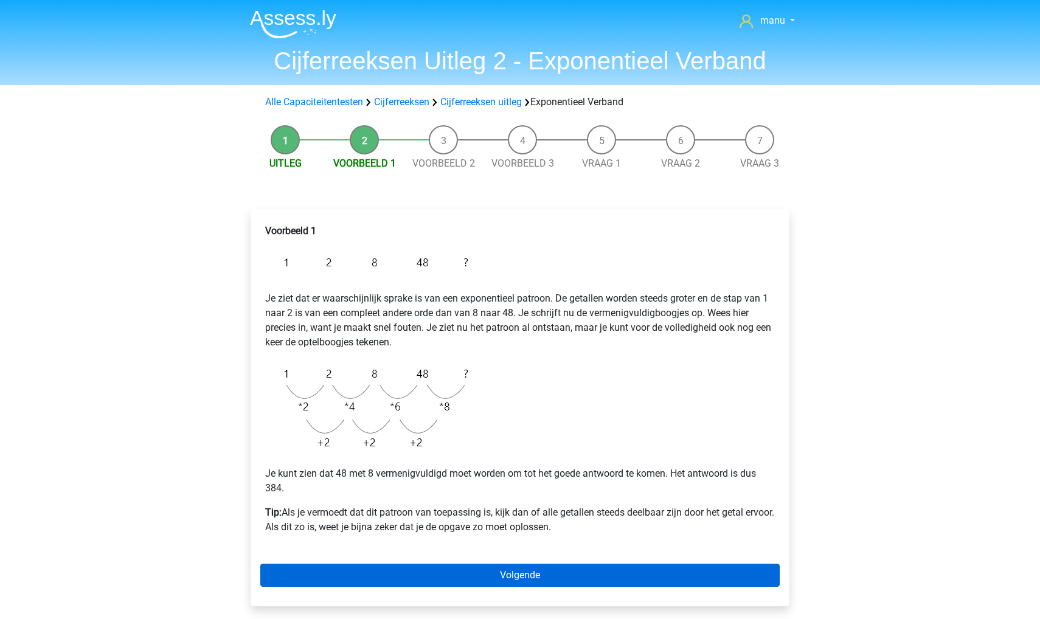
click at [452, 572] on link "Volgende" at bounding box center [519, 575] width 519 height 23
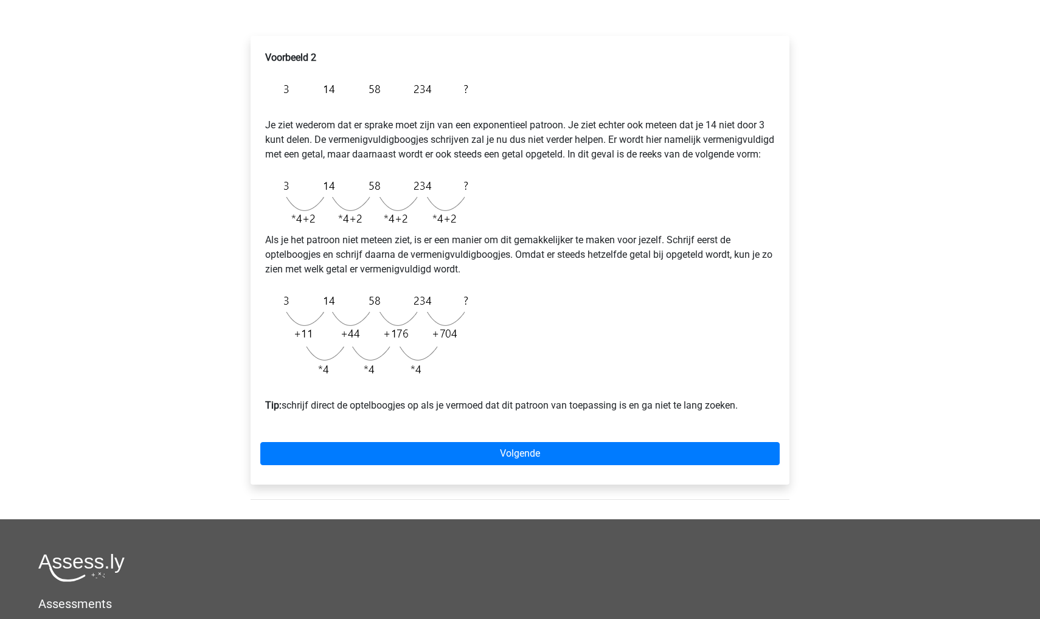
scroll to position [170, 0]
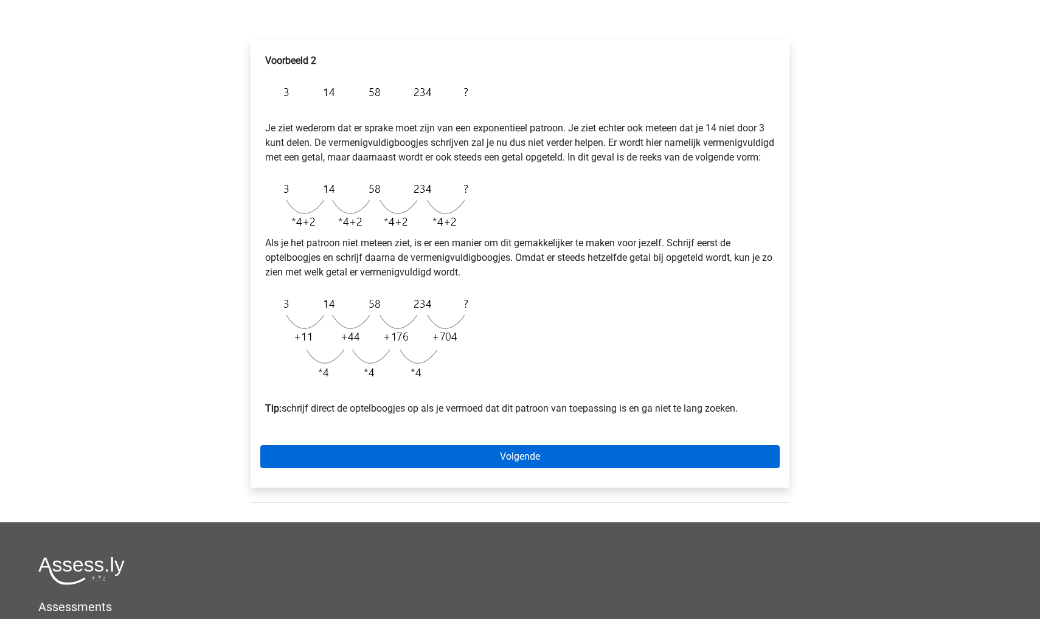
click at [381, 468] on link "Volgende" at bounding box center [519, 456] width 519 height 23
click at [344, 465] on link "Volgende" at bounding box center [519, 456] width 519 height 23
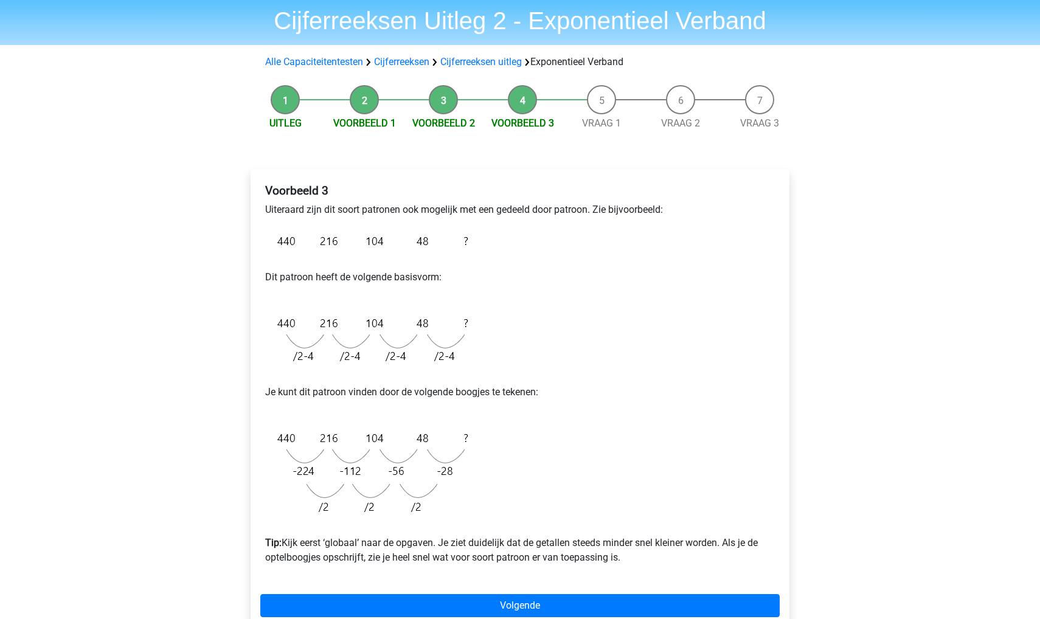
scroll to position [65, 0]
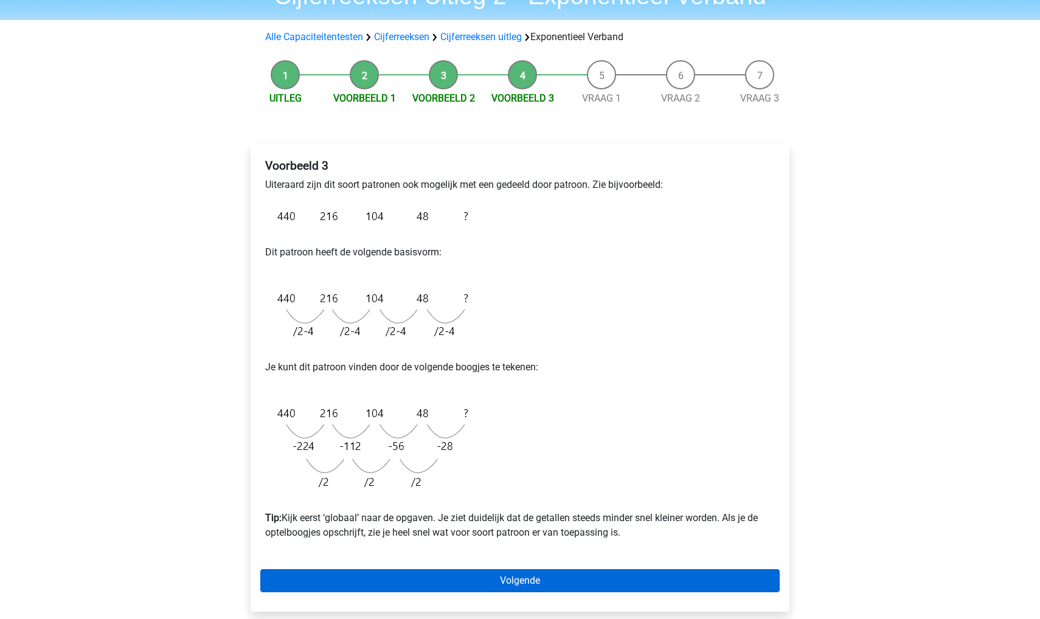
click at [434, 580] on link "Volgende" at bounding box center [519, 580] width 519 height 23
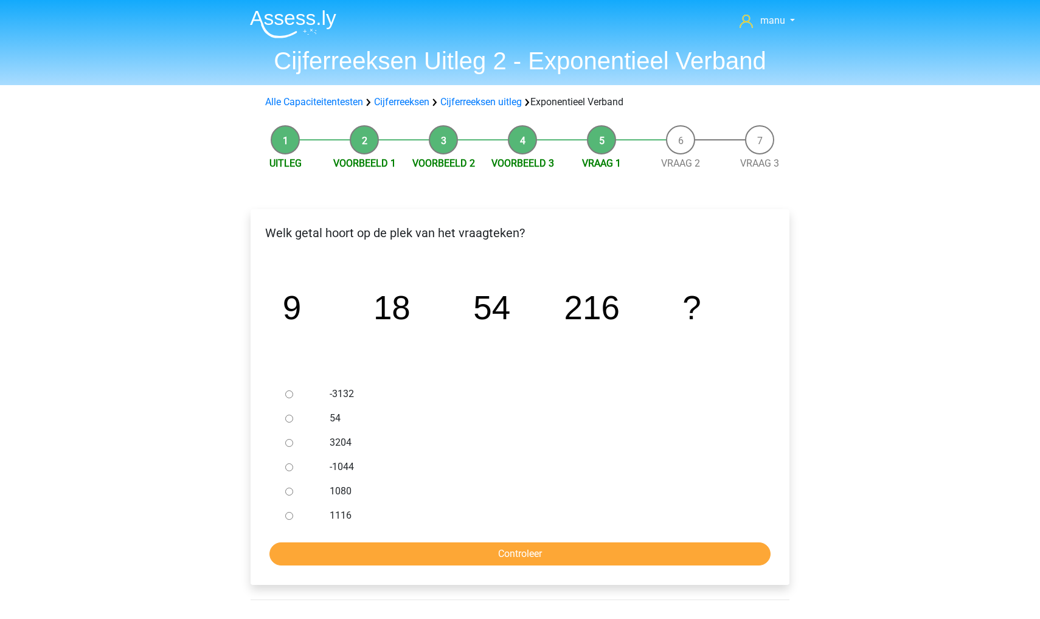
click at [289, 491] on input "1080" at bounding box center [289, 492] width 8 height 8
radio input "true"
click at [299, 551] on input "Controleer" at bounding box center [519, 553] width 501 height 23
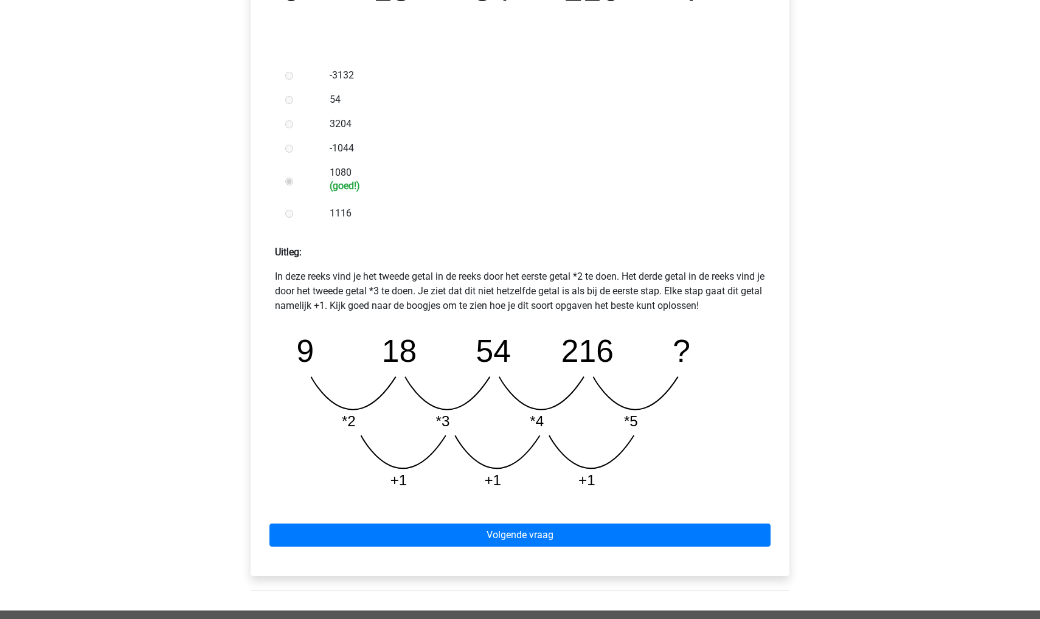
scroll to position [333, 0]
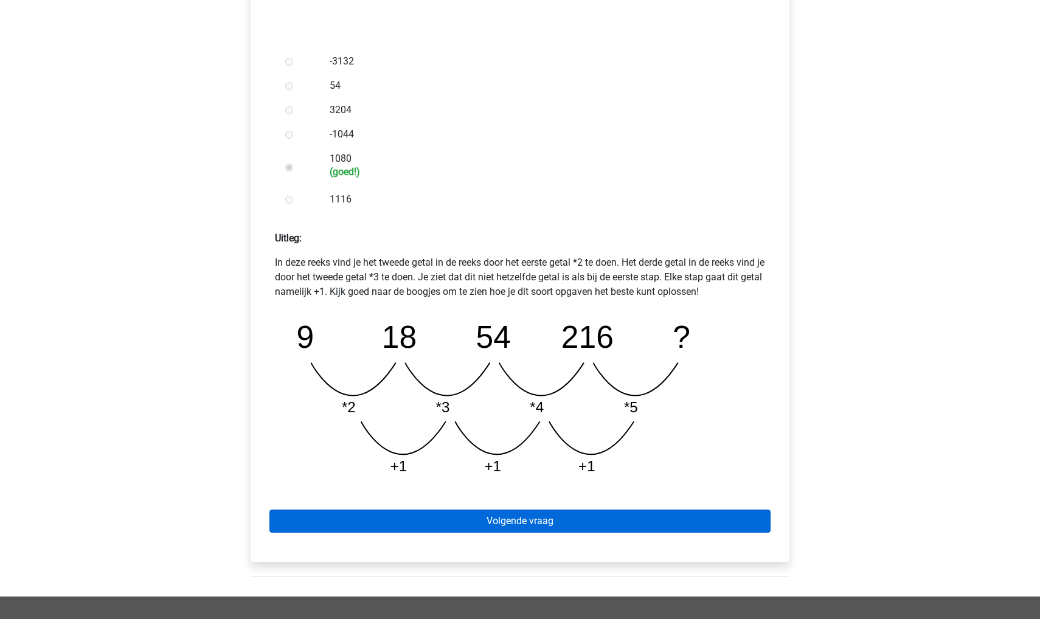
click at [313, 519] on link "Volgende vraag" at bounding box center [519, 521] width 501 height 23
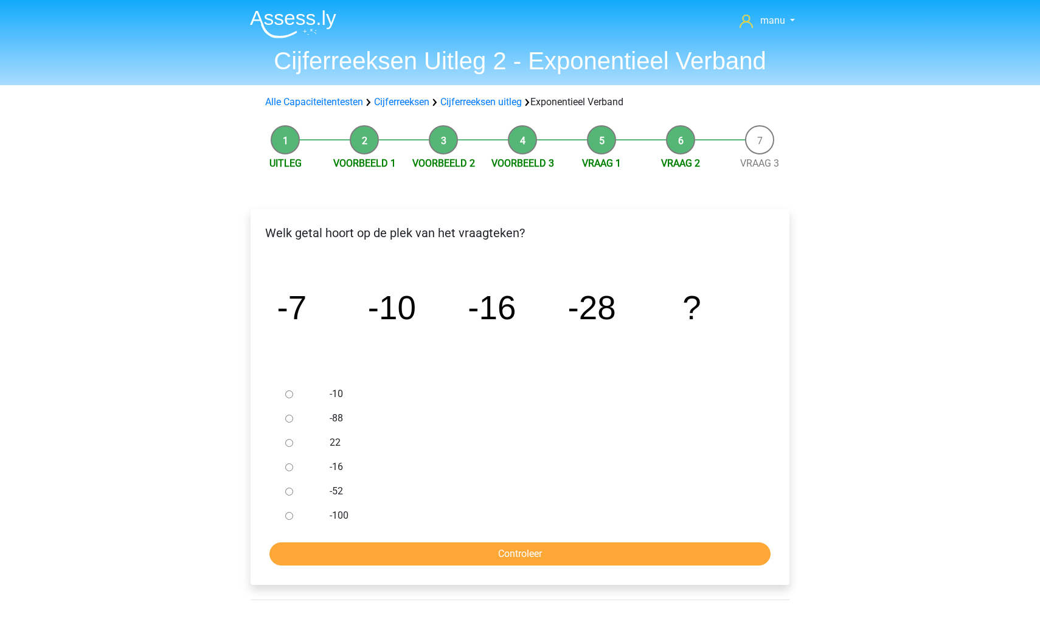
click at [287, 491] on input "-52" at bounding box center [289, 492] width 8 height 8
radio input "true"
click at [302, 549] on input "Controleer" at bounding box center [519, 553] width 501 height 23
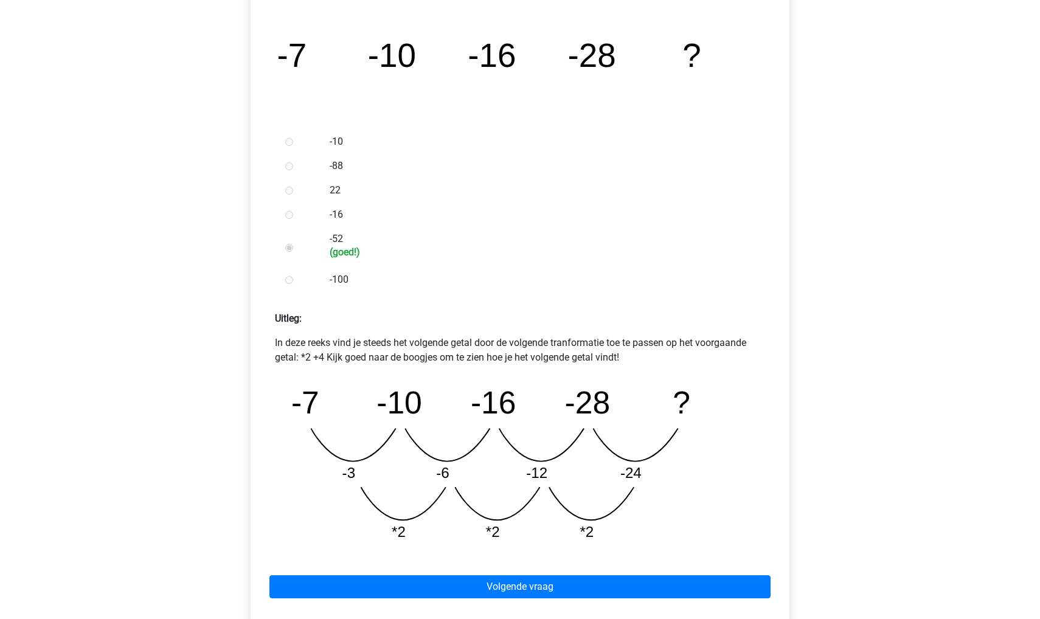
scroll to position [309, 0]
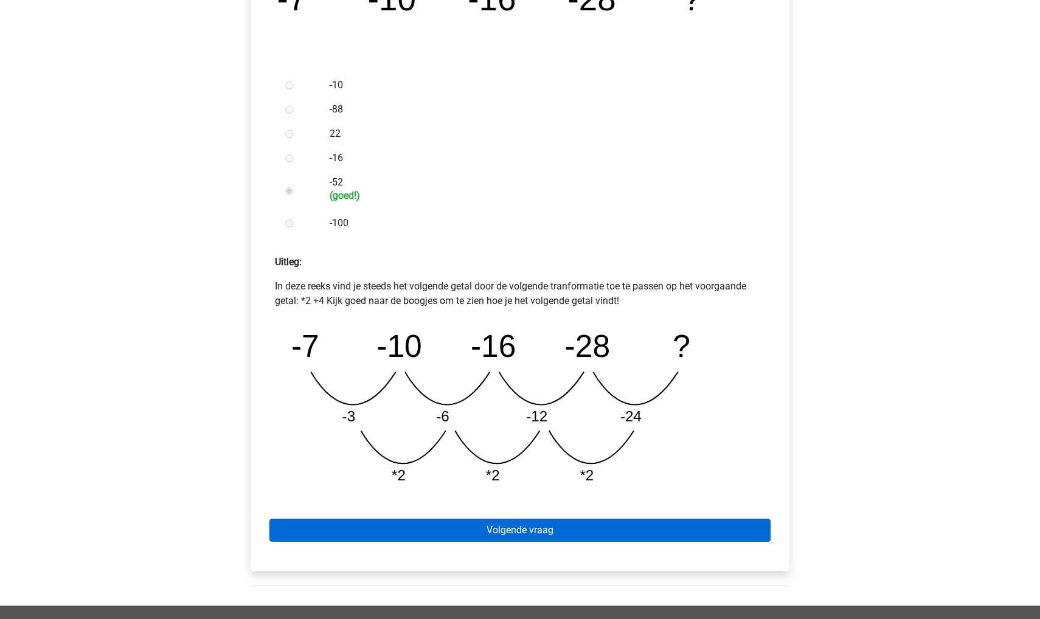
click at [358, 530] on link "Volgende vraag" at bounding box center [519, 530] width 501 height 23
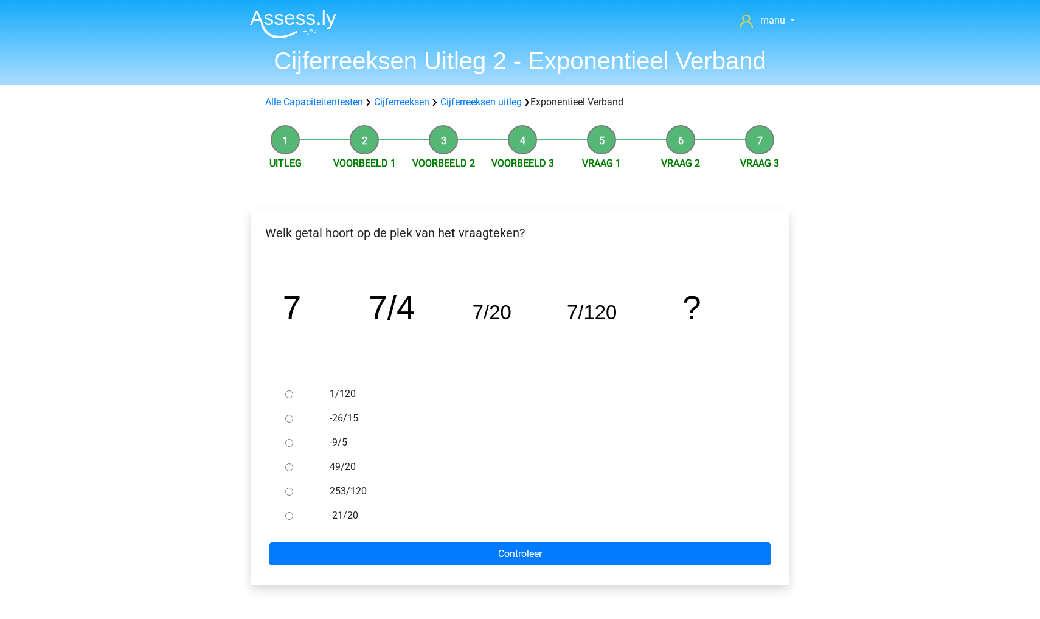
click at [286, 393] on input "1/120" at bounding box center [289, 394] width 8 height 8
radio input "true"
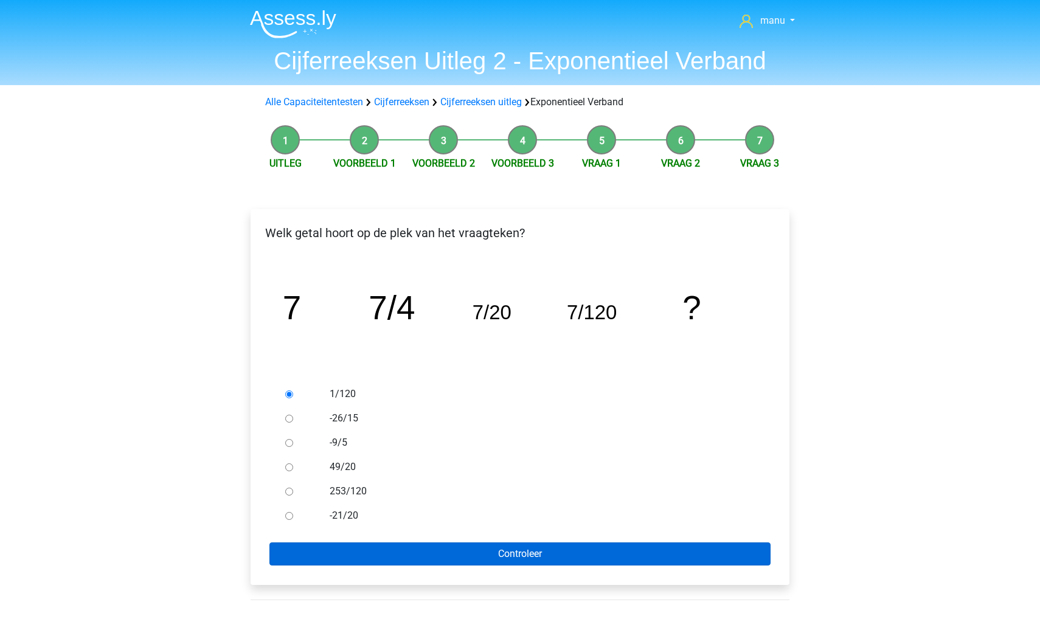
click at [360, 548] on input "Controleer" at bounding box center [519, 553] width 501 height 23
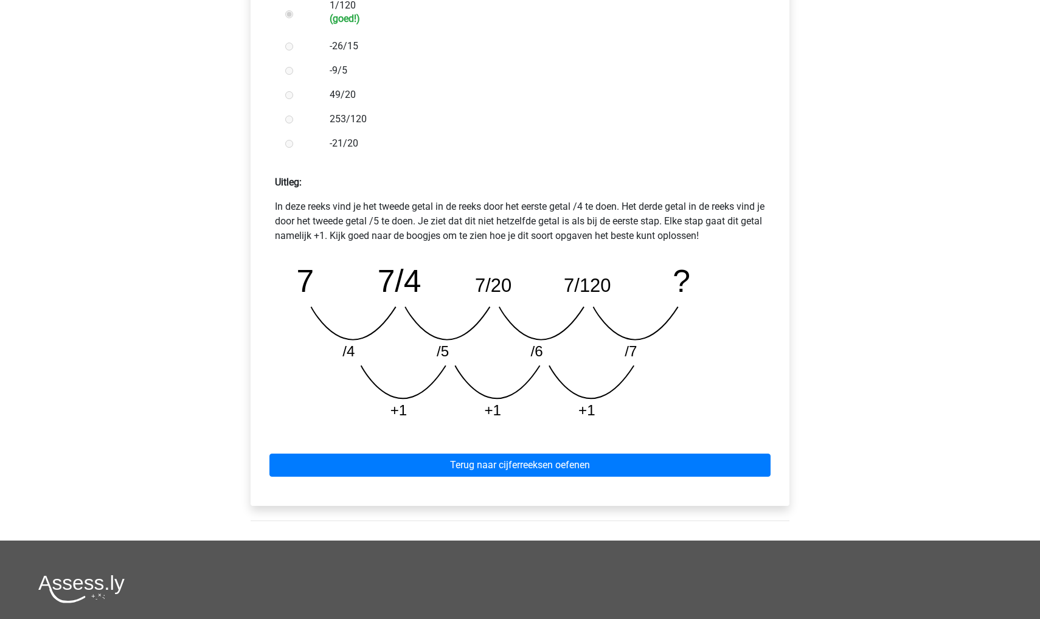
scroll to position [390, 0]
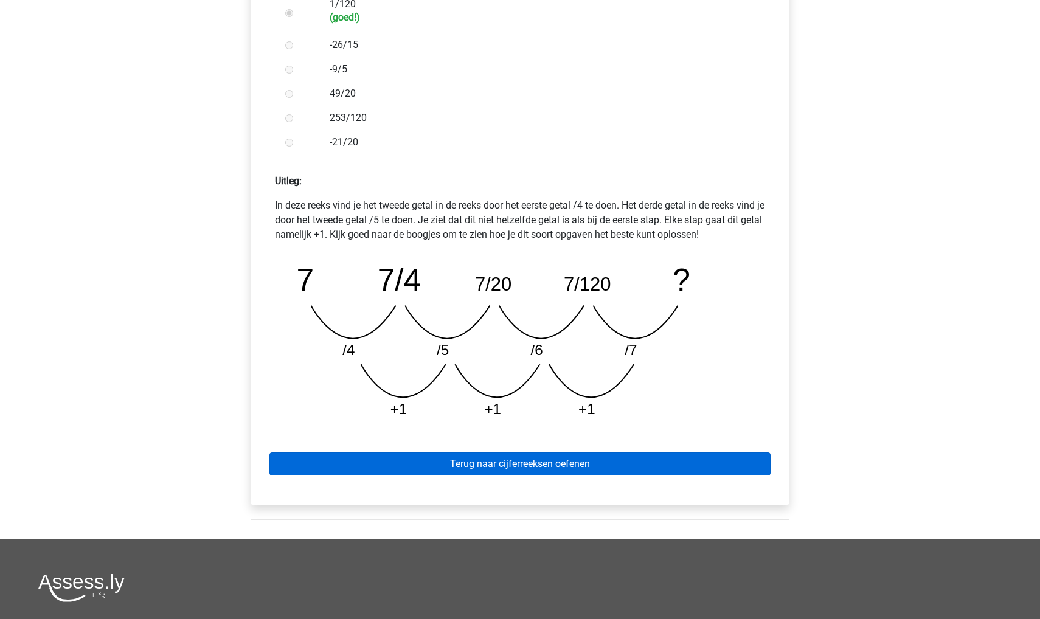
click at [580, 459] on link "Terug naar cijferreeksen oefenen" at bounding box center [519, 463] width 501 height 23
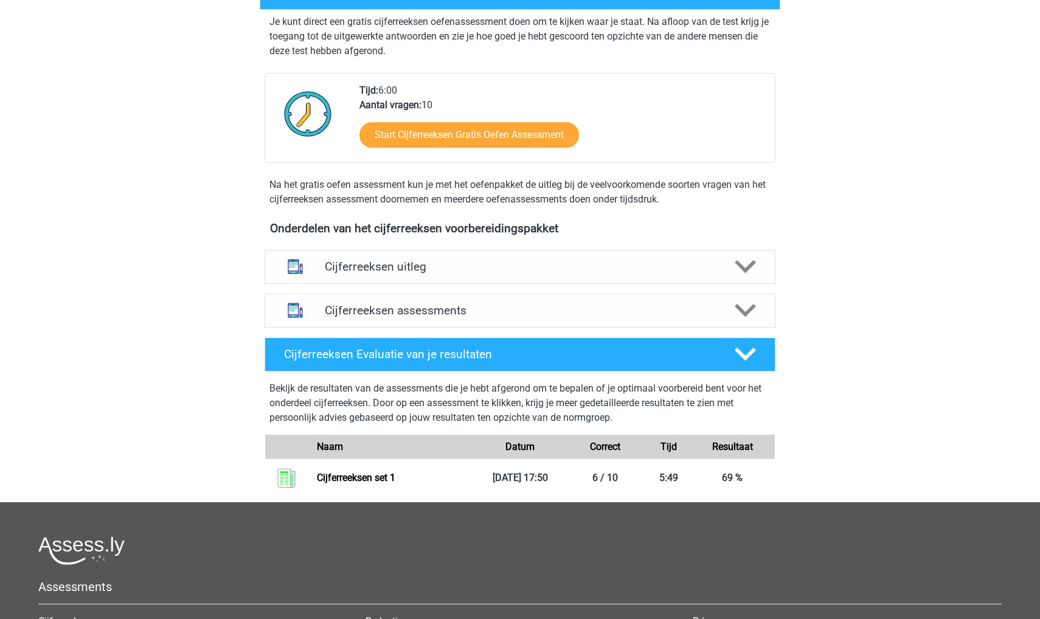
scroll to position [156, 0]
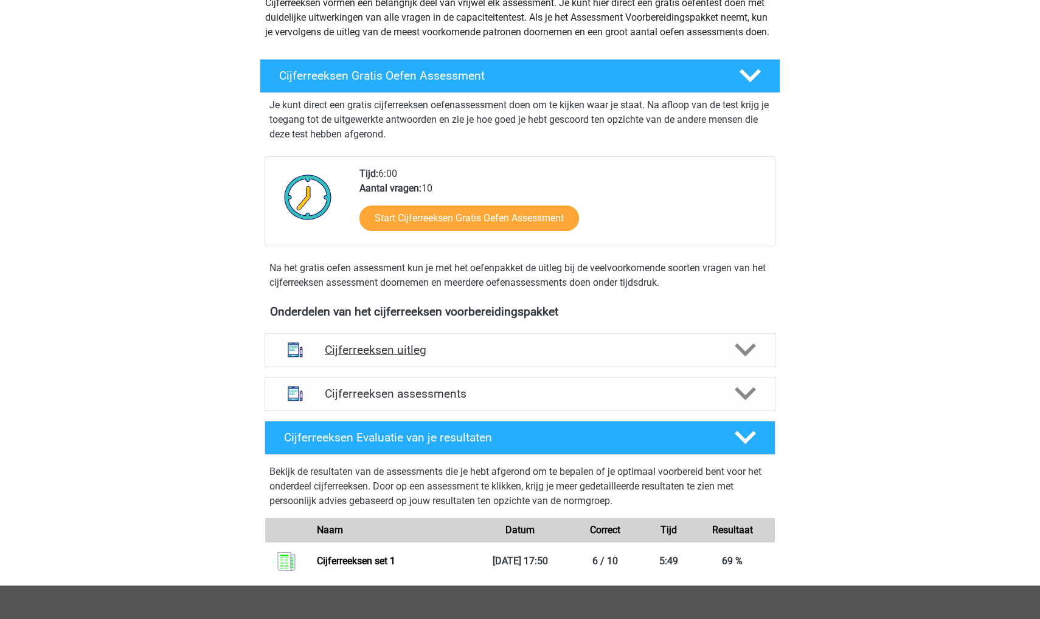
click at [575, 357] on h4 "Cijferreeksen uitleg" at bounding box center [520, 350] width 390 height 14
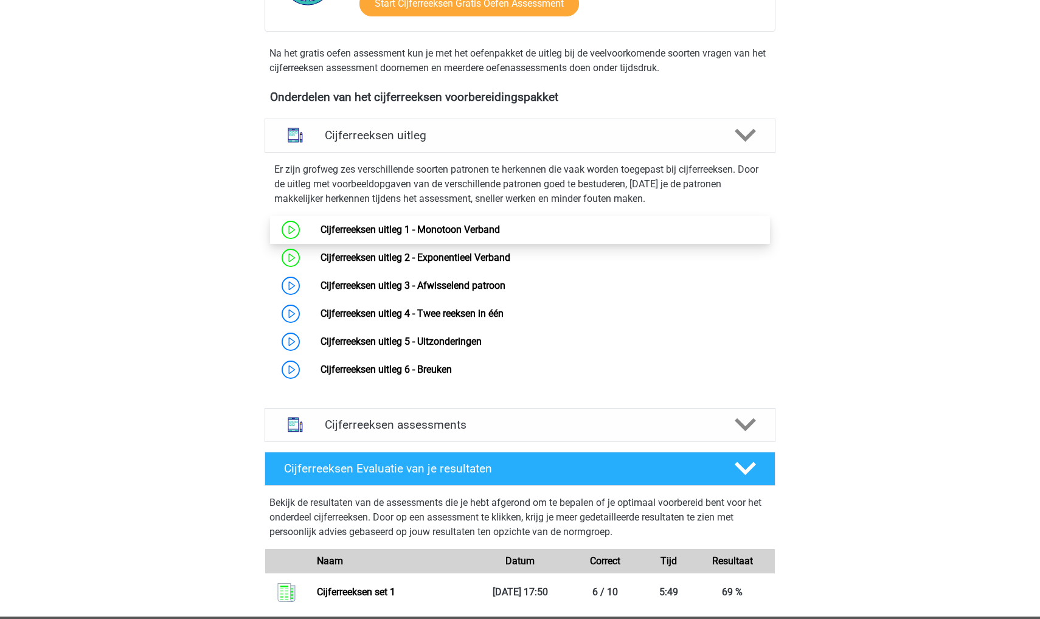
scroll to position [367, 0]
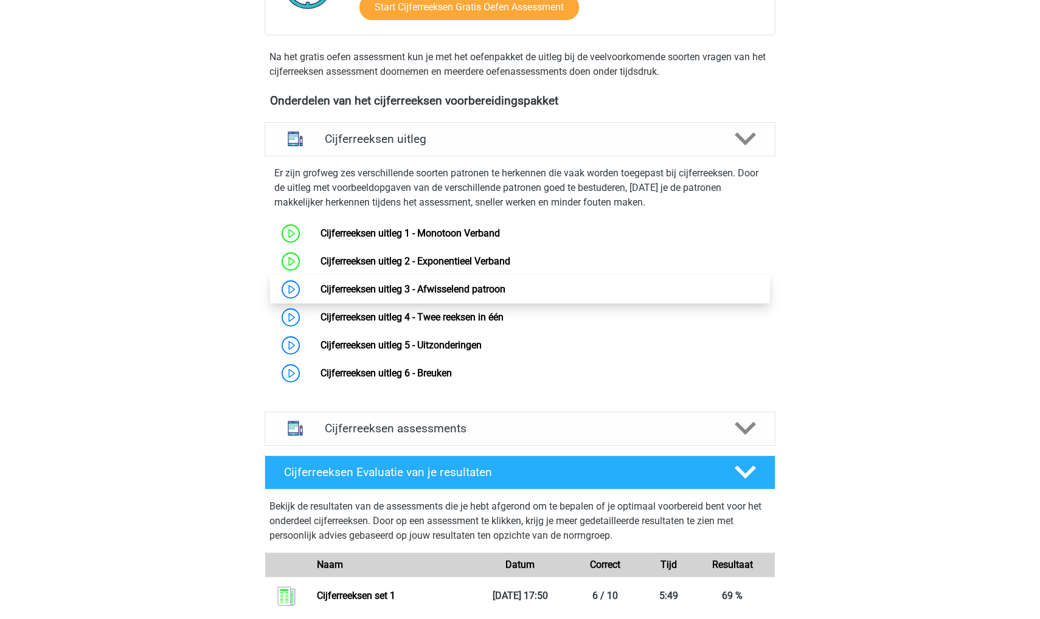
click at [505, 295] on link "Cijferreeksen uitleg 3 - Afwisselend patroon" at bounding box center [413, 289] width 185 height 12
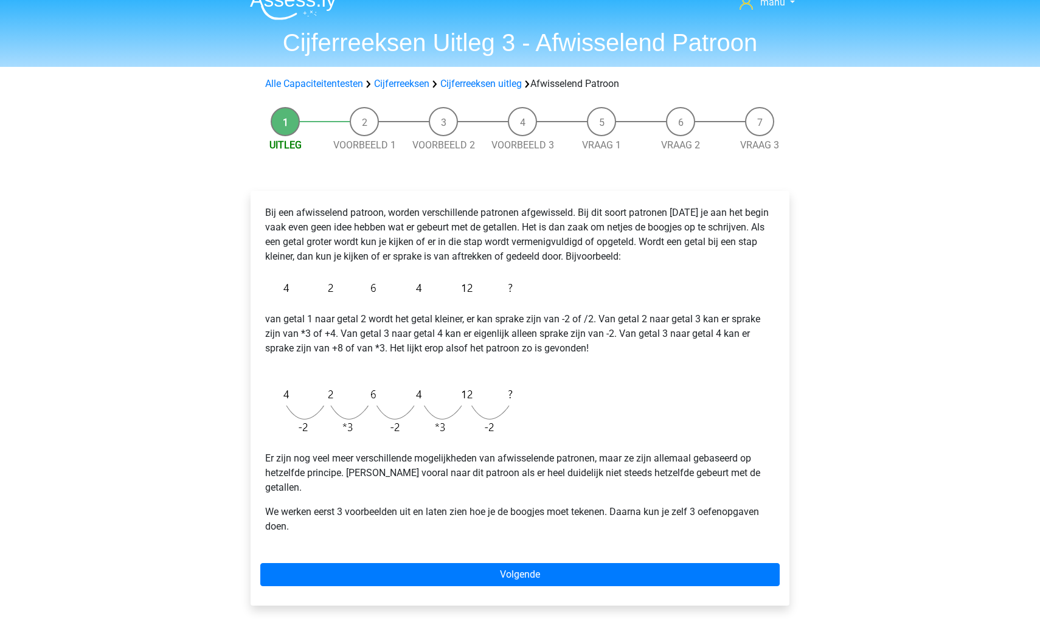
scroll to position [19, 0]
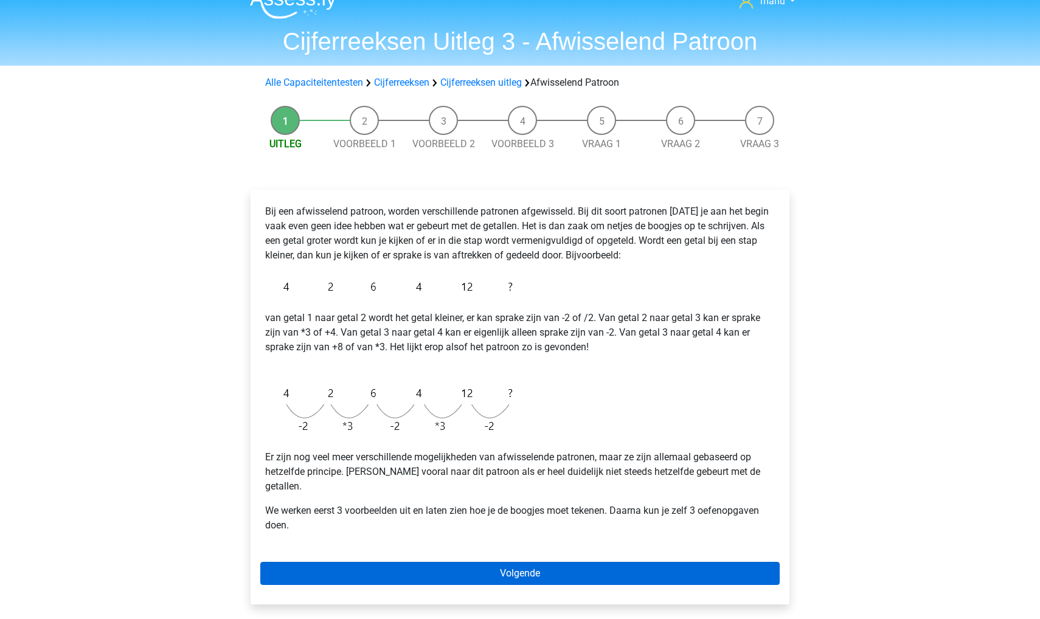
click at [556, 562] on link "Volgende" at bounding box center [519, 573] width 519 height 23
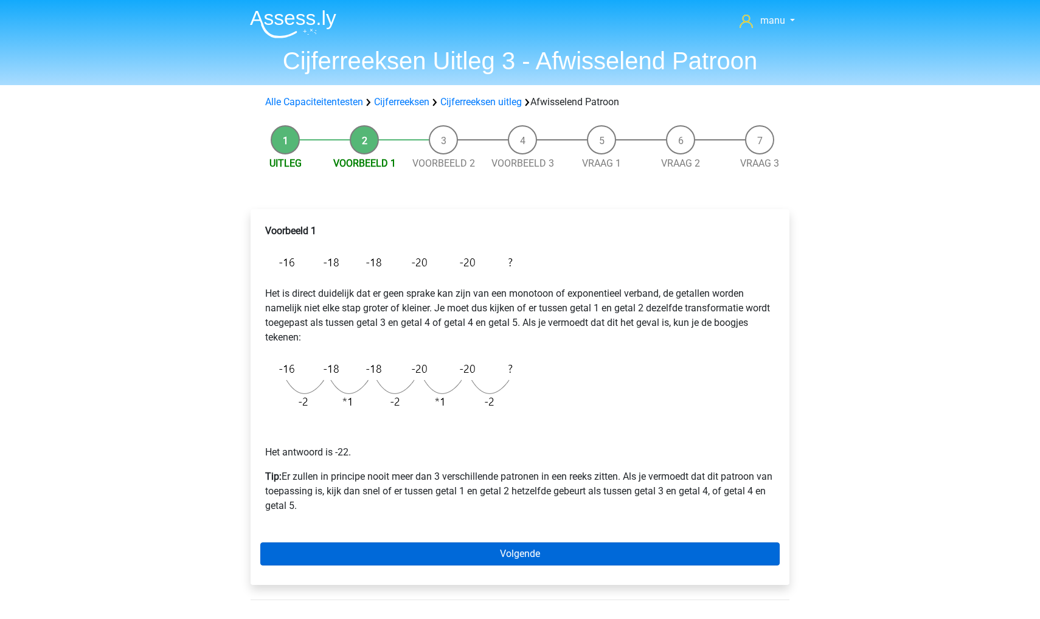
click at [372, 561] on link "Volgende" at bounding box center [519, 553] width 519 height 23
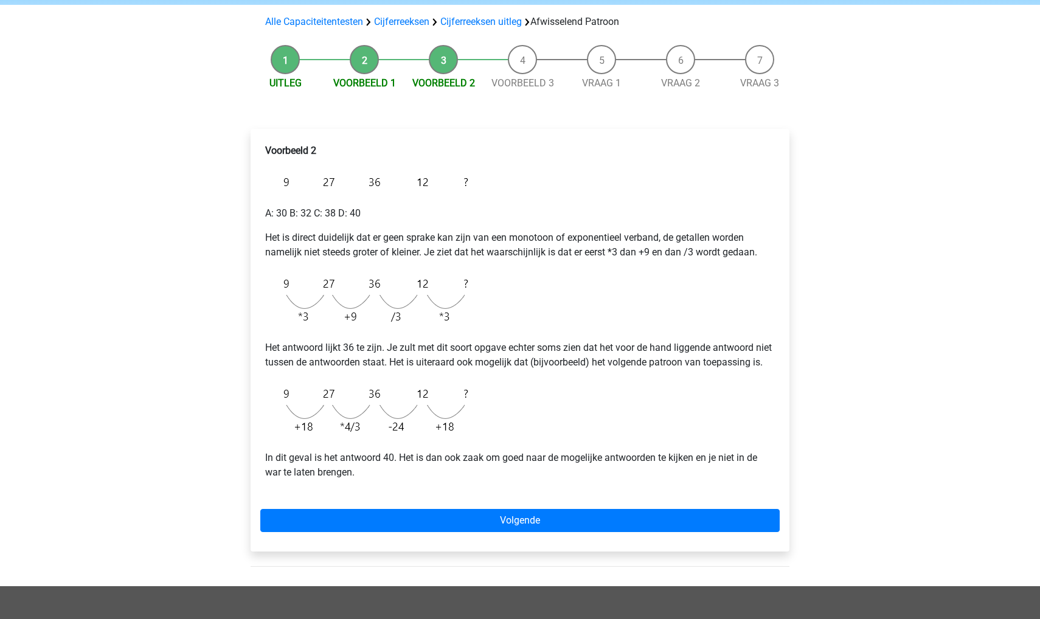
scroll to position [84, 0]
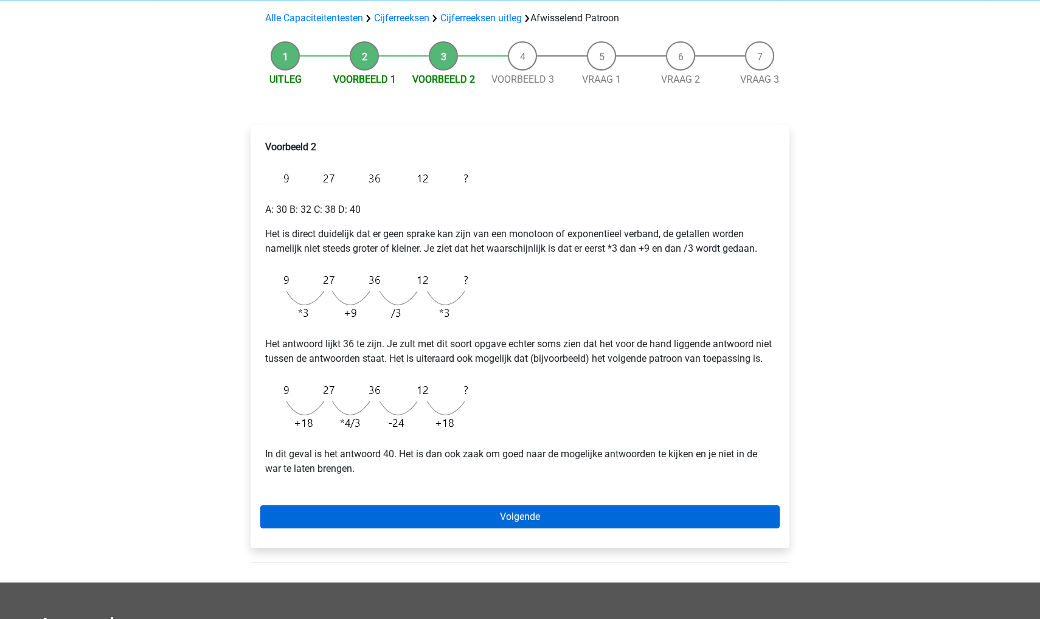
click at [466, 528] on link "Volgende" at bounding box center [519, 516] width 519 height 23
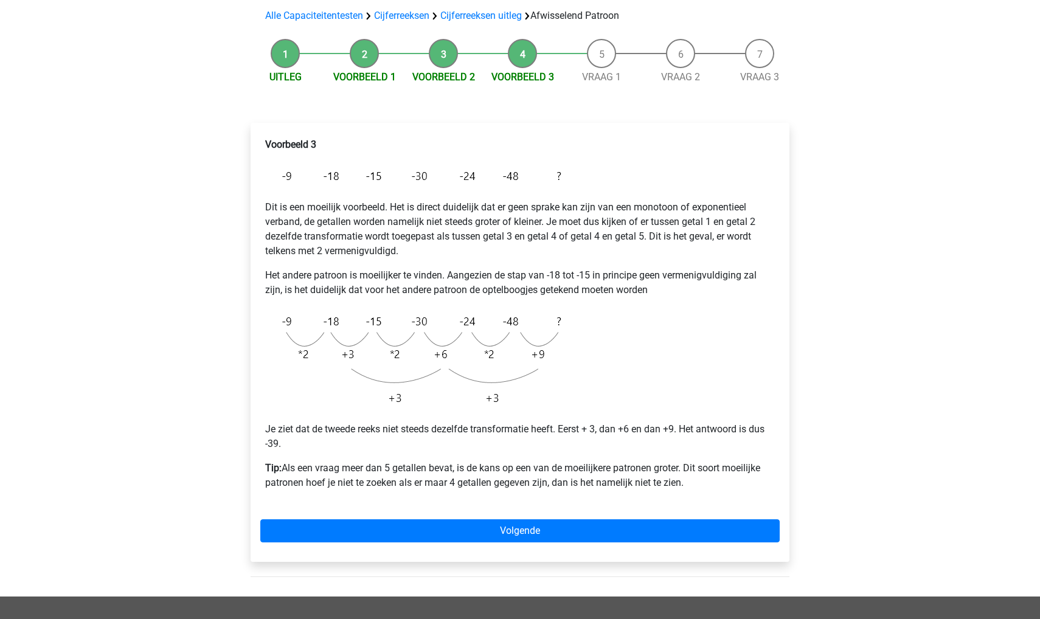
scroll to position [120, 0]
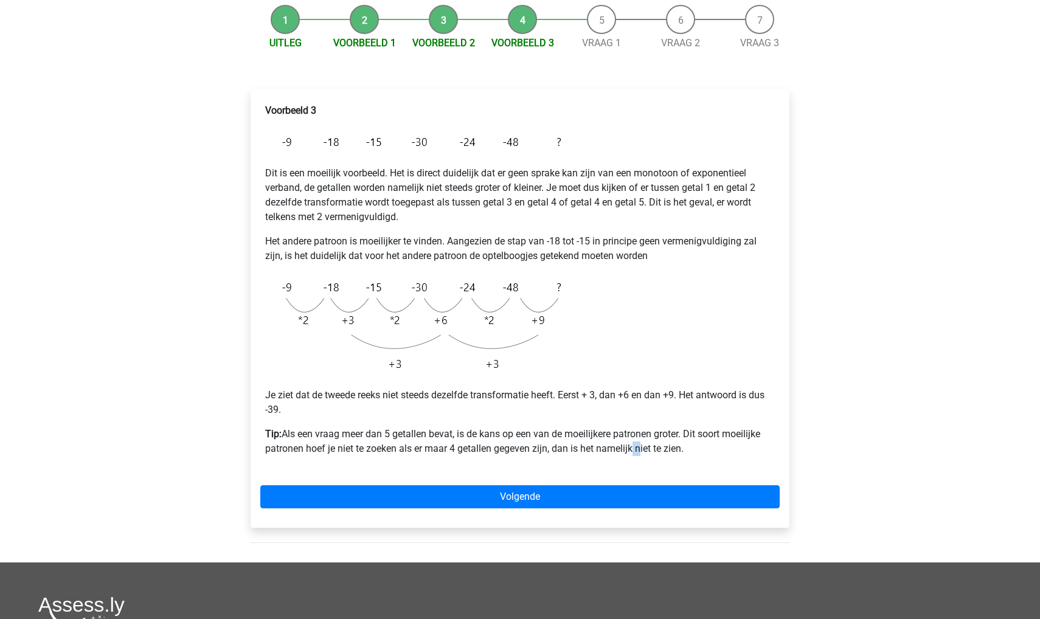
drag, startPoint x: 630, startPoint y: 446, endPoint x: 636, endPoint y: 452, distance: 8.6
click at [636, 452] on p "Tip: Als een vraag meer dan 5 getallen bevat, is de kans op een van de moeilijk…" at bounding box center [520, 441] width 510 height 29
click at [615, 469] on div "Voorbeeld 3 Dit is een moeilijk voorbeeld. Het is direct duidelijk dat er geen …" at bounding box center [519, 285] width 519 height 372
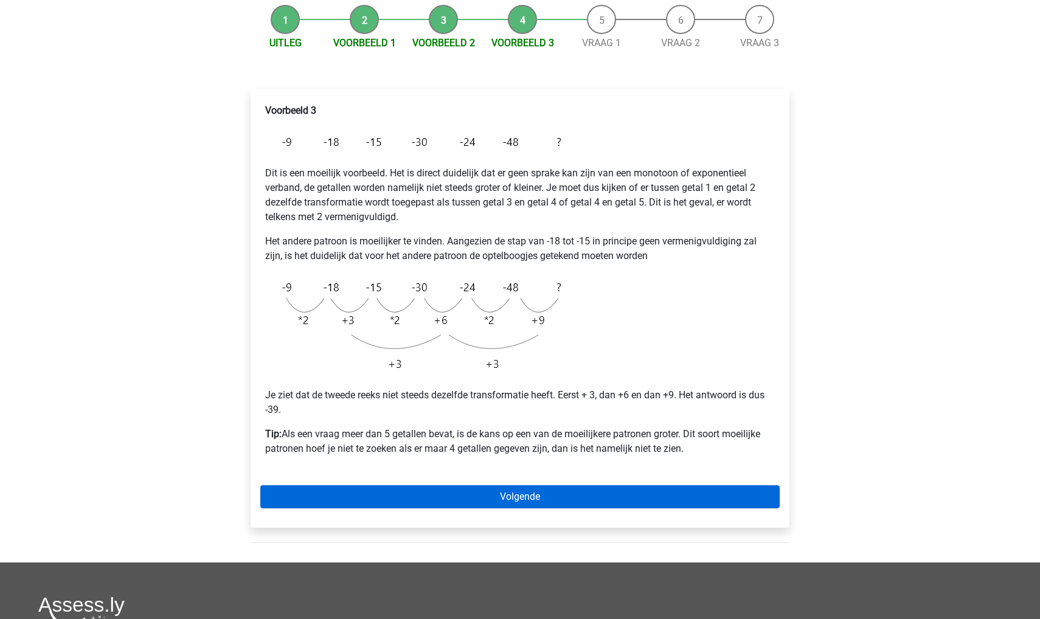
click at [458, 499] on link "Volgende" at bounding box center [519, 496] width 519 height 23
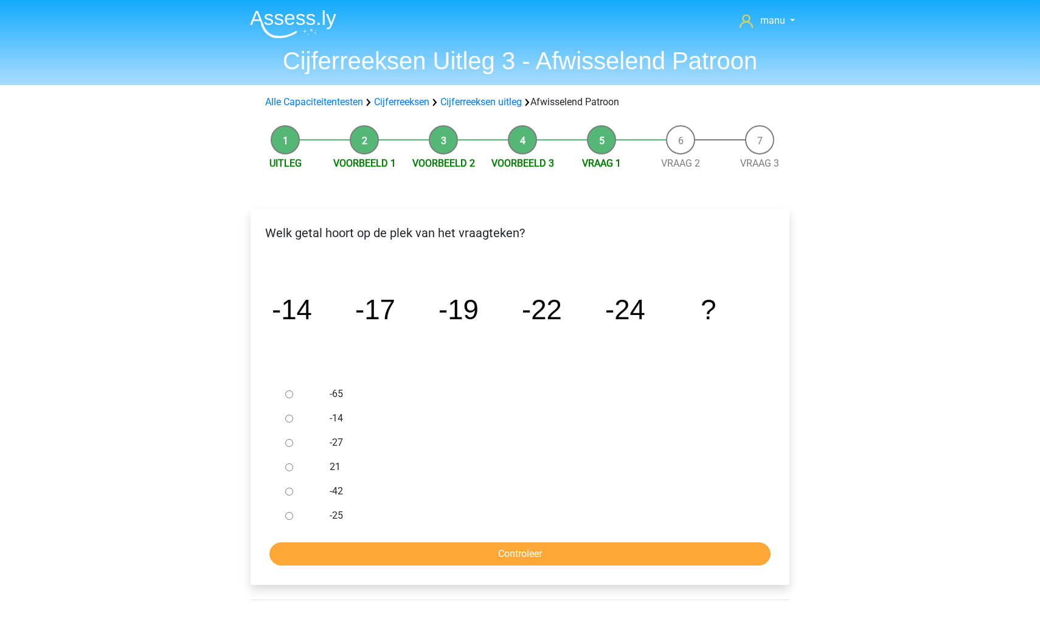
click at [286, 445] on input "-27" at bounding box center [289, 443] width 8 height 8
radio input "true"
click at [334, 553] on input "Controleer" at bounding box center [519, 553] width 501 height 23
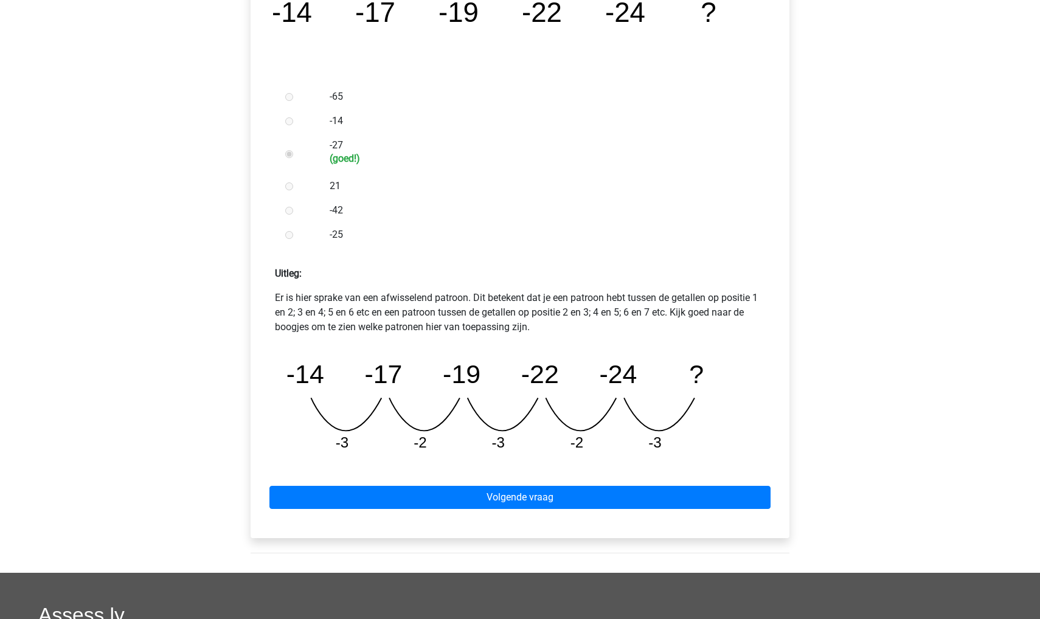
scroll to position [303, 0]
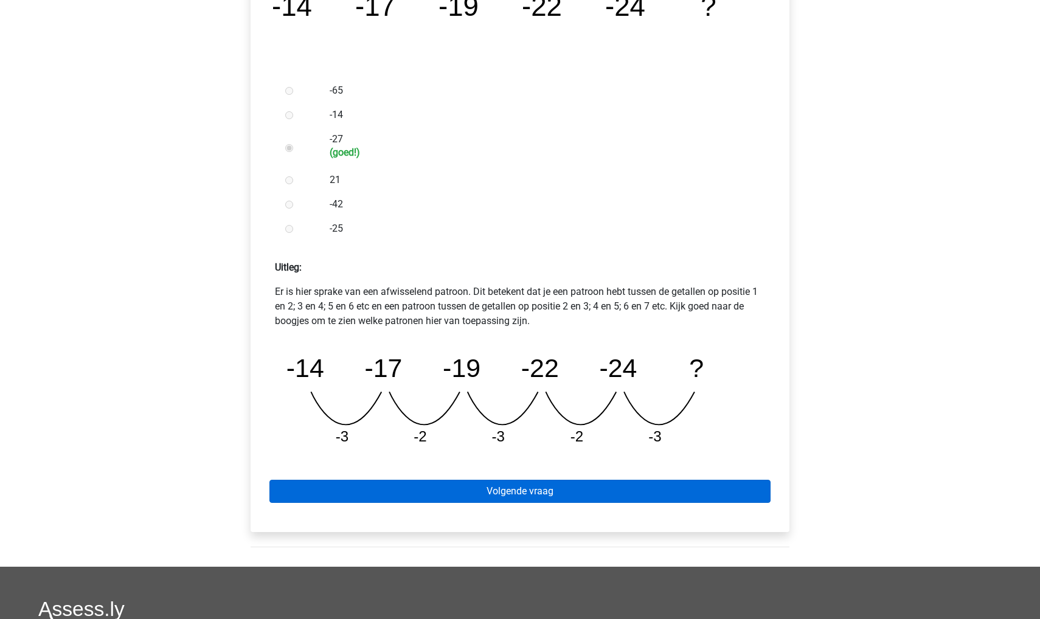
click at [355, 490] on link "Volgende vraag" at bounding box center [519, 491] width 501 height 23
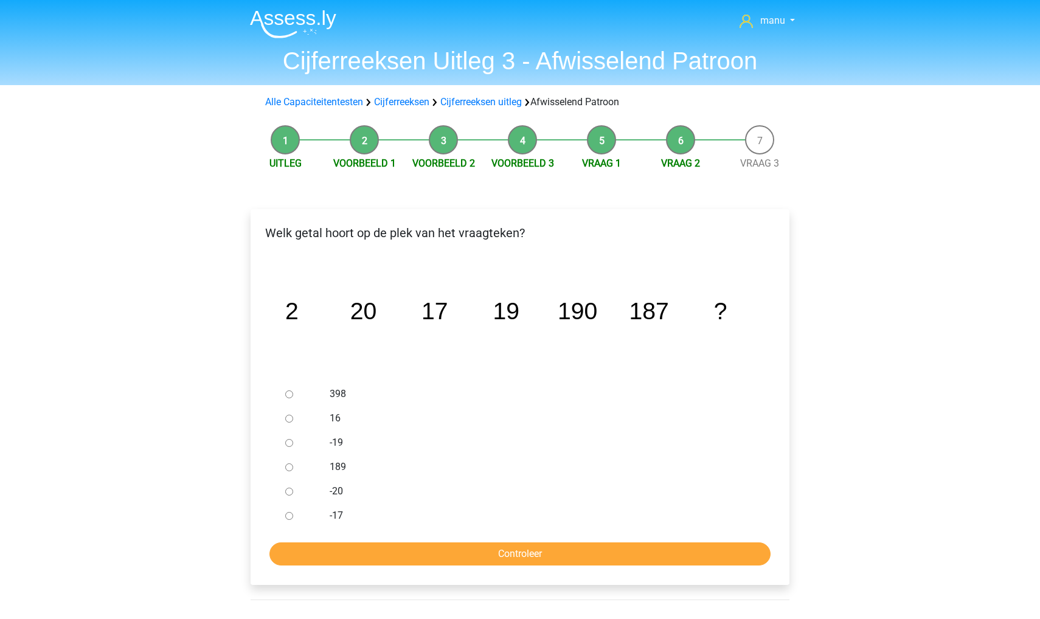
click at [291, 466] on input "189" at bounding box center [289, 467] width 8 height 8
radio input "true"
click at [306, 557] on input "Controleer" at bounding box center [519, 553] width 501 height 23
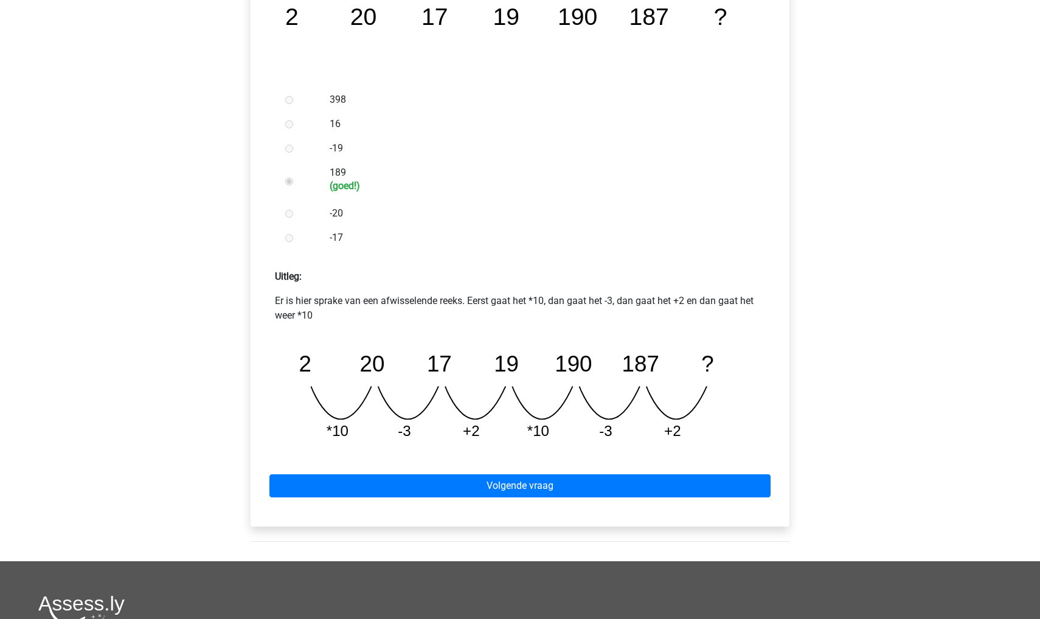
scroll to position [375, 0]
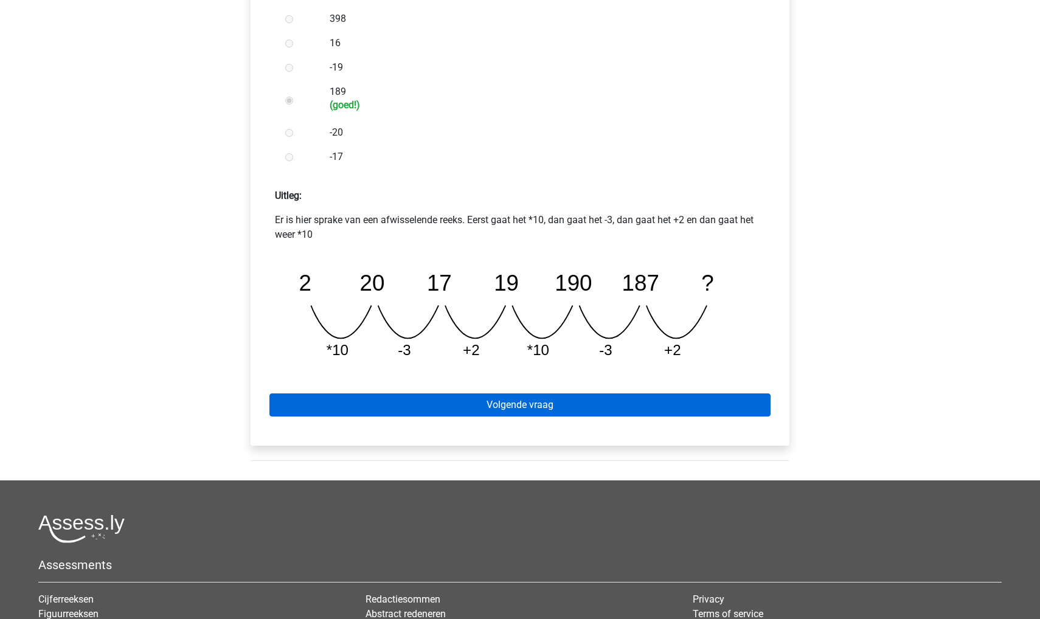
click at [312, 393] on link "Volgende vraag" at bounding box center [519, 404] width 501 height 23
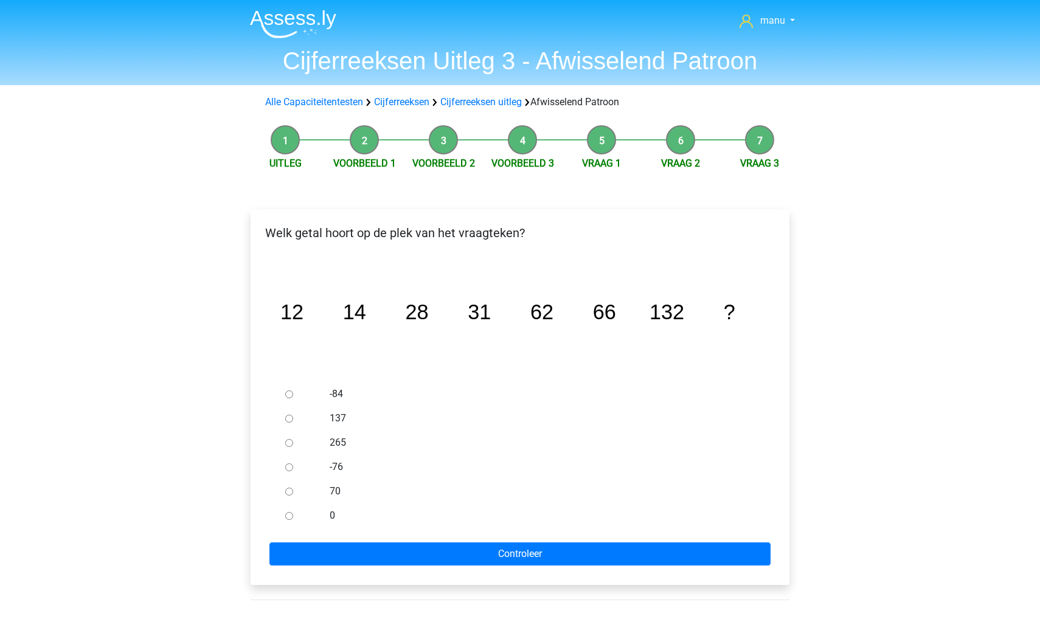
click at [287, 417] on input "137" at bounding box center [289, 419] width 8 height 8
radio input "true"
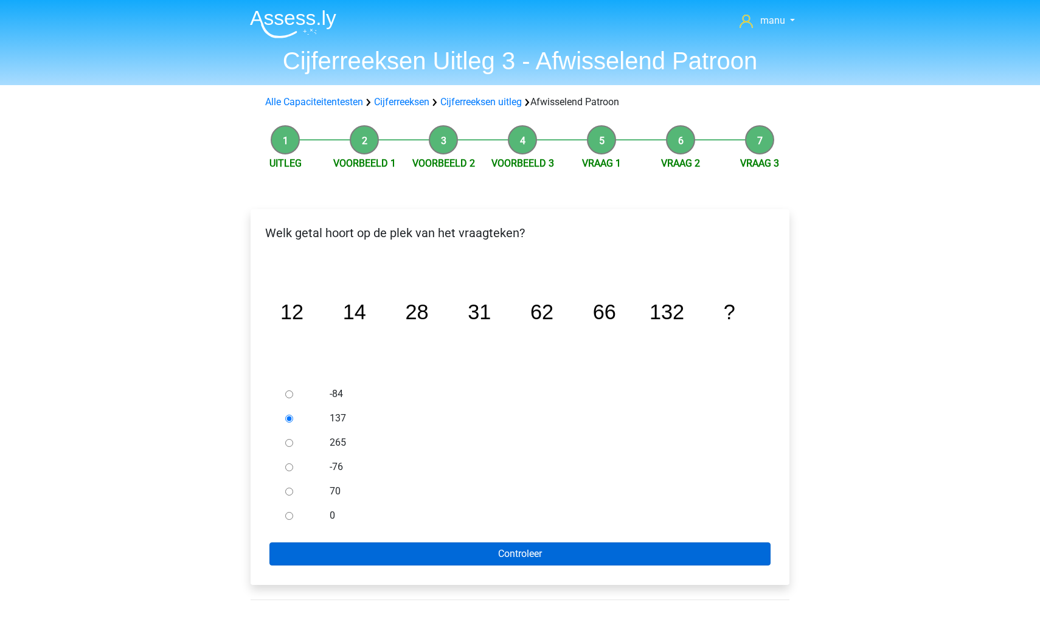
click at [336, 555] on input "Controleer" at bounding box center [519, 553] width 501 height 23
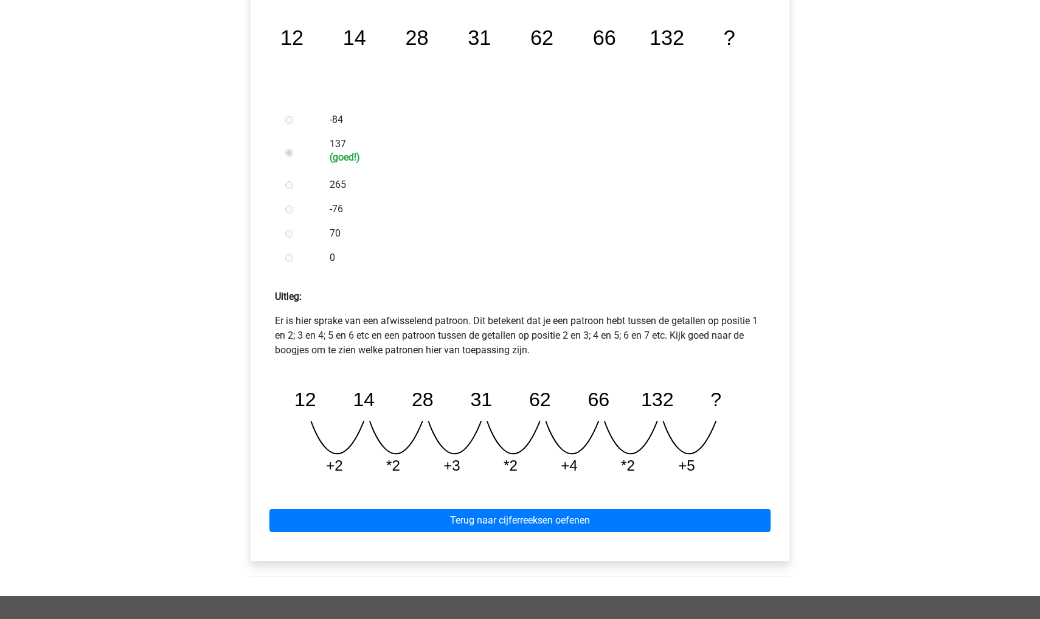
scroll to position [276, 0]
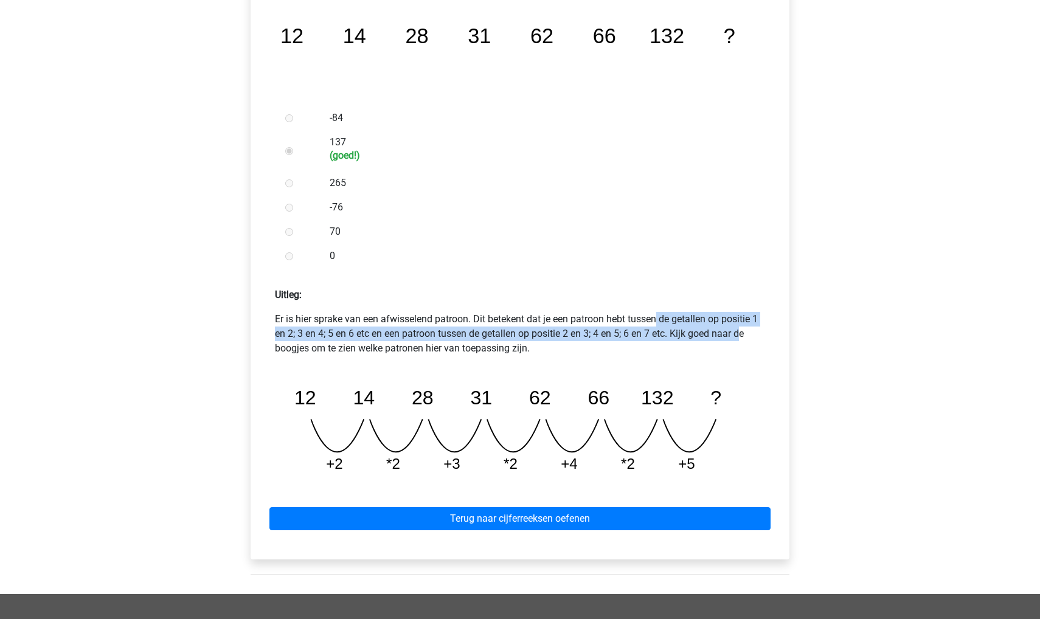
drag, startPoint x: 556, startPoint y: 321, endPoint x: 651, endPoint y: 328, distance: 95.2
click at [651, 328] on p "Er is hier sprake van een afwisselend patroon. Dit betekent dat je een patroon …" at bounding box center [520, 334] width 490 height 44
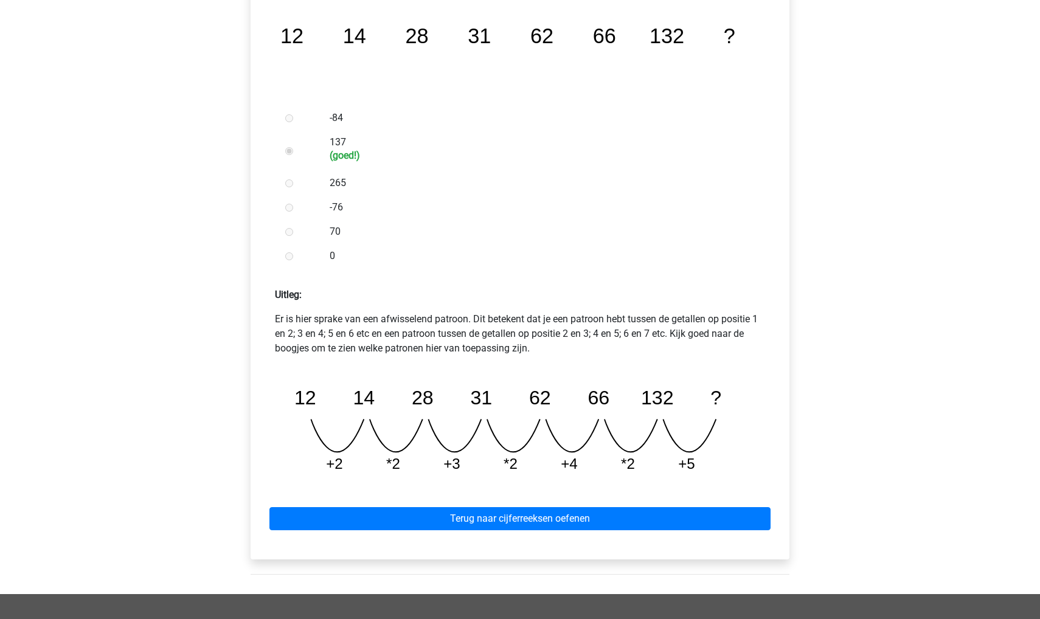
click at [698, 331] on p "Er is hier sprake van een afwisselend patroon. Dit betekent dat je een patroon …" at bounding box center [520, 334] width 490 height 44
click at [389, 325] on p "Er is hier sprake van een afwisselend patroon. Dit betekent dat je een patroon …" at bounding box center [520, 334] width 490 height 44
click at [487, 331] on p "Er is hier sprake van een afwisselend patroon. Dit betekent dat je een patroon …" at bounding box center [520, 334] width 490 height 44
click at [551, 338] on p "Er is hier sprake van een afwisselend patroon. Dit betekent dat je een patroon …" at bounding box center [520, 334] width 490 height 44
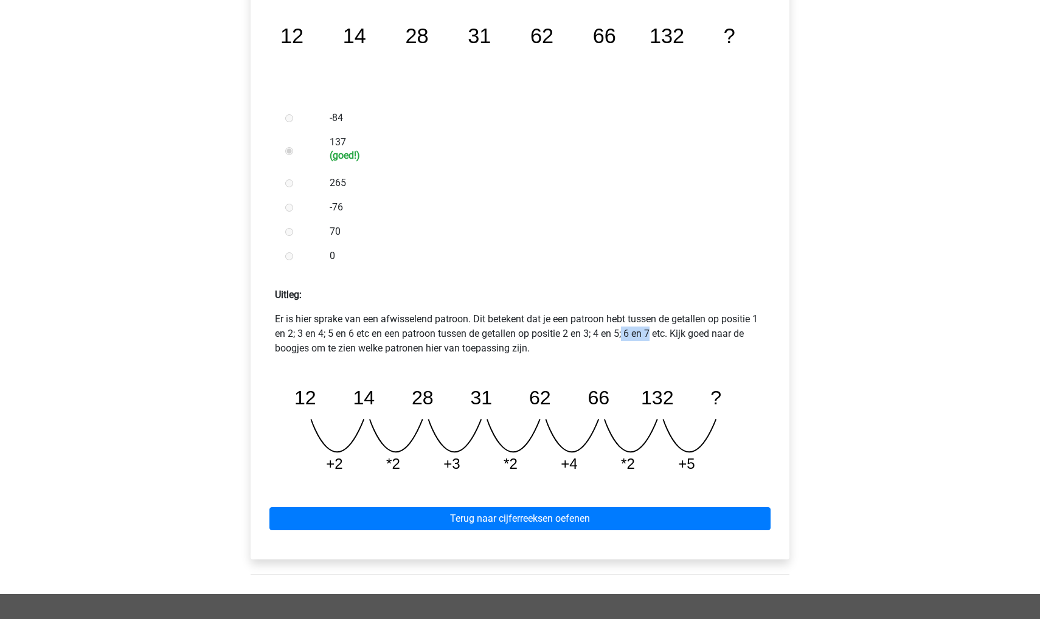
click at [551, 338] on p "Er is hier sprake van een afwisselend patroon. Dit betekent dat je een patroon …" at bounding box center [520, 334] width 490 height 44
click at [593, 338] on p "Er is hier sprake van een afwisselend patroon. Dit betekent dat je een patroon …" at bounding box center [520, 334] width 490 height 44
click at [485, 339] on p "Er is hier sprake van een afwisselend patroon. Dit betekent dat je een patroon …" at bounding box center [520, 334] width 490 height 44
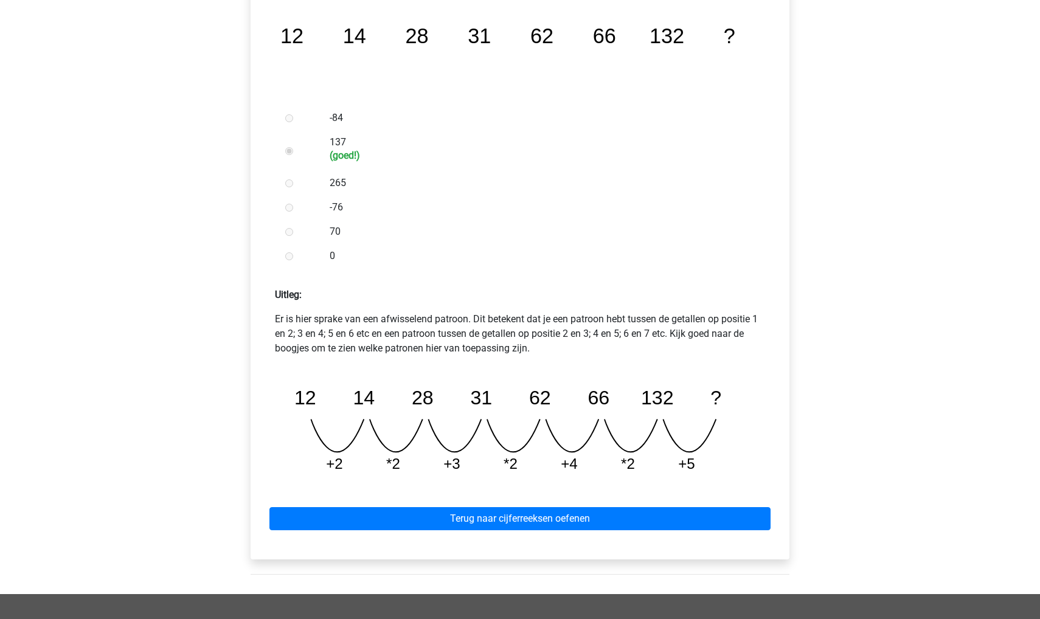
click at [488, 349] on p "Er is hier sprake van een afwisselend patroon. Dit betekent dat je een patroon …" at bounding box center [520, 334] width 490 height 44
click at [327, 446] on icon "image/svg+xml 12 14 28 31 62 66 132 ? +2 *2 +3 *2 +4 *2 +5" at bounding box center [520, 425] width 471 height 118
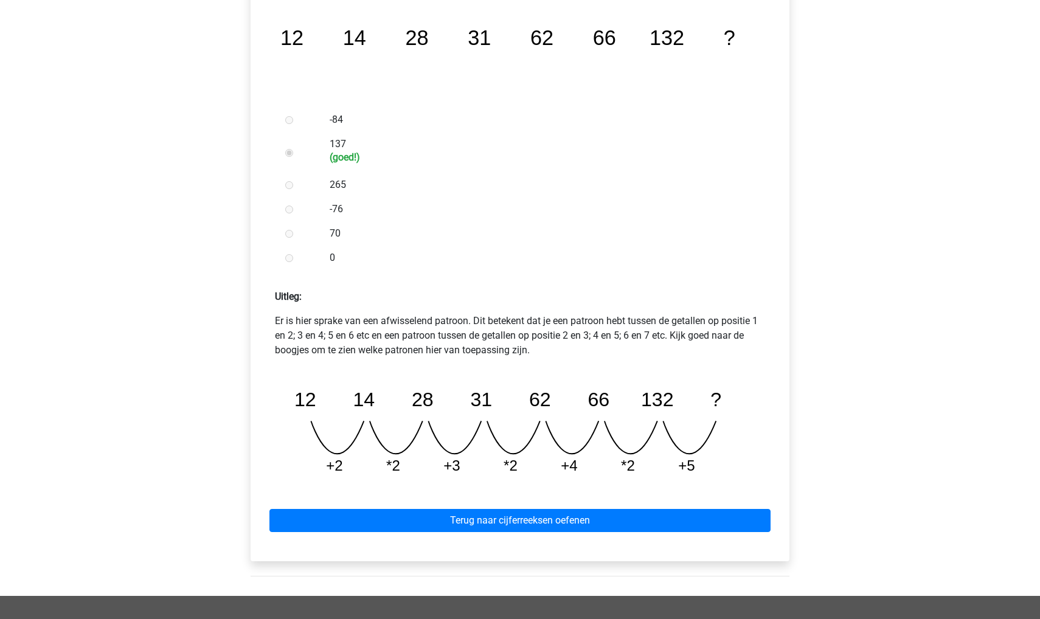
scroll to position [272, 0]
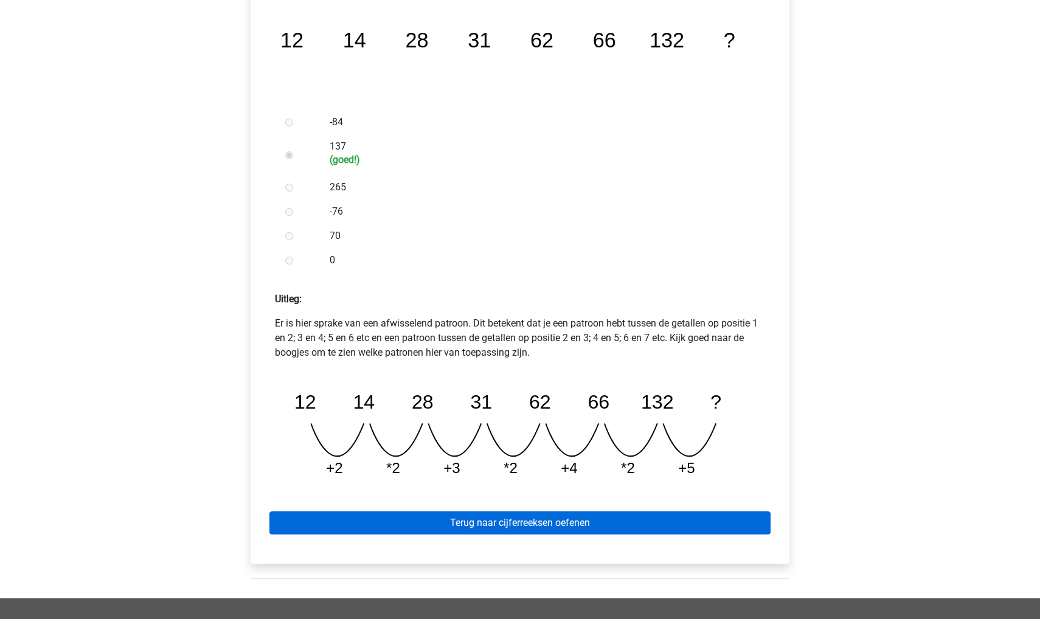
click at [577, 523] on link "Terug naar cijferreeksen oefenen" at bounding box center [519, 522] width 501 height 23
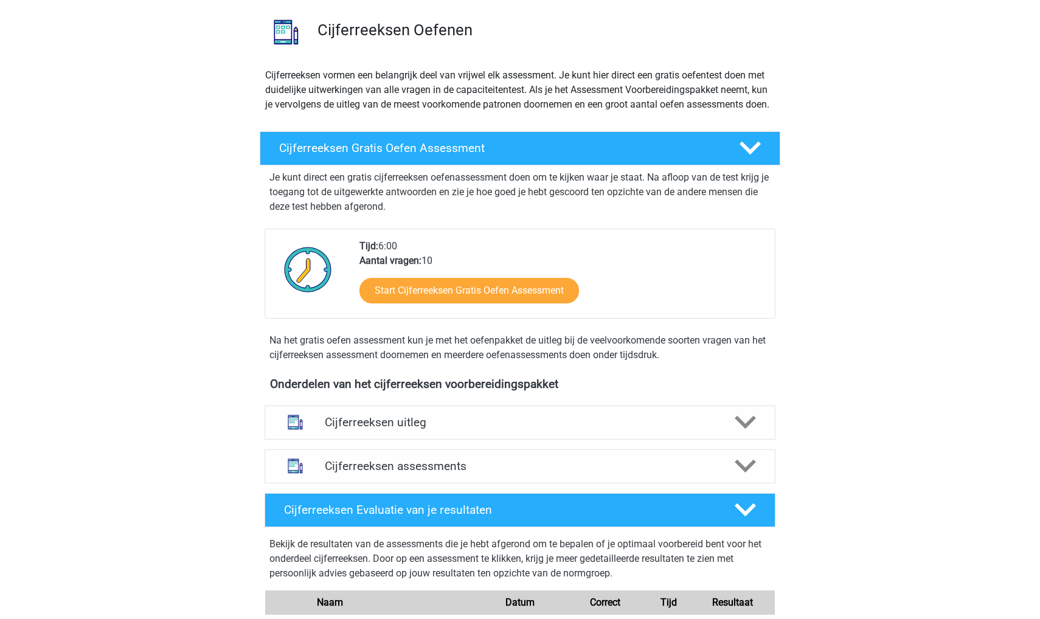
scroll to position [83, 0]
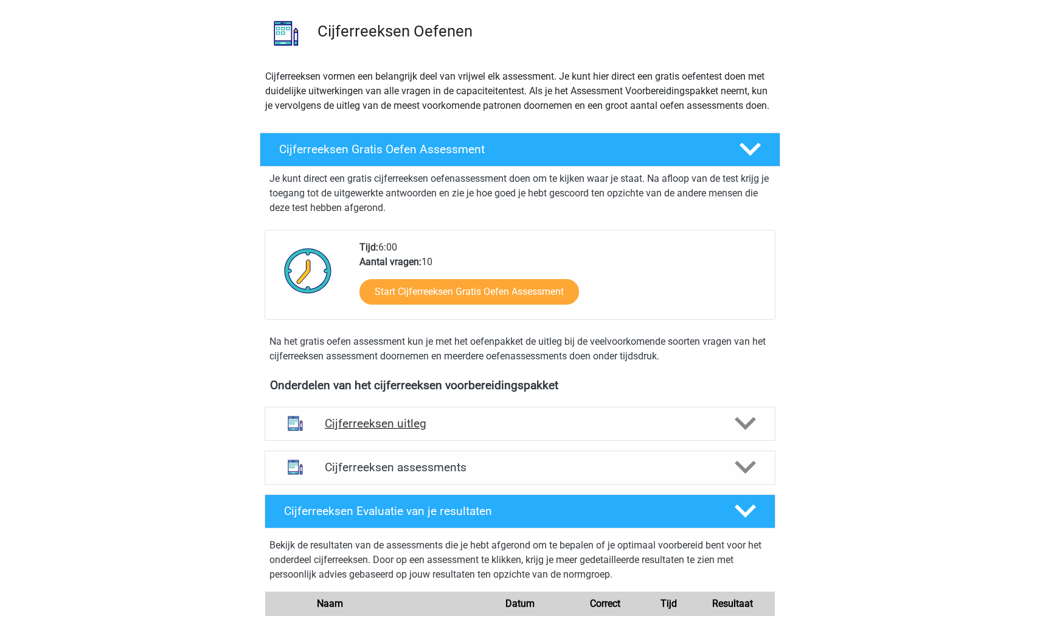
click at [390, 431] on h4 "Cijferreeksen uitleg" at bounding box center [520, 424] width 390 height 14
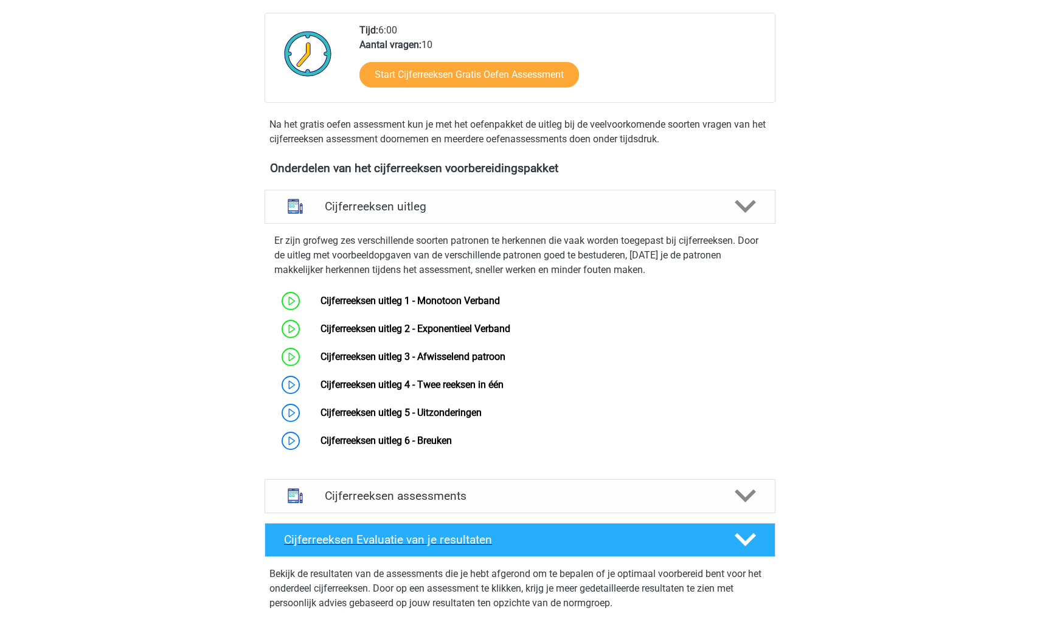
scroll to position [303, 0]
